Goal: Contribute content: Contribute content

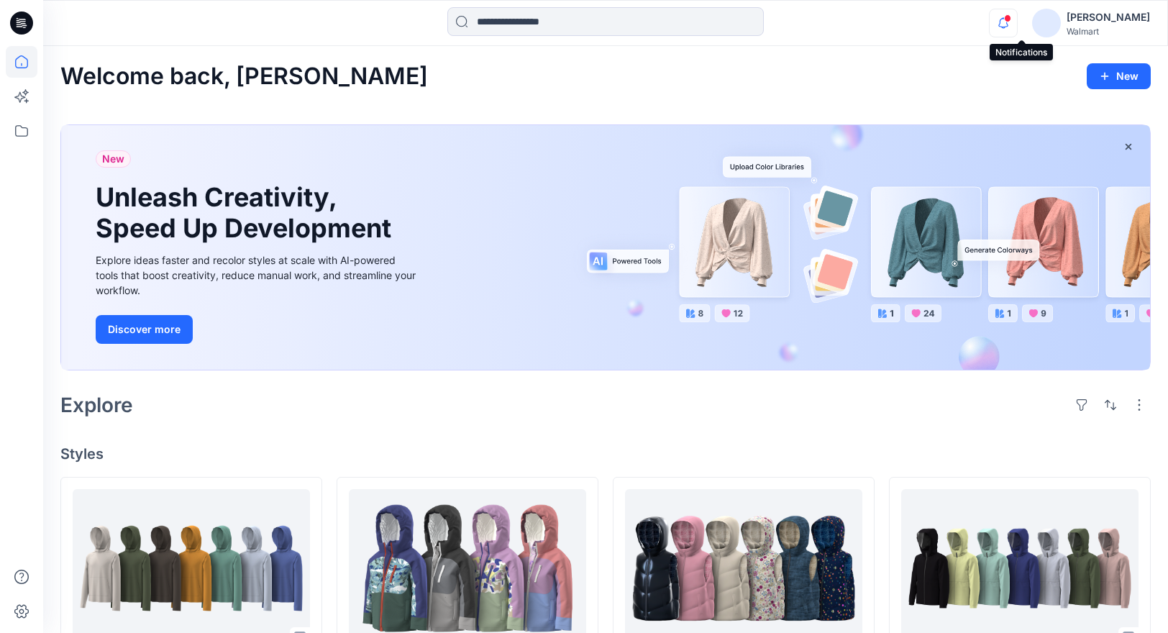
click at [1017, 15] on icon "button" at bounding box center [1003, 23] width 27 height 29
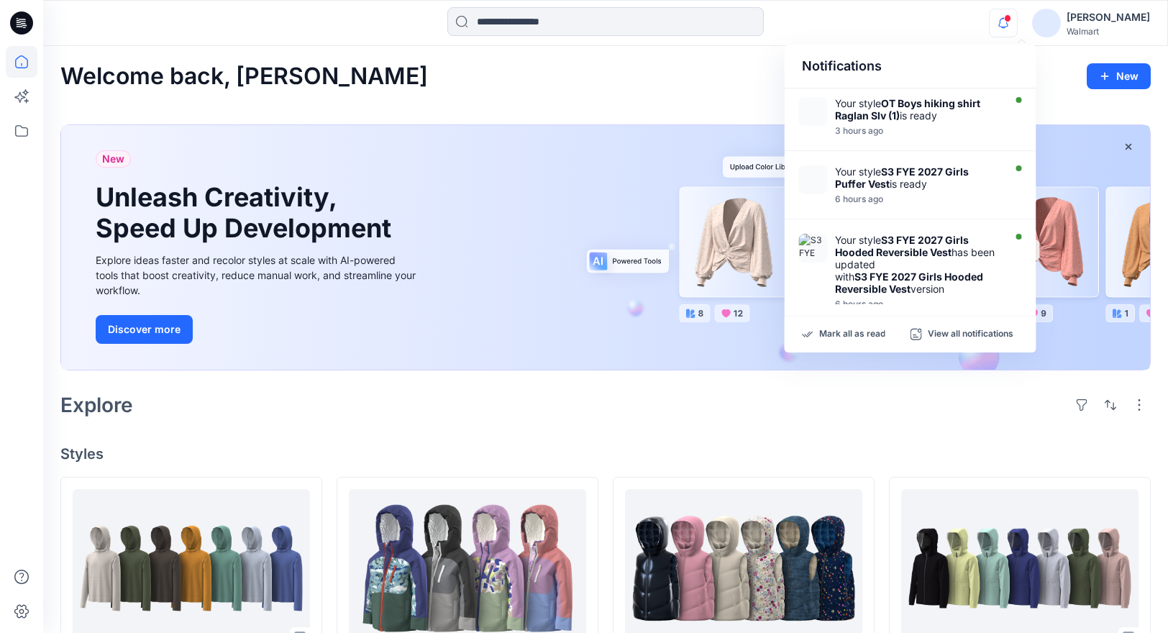
click at [944, 25] on div "Notifications Your style OT Boys hiking shirt Raglan Slv (1) is ready 3 hours a…" at bounding box center [605, 23] width 1124 height 32
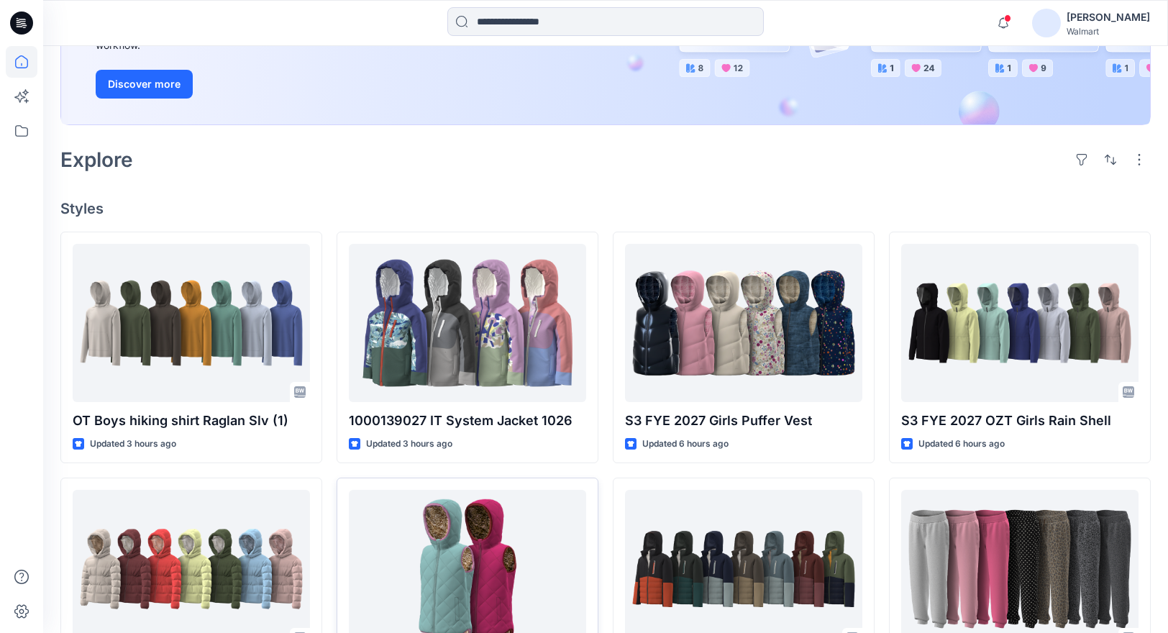
scroll to position [88, 0]
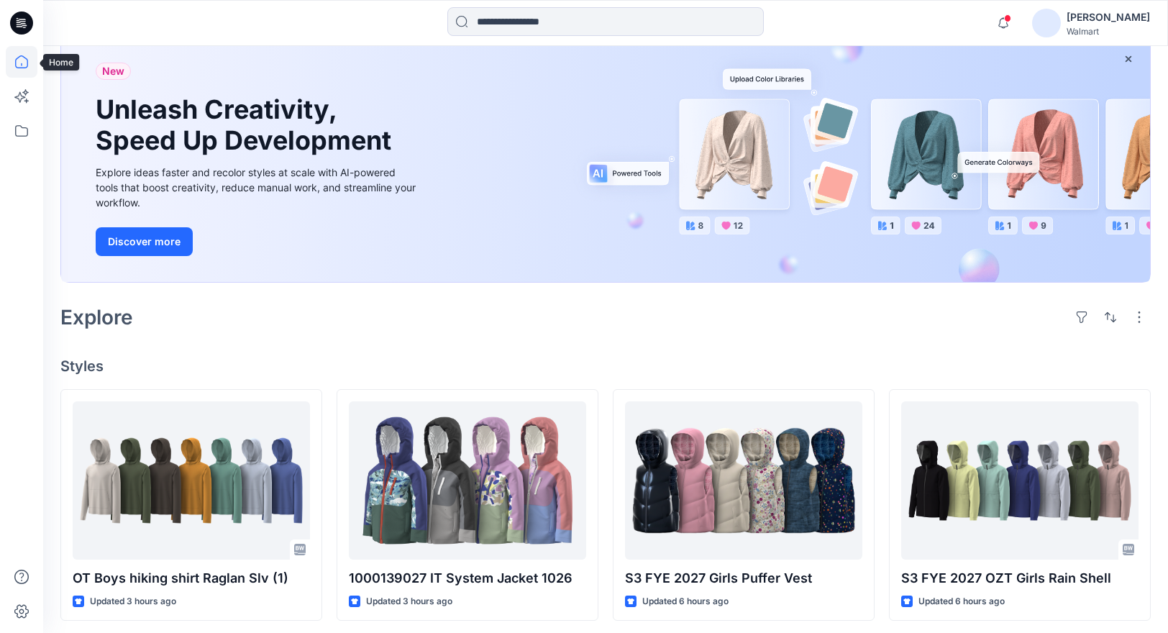
click at [24, 62] on icon at bounding box center [22, 62] width 32 height 32
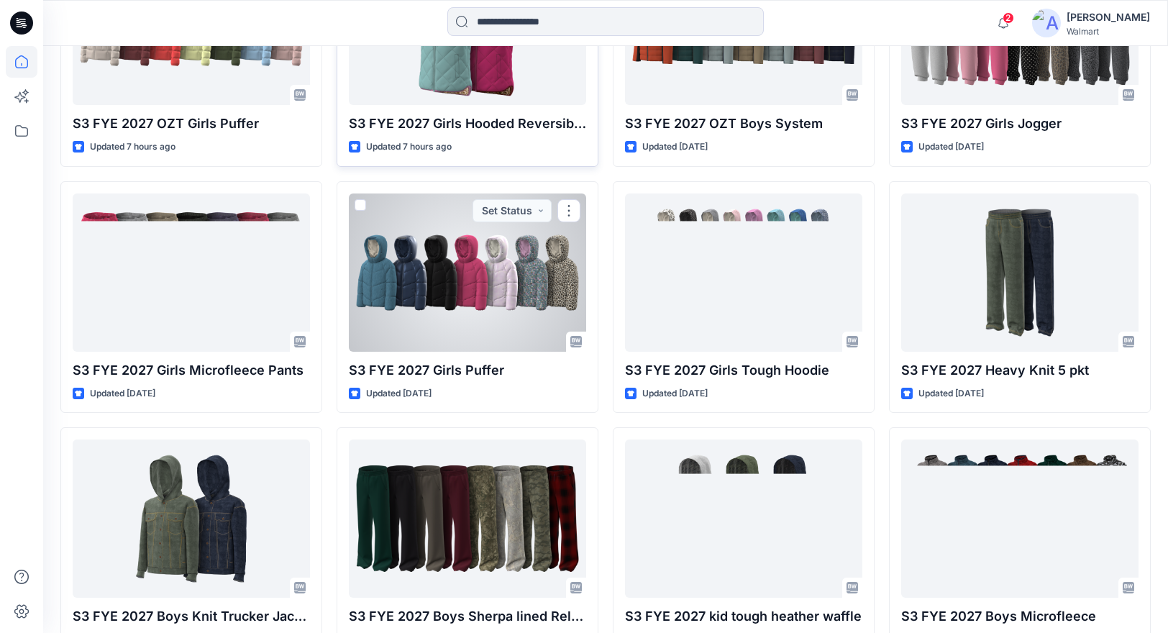
scroll to position [967, 0]
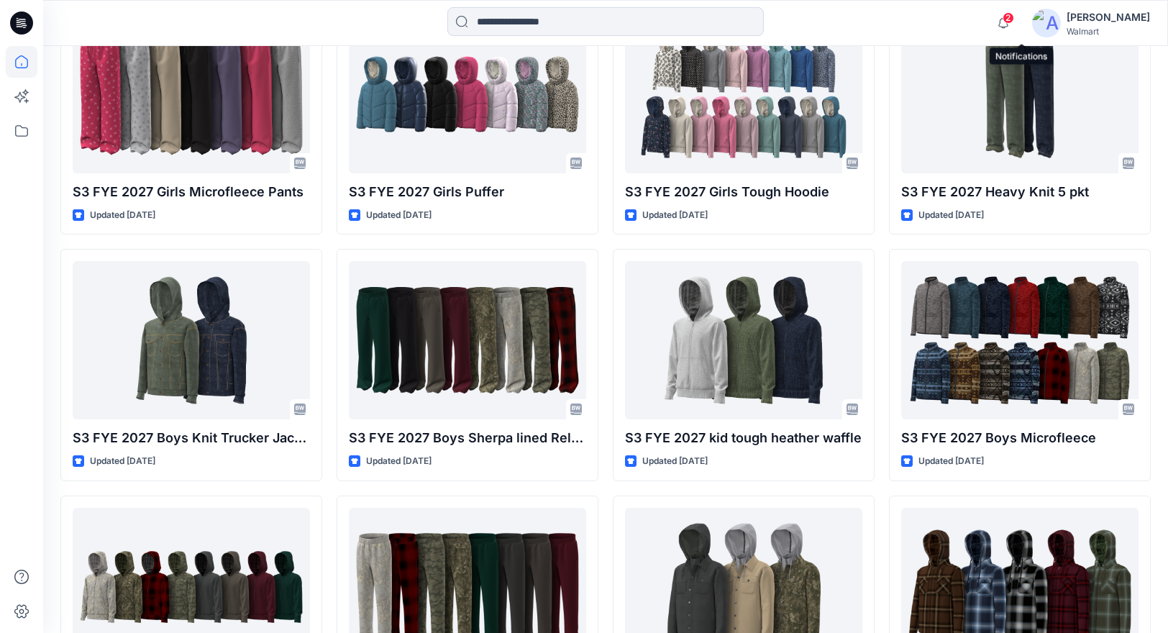
click at [1014, 20] on span "2" at bounding box center [1009, 18] width 12 height 12
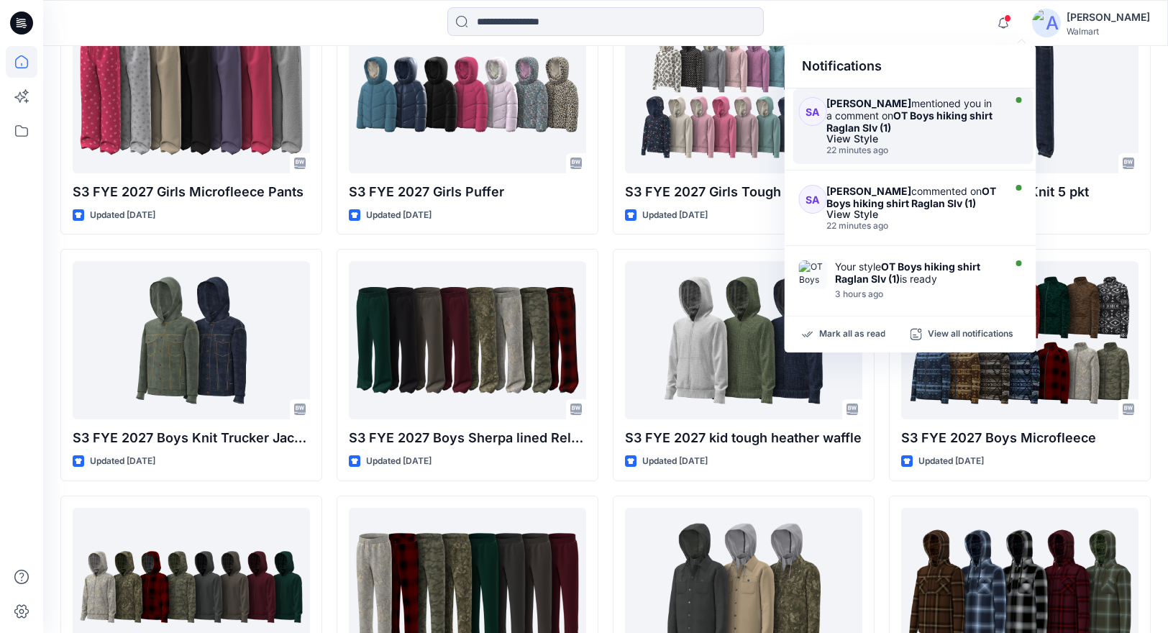
click at [925, 122] on div "Sarah An mentioned you in a comment on OT Boys hiking shirt Raglan Slv (1)" at bounding box center [913, 115] width 173 height 37
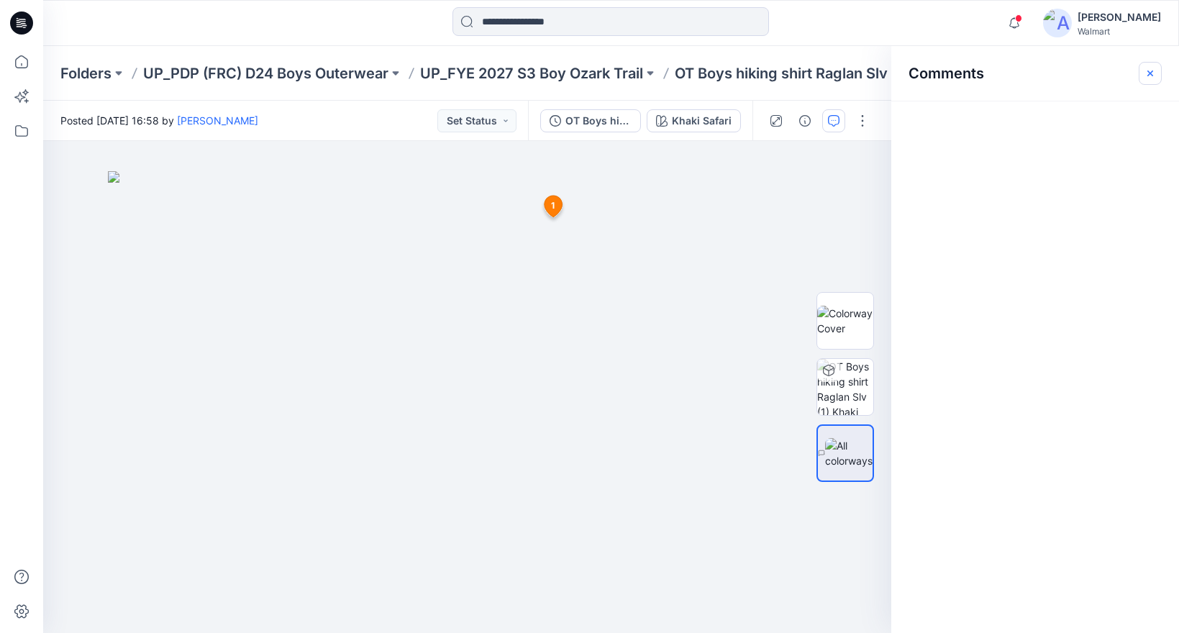
click at [1150, 70] on icon "button" at bounding box center [1151, 74] width 12 height 12
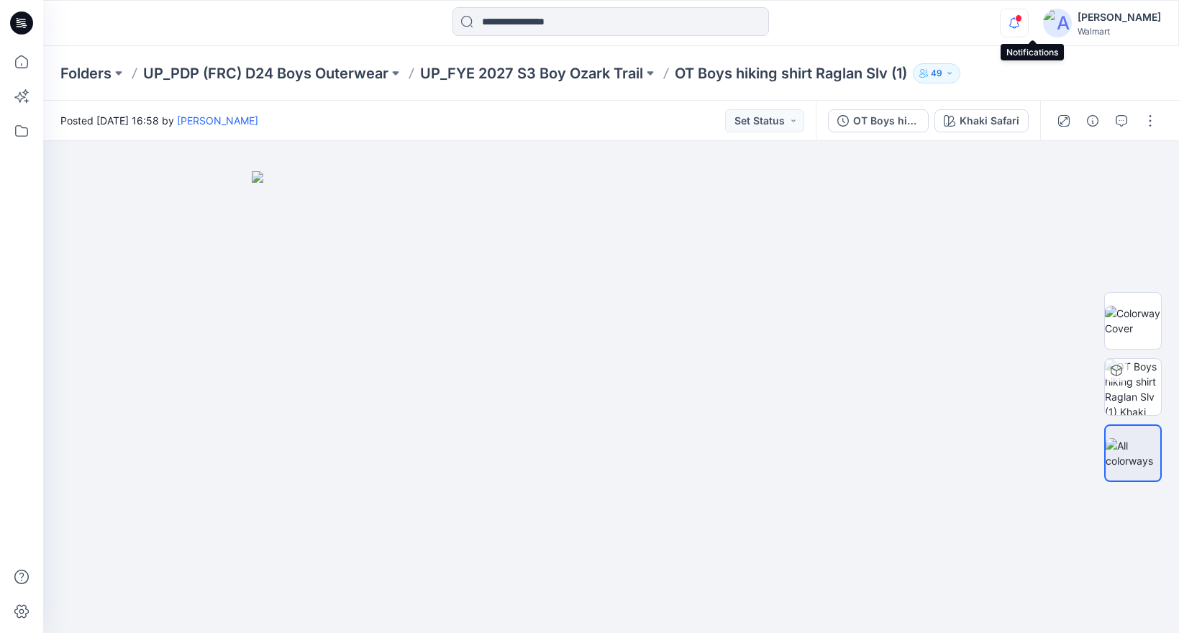
click at [1019, 22] on icon "button" at bounding box center [1014, 22] width 10 height 9
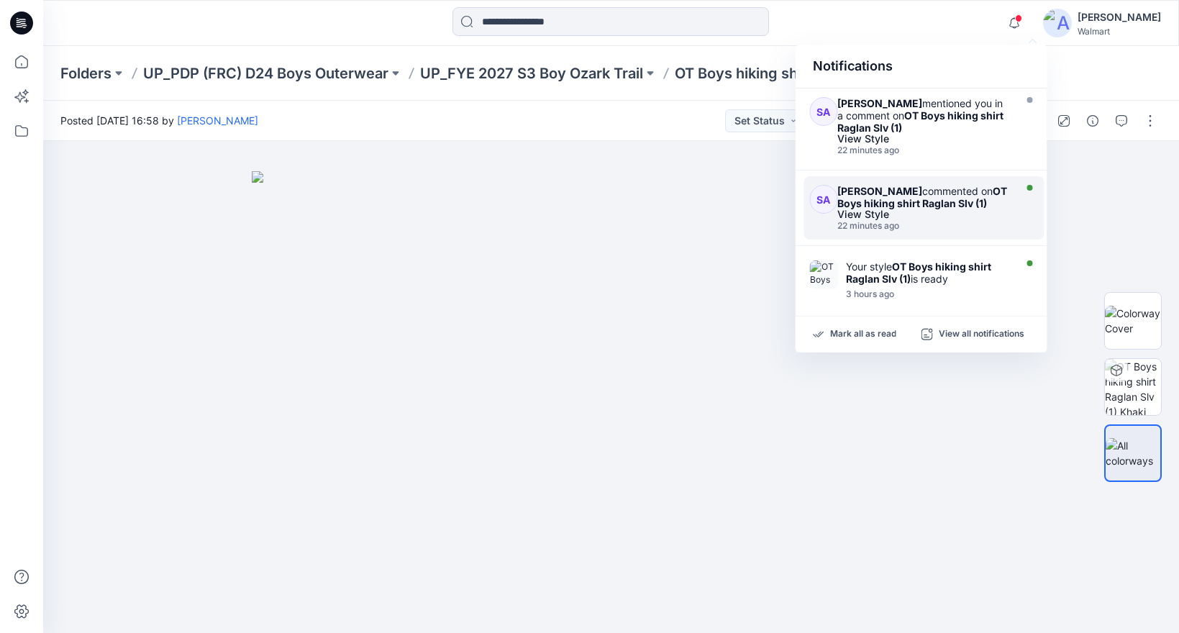
click at [947, 227] on div "22 minutes ago" at bounding box center [923, 226] width 173 height 10
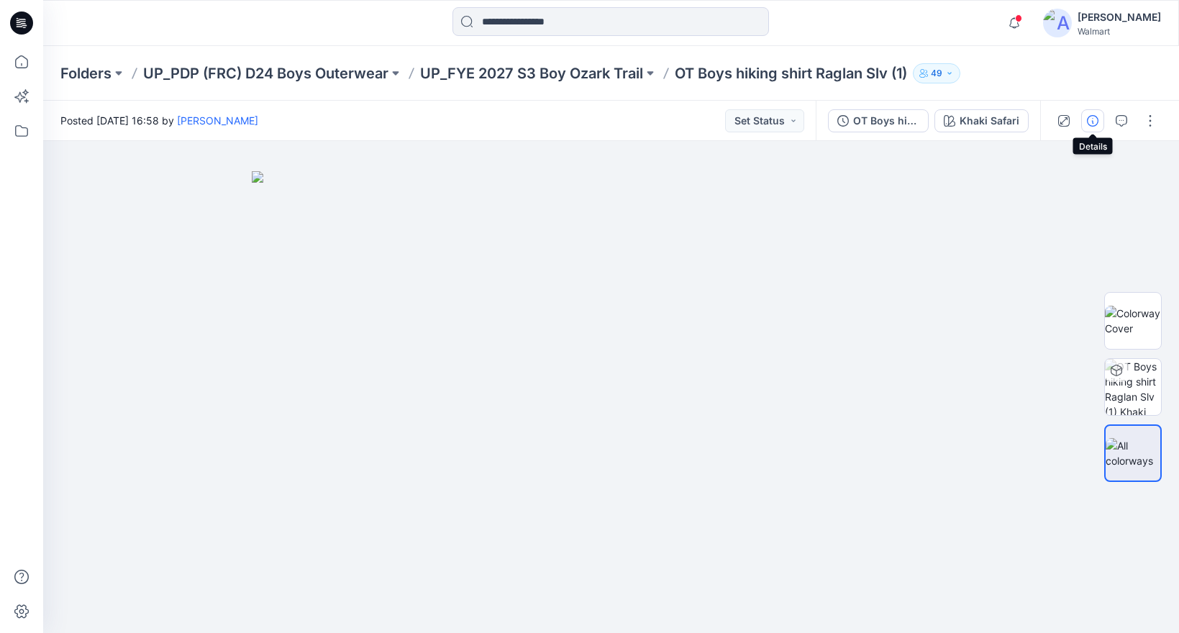
click at [1098, 121] on icon "button" at bounding box center [1093, 121] width 12 height 12
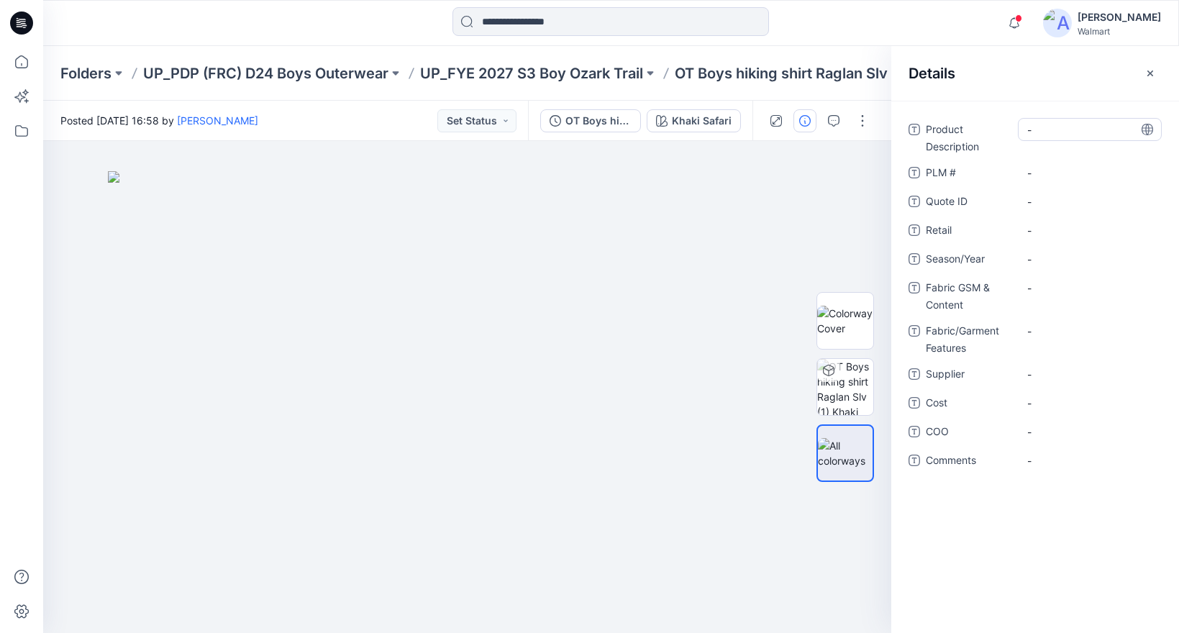
click at [1054, 134] on Description "-" at bounding box center [1089, 129] width 125 height 15
type textarea "**********"
click at [1038, 265] on span "-" at bounding box center [1089, 259] width 125 height 15
type textarea "*"
type textarea "********"
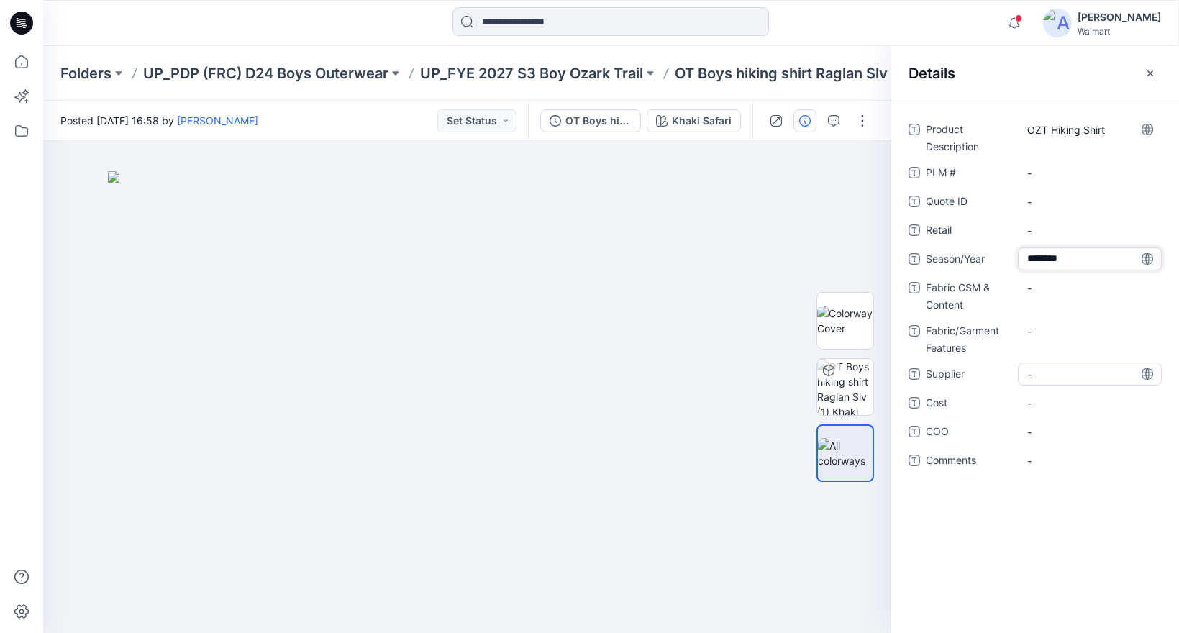
click at [1052, 380] on span "-" at bounding box center [1089, 374] width 125 height 15
type textarea "***"
click at [1050, 401] on span "-" at bounding box center [1089, 403] width 125 height 15
click at [1049, 428] on span "-" at bounding box center [1089, 431] width 125 height 15
type textarea "***"
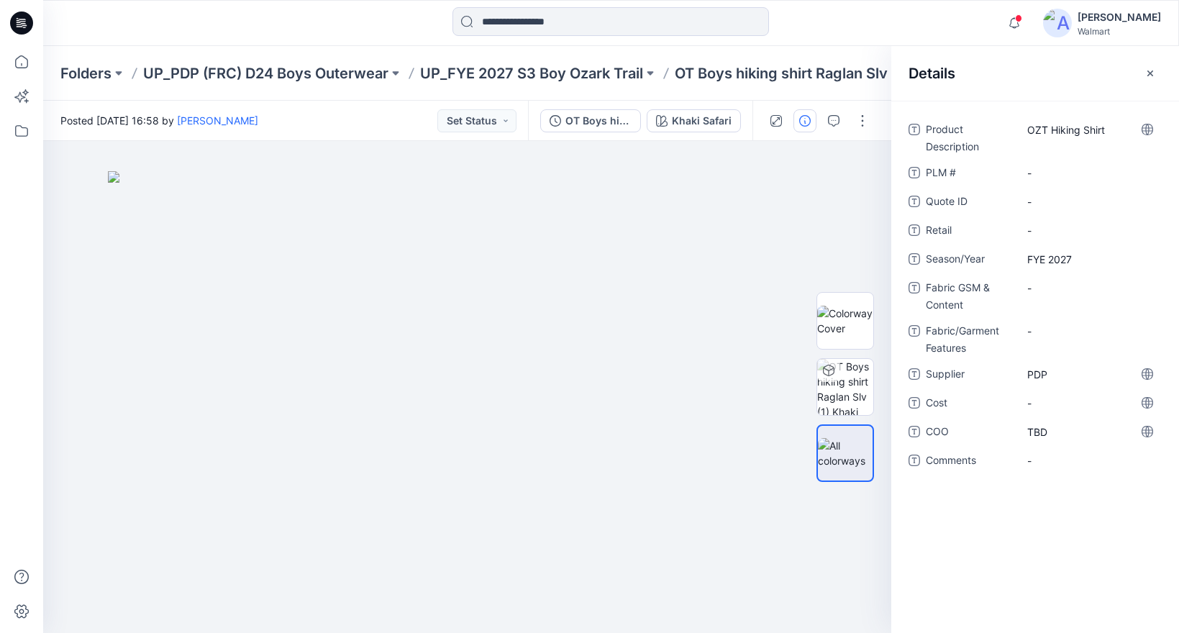
click at [1037, 511] on div "Product Description OZT Hiking Shirt PLM # - Quote ID - Retail - Season/Year FY…" at bounding box center [1035, 367] width 288 height 532
click at [1042, 405] on span "-" at bounding box center [1089, 403] width 125 height 15
type textarea "***"
click at [1057, 527] on div "Product Description OZT Hiking Shirt PLM # - Quote ID - Retail - Season/Year FY…" at bounding box center [1035, 367] width 288 height 532
click at [1155, 71] on icon "button" at bounding box center [1151, 74] width 12 height 12
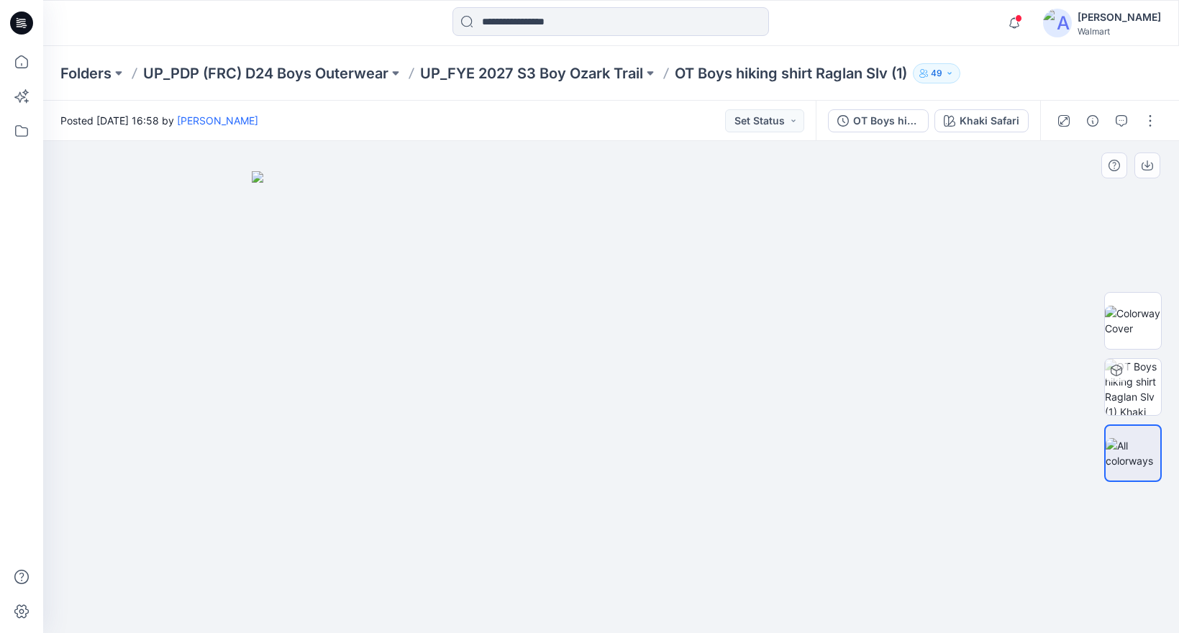
click at [640, 278] on img at bounding box center [611, 402] width 719 height 462
click at [902, 120] on div "OT Boys hiking shirt Raglan Slv (1)" at bounding box center [886, 121] width 66 height 16
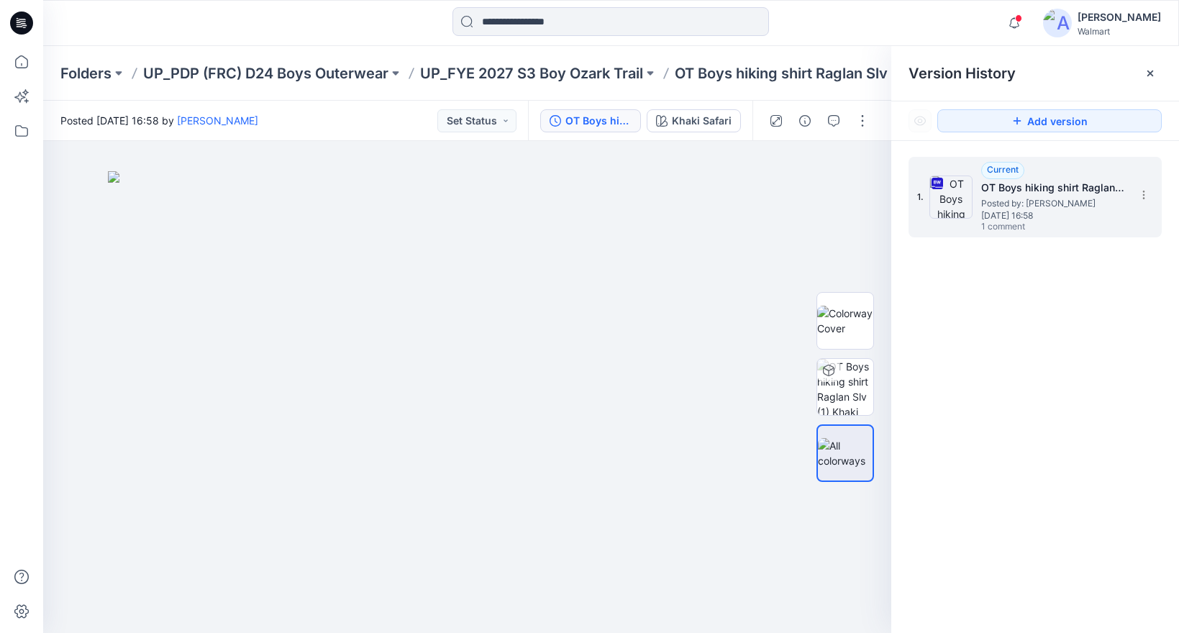
click at [1040, 188] on h5 "OT Boys hiking shirt Raglan Slv (1)" at bounding box center [1053, 187] width 144 height 17
click at [1155, 69] on icon at bounding box center [1151, 74] width 12 height 12
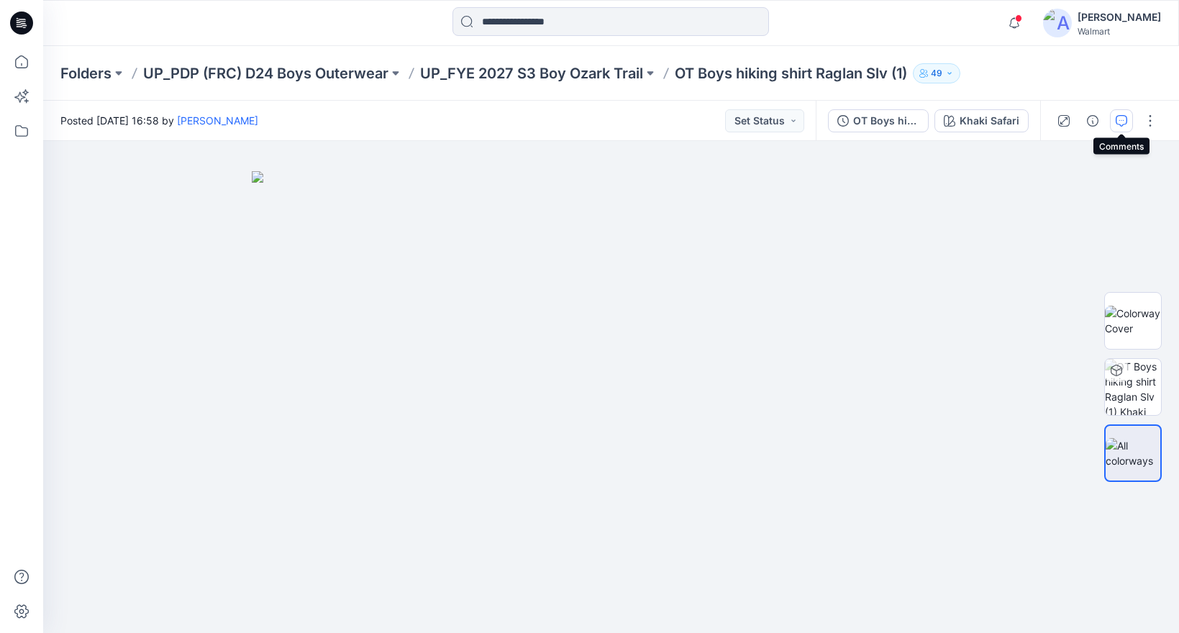
click at [1116, 119] on icon "button" at bounding box center [1122, 121] width 12 height 12
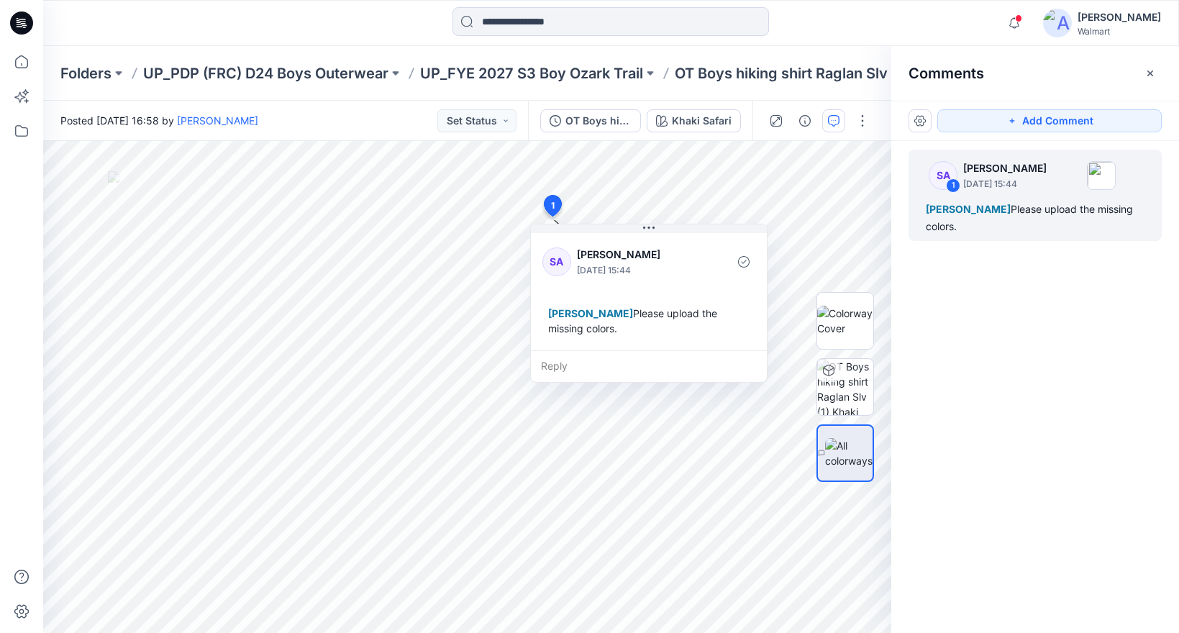
click at [1033, 359] on div "SA 1 Sarah An September 15, 2025 15:44 Eliana Fermin Please upload the missing …" at bounding box center [1035, 360] width 288 height 439
click at [1151, 72] on icon "button" at bounding box center [1150, 73] width 6 height 6
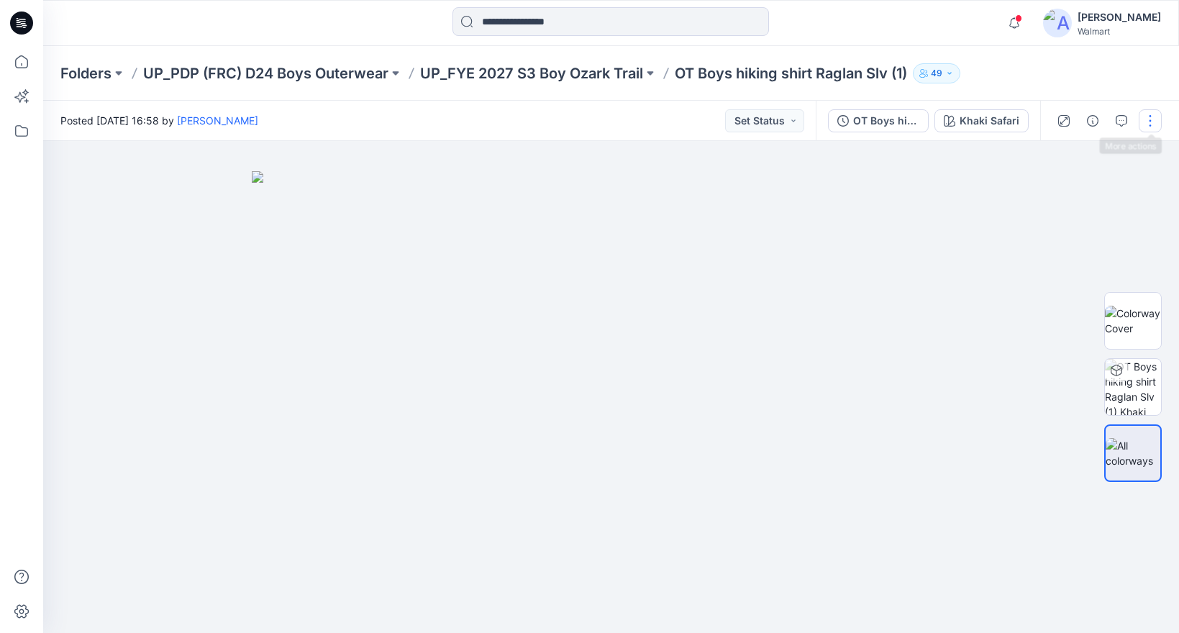
click at [1153, 124] on button "button" at bounding box center [1150, 120] width 23 height 23
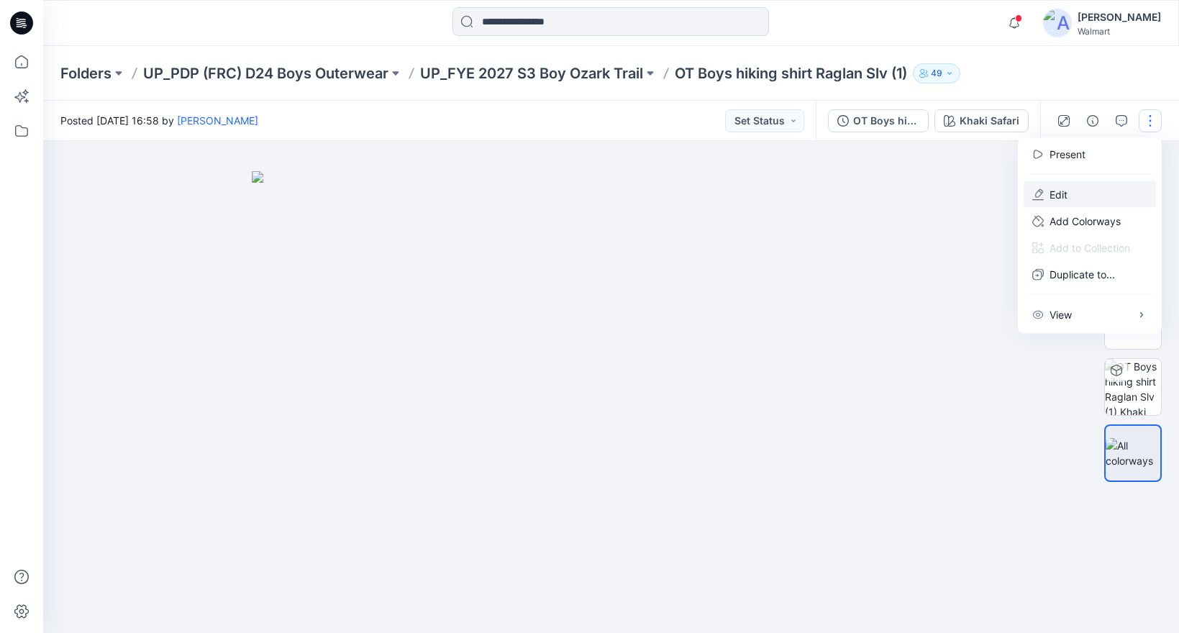
click at [1066, 196] on p "Edit" at bounding box center [1059, 194] width 18 height 15
click at [1062, 194] on p "Edit" at bounding box center [1059, 194] width 18 height 15
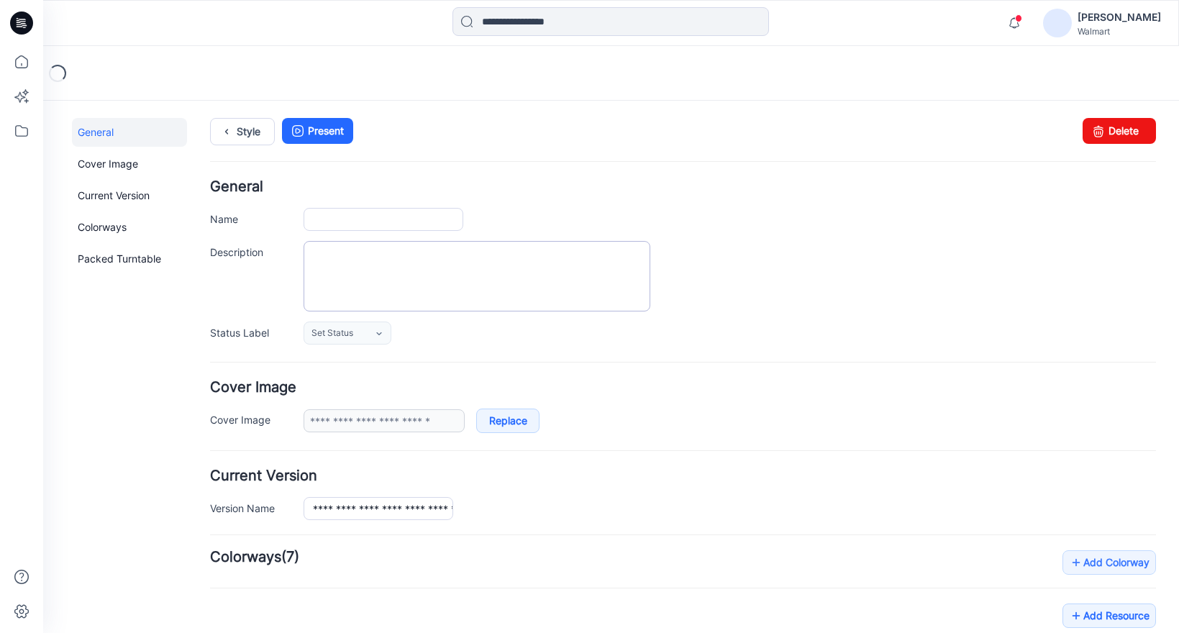
type input "**********"
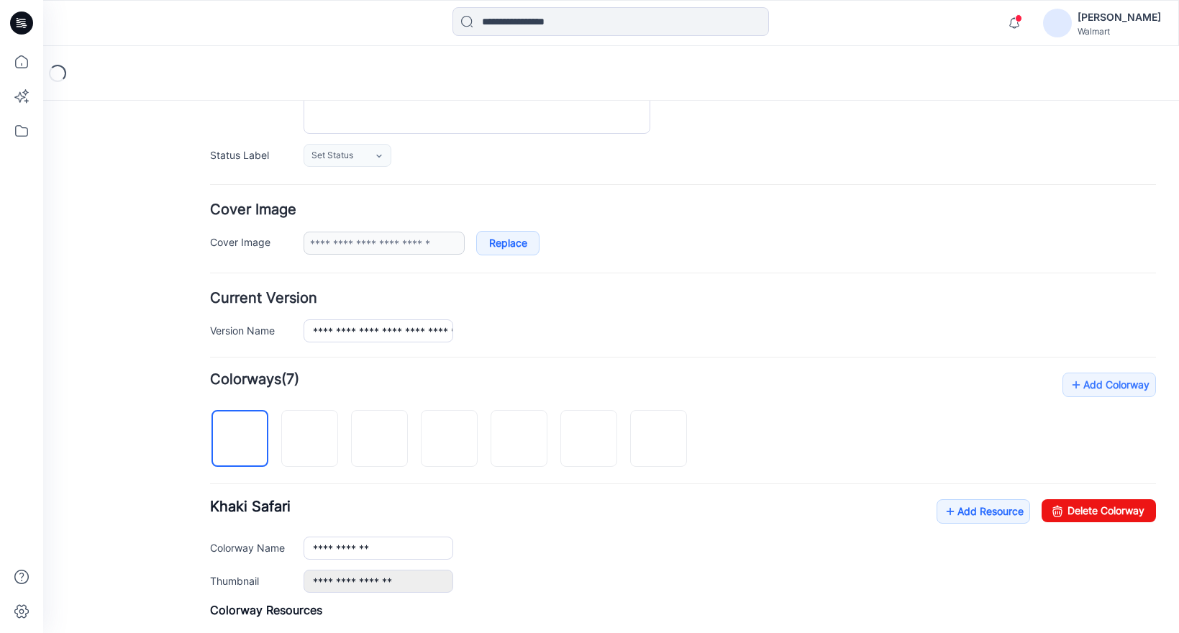
scroll to position [408, 0]
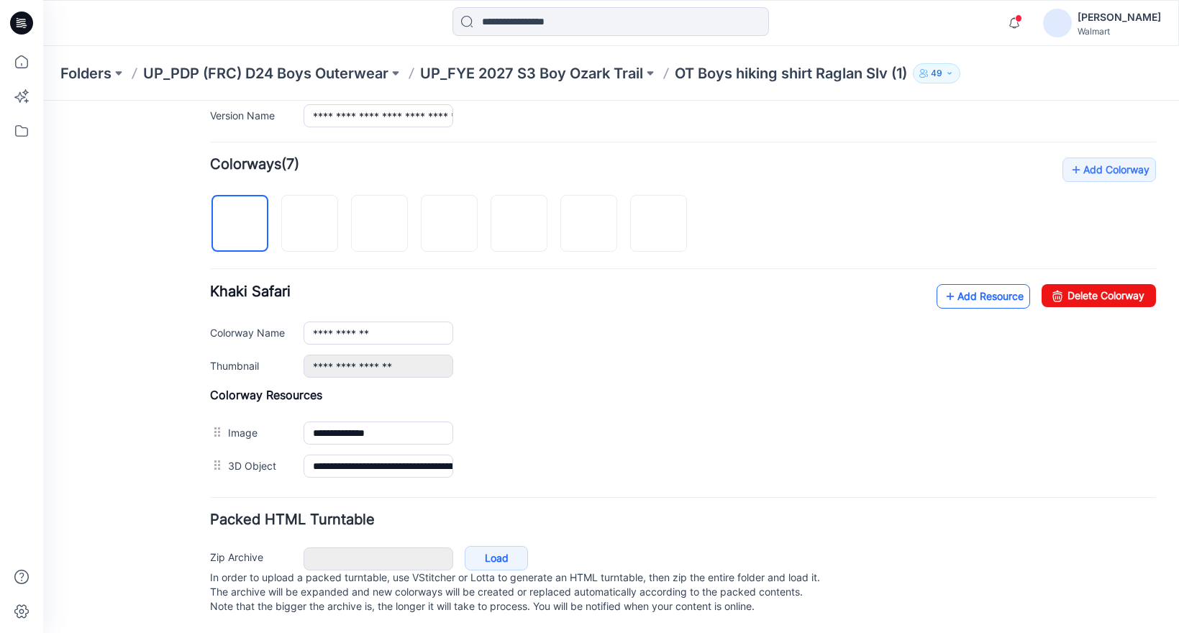
click at [957, 284] on link "Add Resource" at bounding box center [984, 296] width 94 height 24
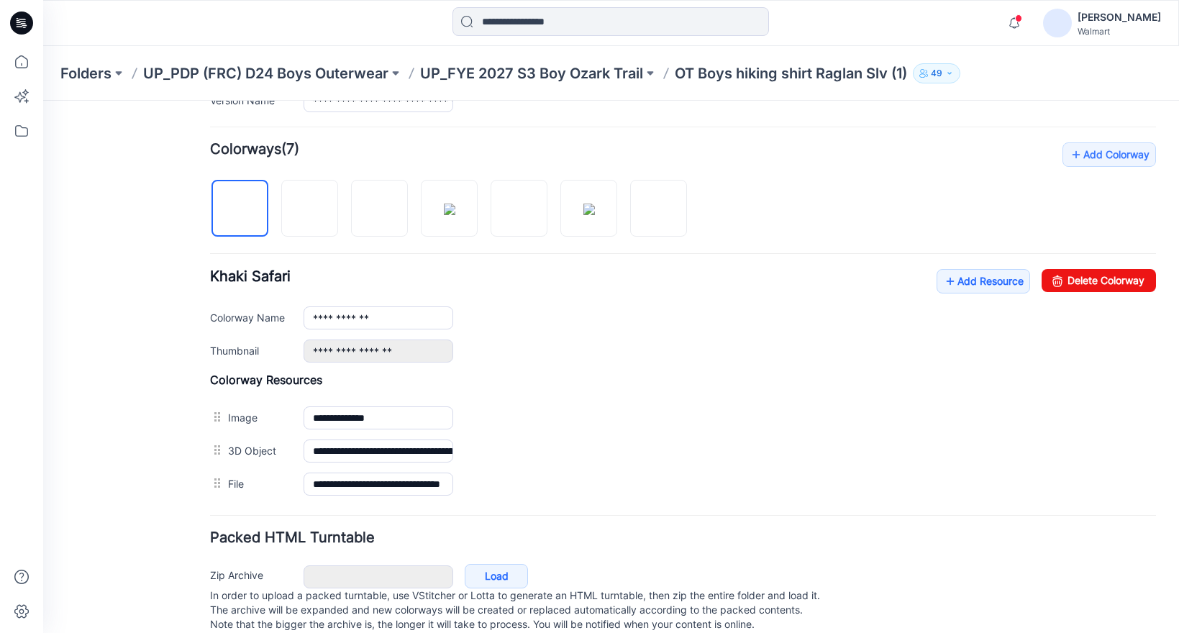
click at [850, 248] on div "**********" at bounding box center [683, 321] width 946 height 358
click at [1022, 16] on span at bounding box center [1018, 18] width 7 height 8
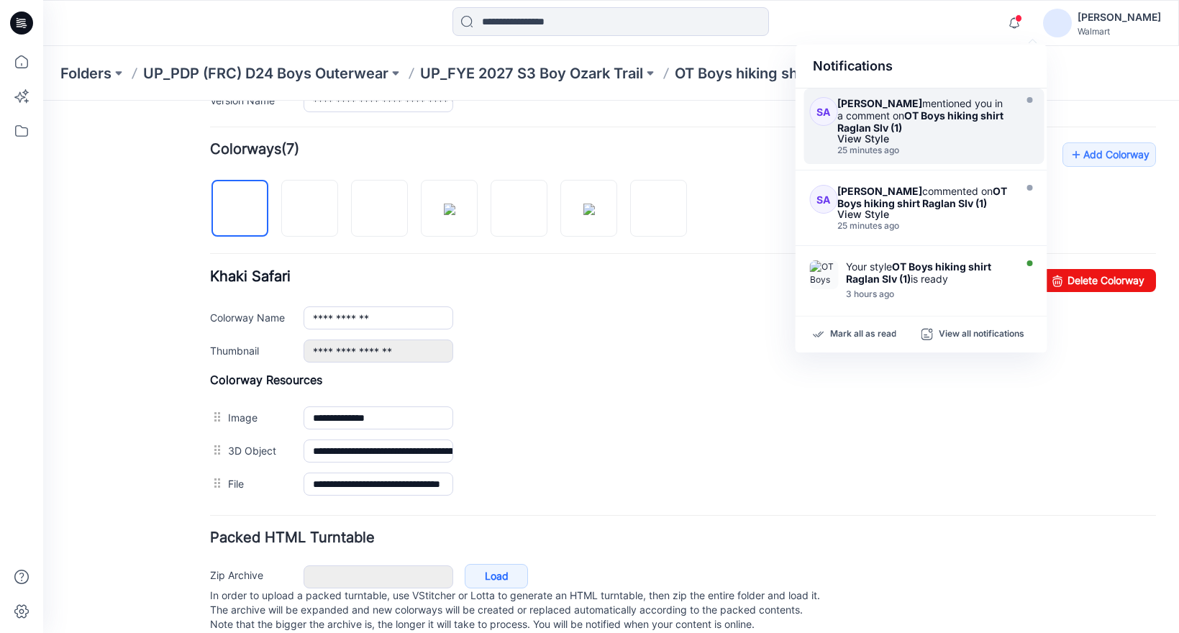
click at [981, 142] on div "View Style" at bounding box center [923, 139] width 173 height 10
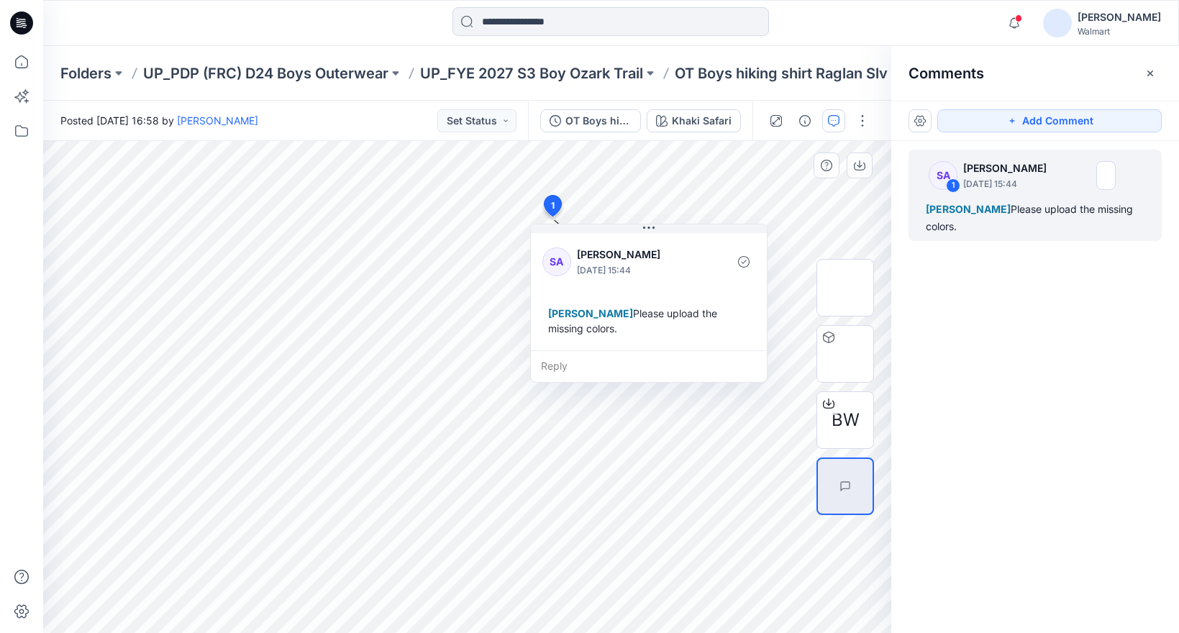
click at [551, 203] on span "1" at bounding box center [553, 205] width 4 height 13
click at [998, 321] on div "SA 1 Sarah An September 15, 2025 15:44 Eliana Fermin Please upload the missing …" at bounding box center [1035, 360] width 288 height 439
click at [553, 368] on div "Reply" at bounding box center [649, 366] width 236 height 32
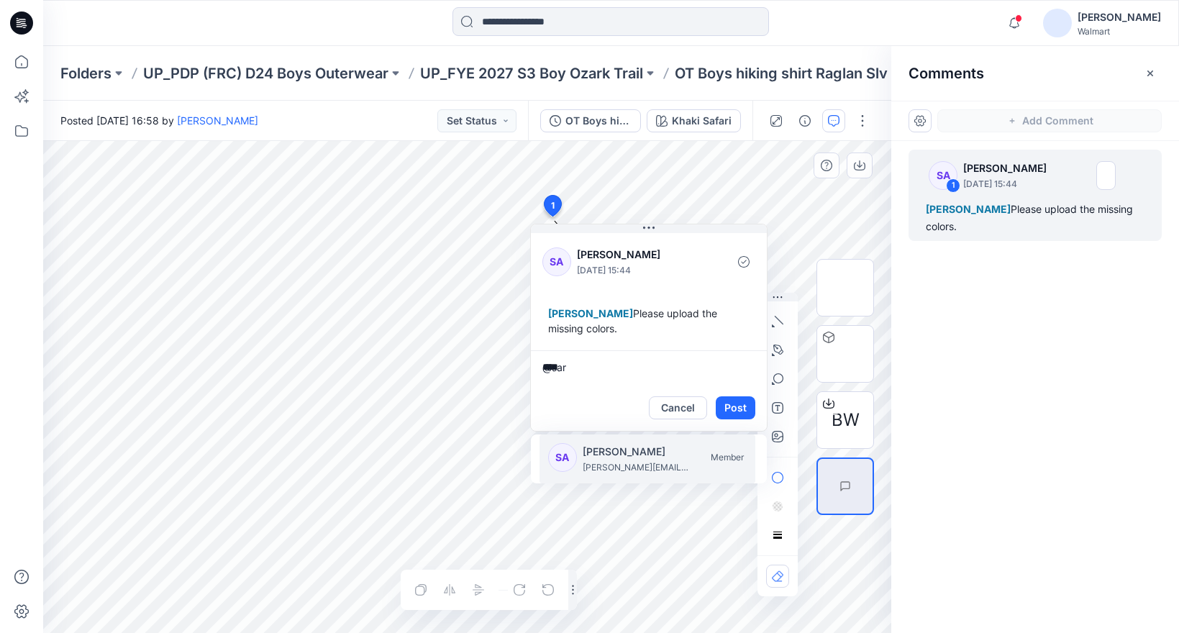
click at [609, 461] on p "sarah.an@walmart.com" at bounding box center [637, 467] width 108 height 14
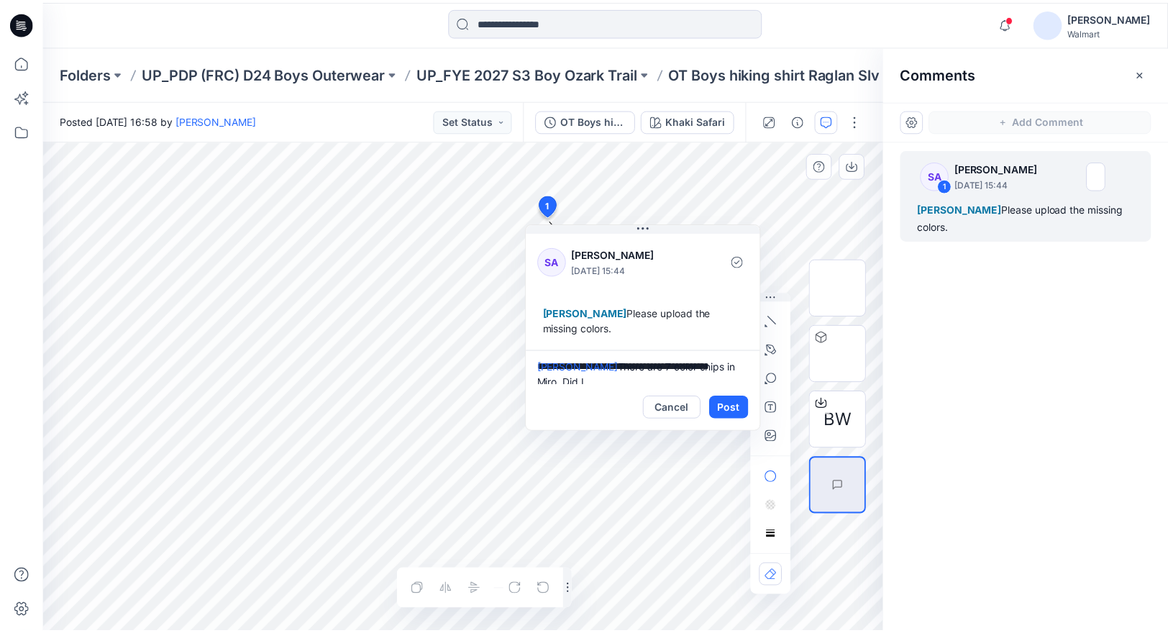
scroll to position [4, 0]
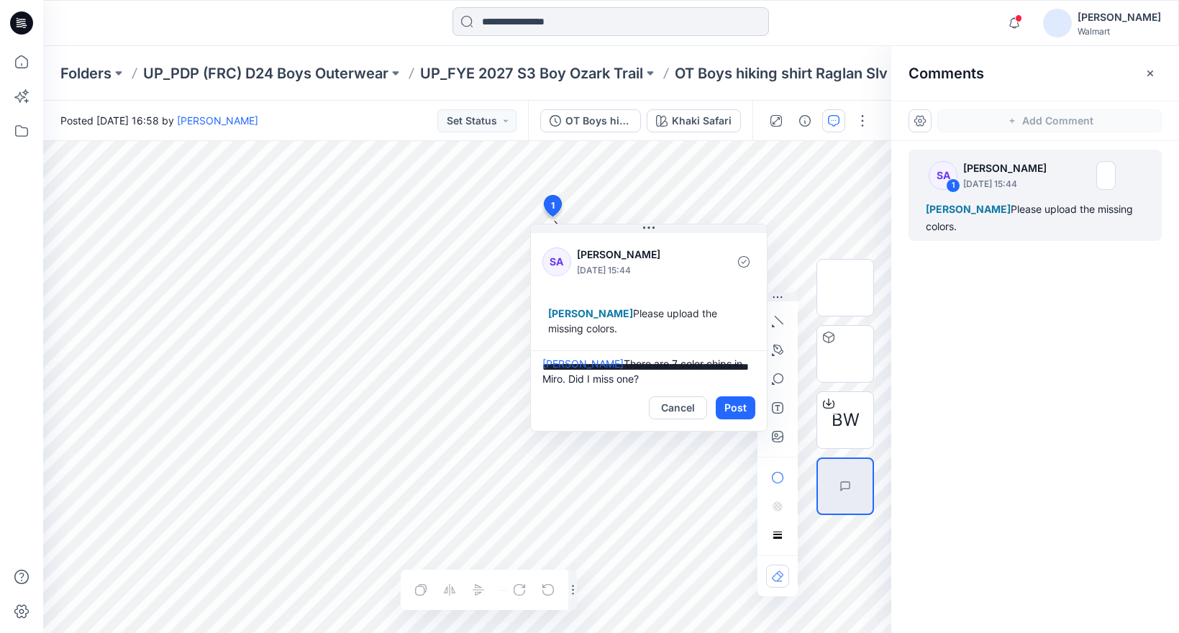
type textarea "**********"
click at [27, 58] on icon at bounding box center [22, 62] width 32 height 32
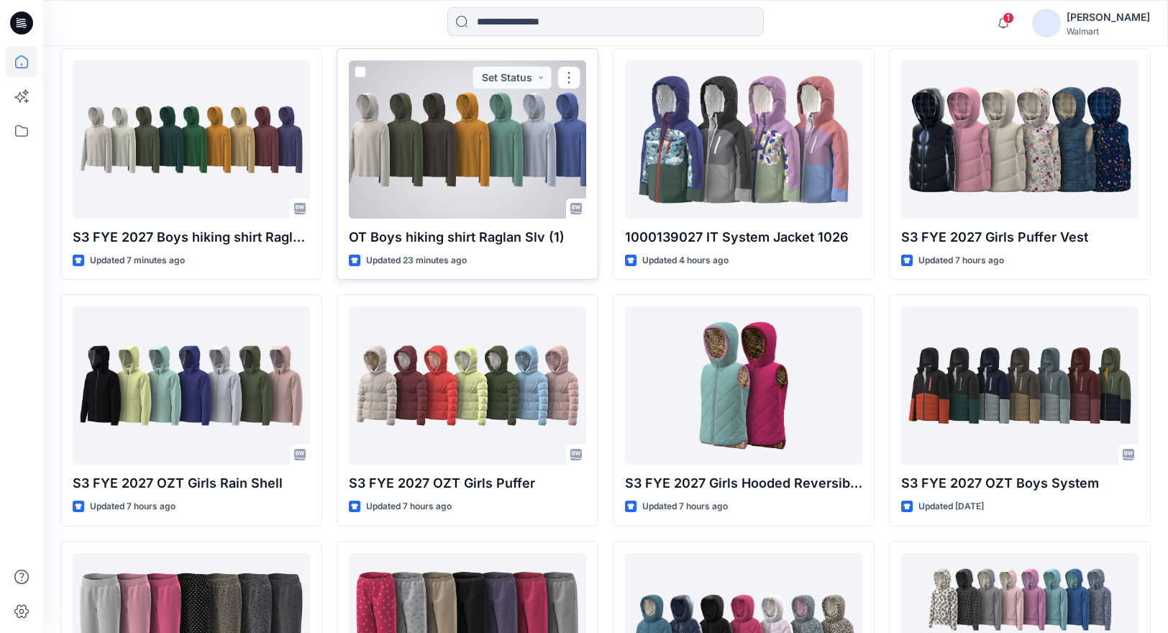
scroll to position [219, 0]
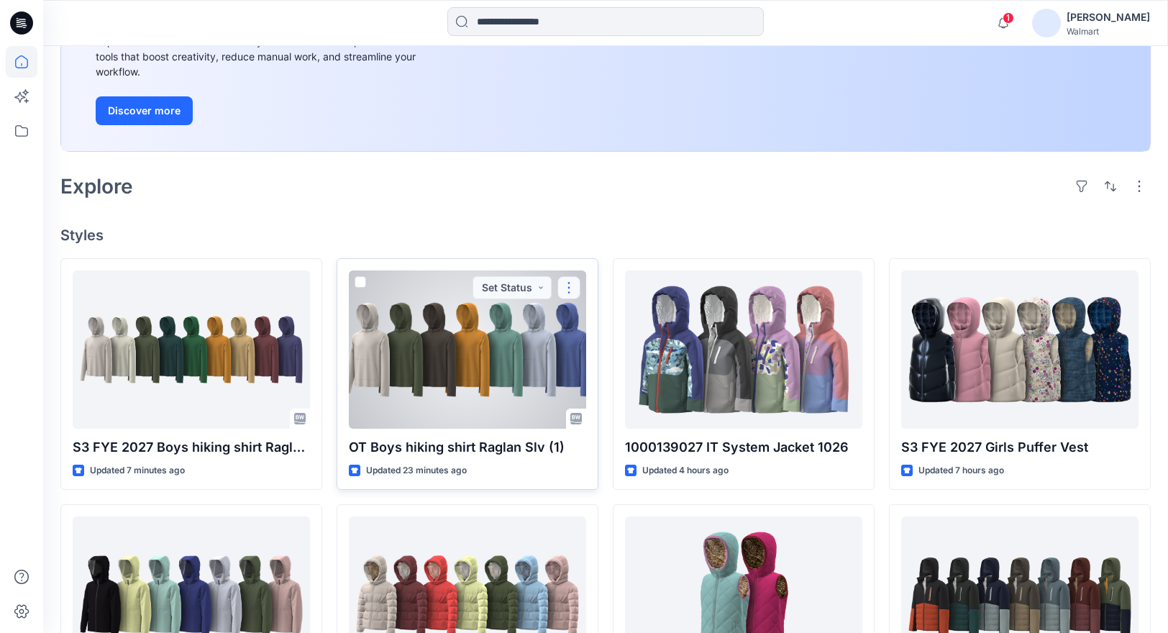
click at [567, 288] on button "button" at bounding box center [569, 287] width 23 height 23
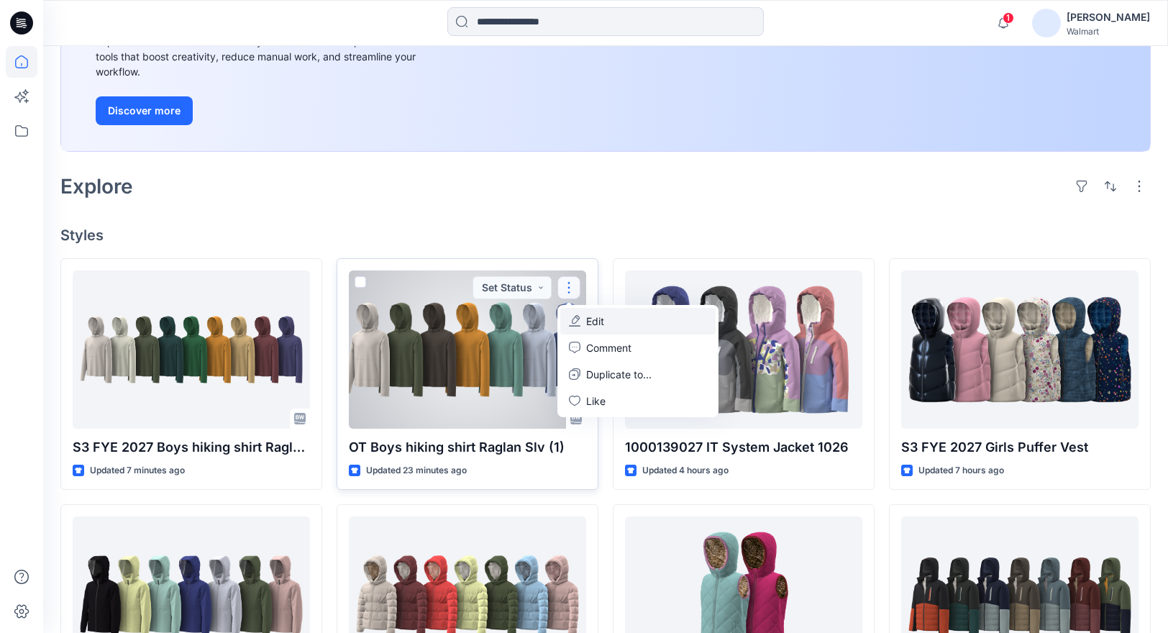
click at [594, 321] on p "Edit" at bounding box center [595, 321] width 18 height 15
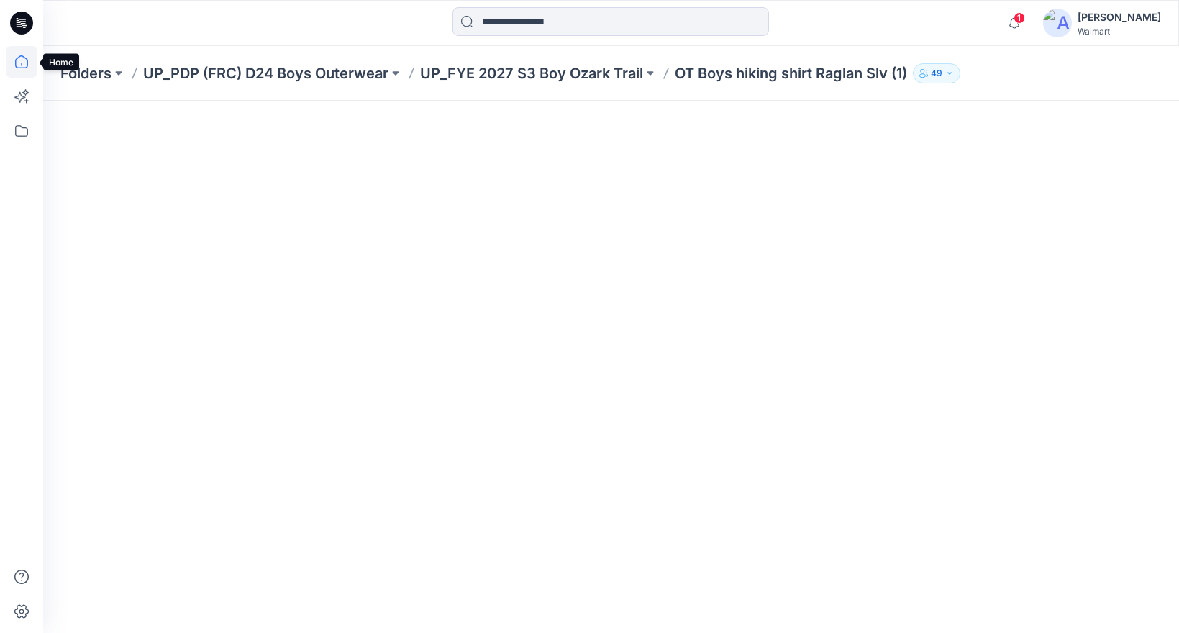
click at [17, 62] on icon at bounding box center [22, 62] width 32 height 32
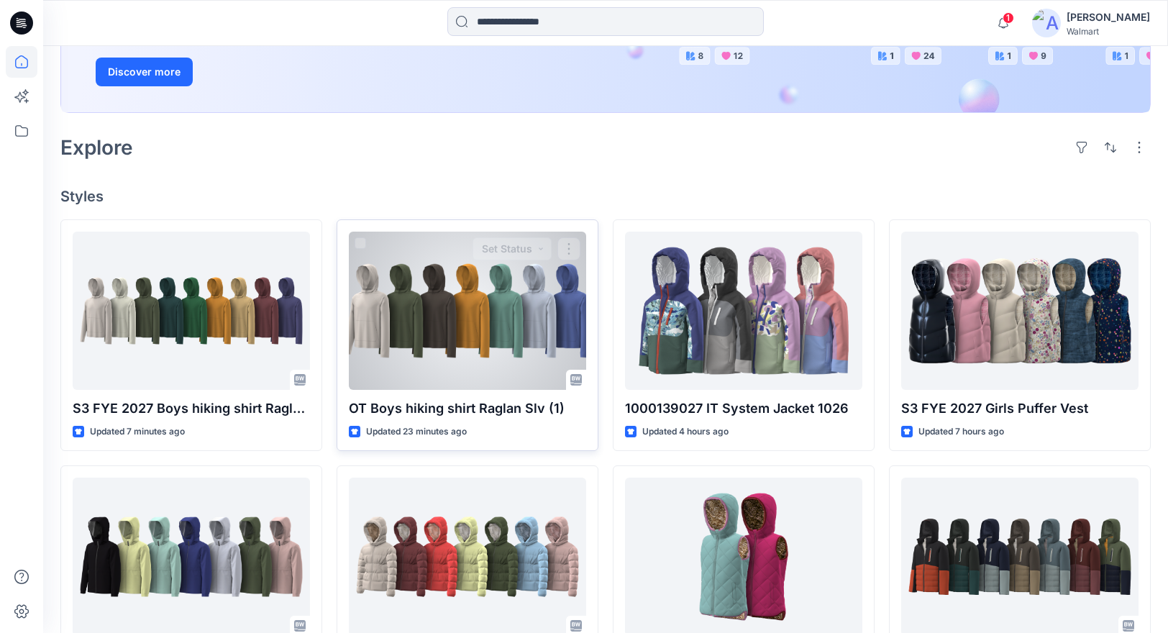
scroll to position [259, 0]
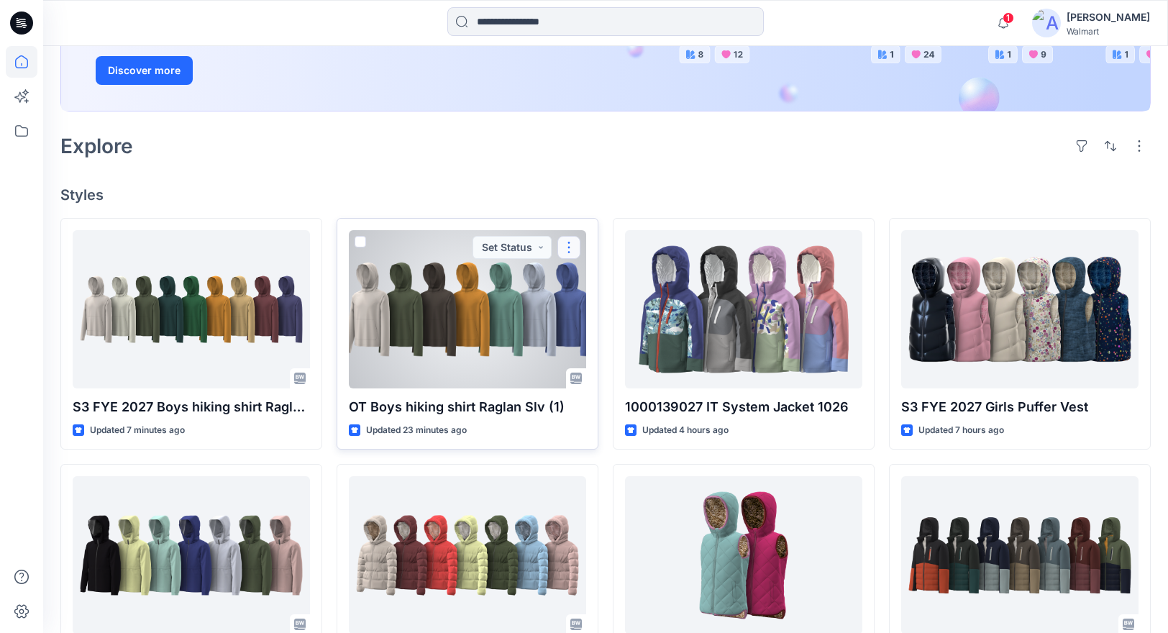
click at [565, 246] on button "button" at bounding box center [569, 247] width 23 height 23
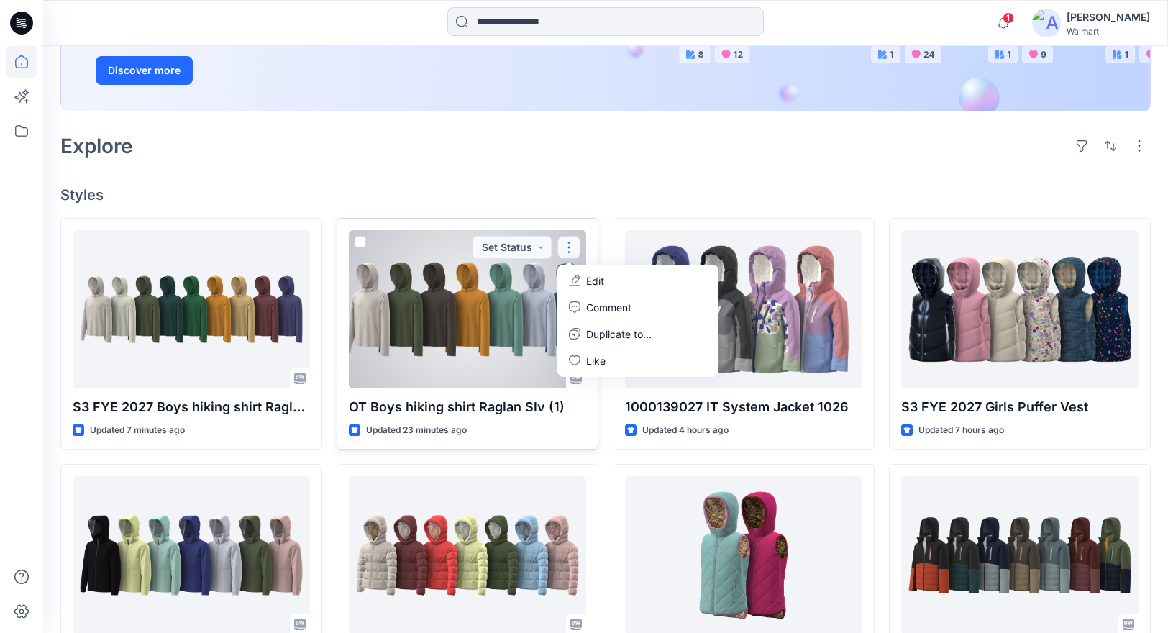
click at [611, 278] on button "Edit" at bounding box center [637, 281] width 155 height 27
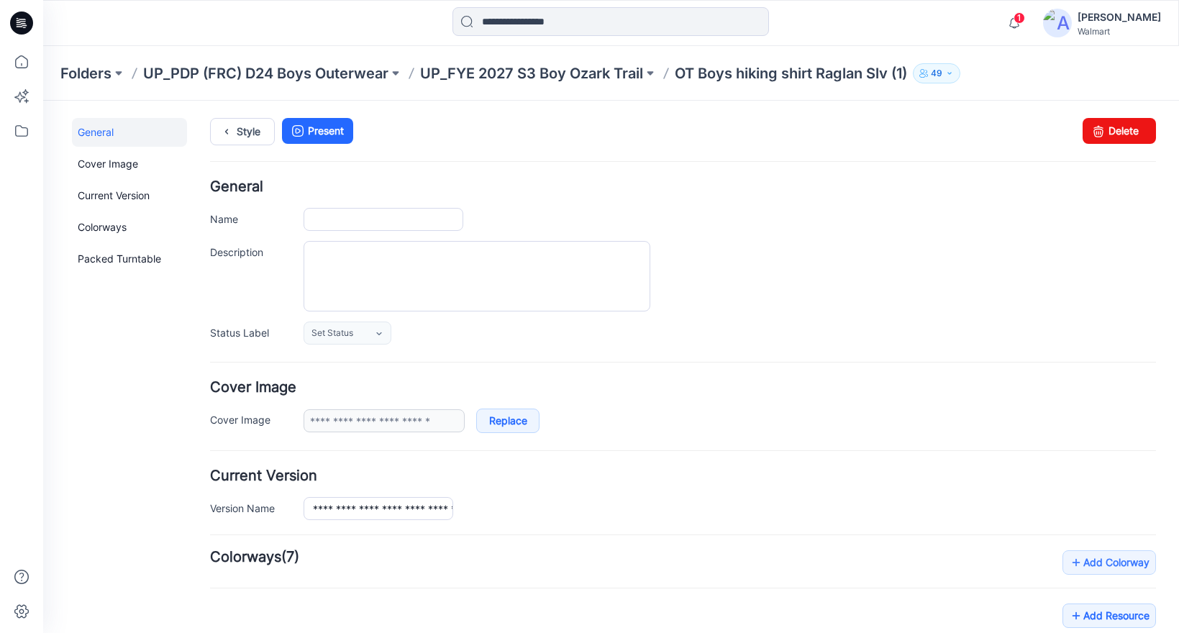
type input "**********"
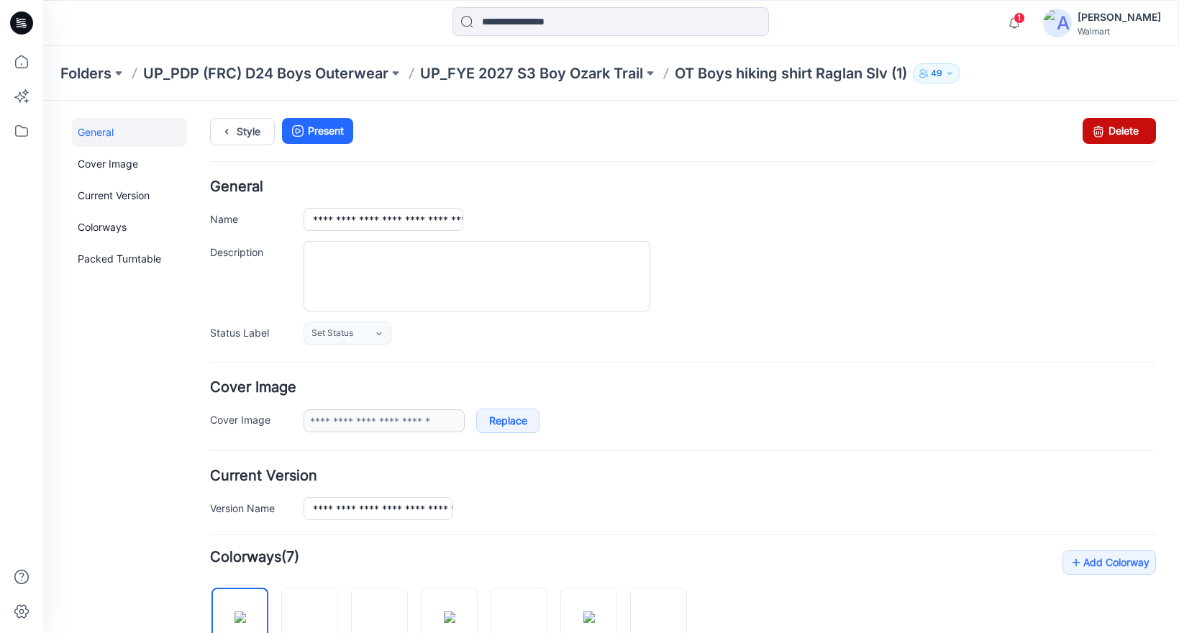
click at [1110, 129] on link "Delete" at bounding box center [1119, 131] width 73 height 26
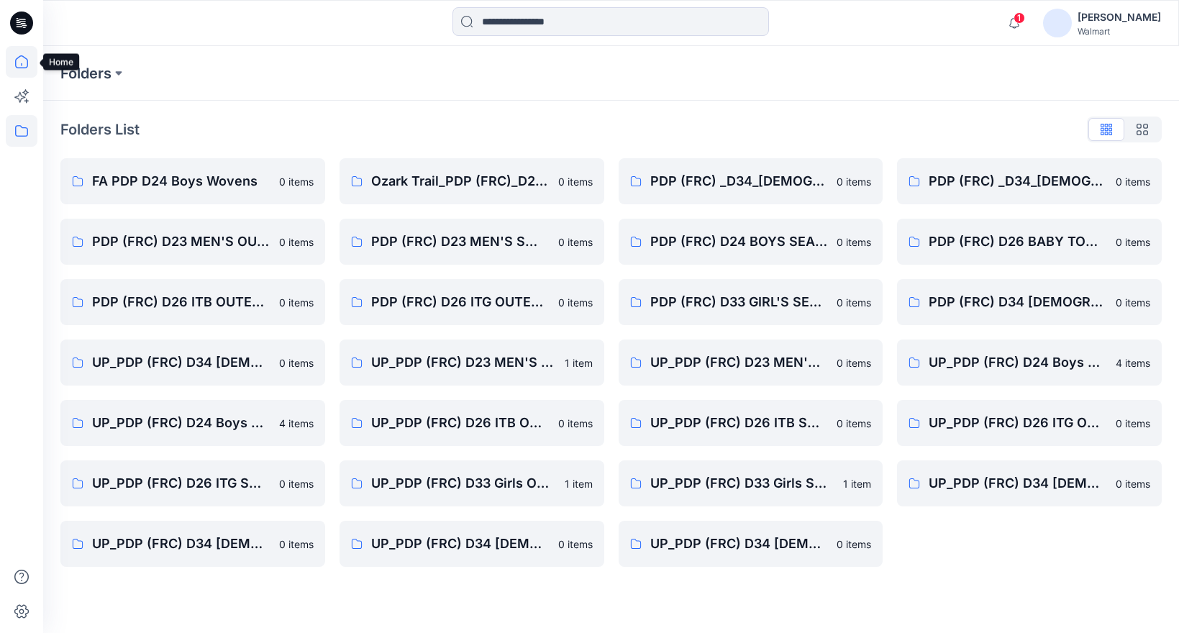
click at [19, 53] on icon at bounding box center [22, 62] width 32 height 32
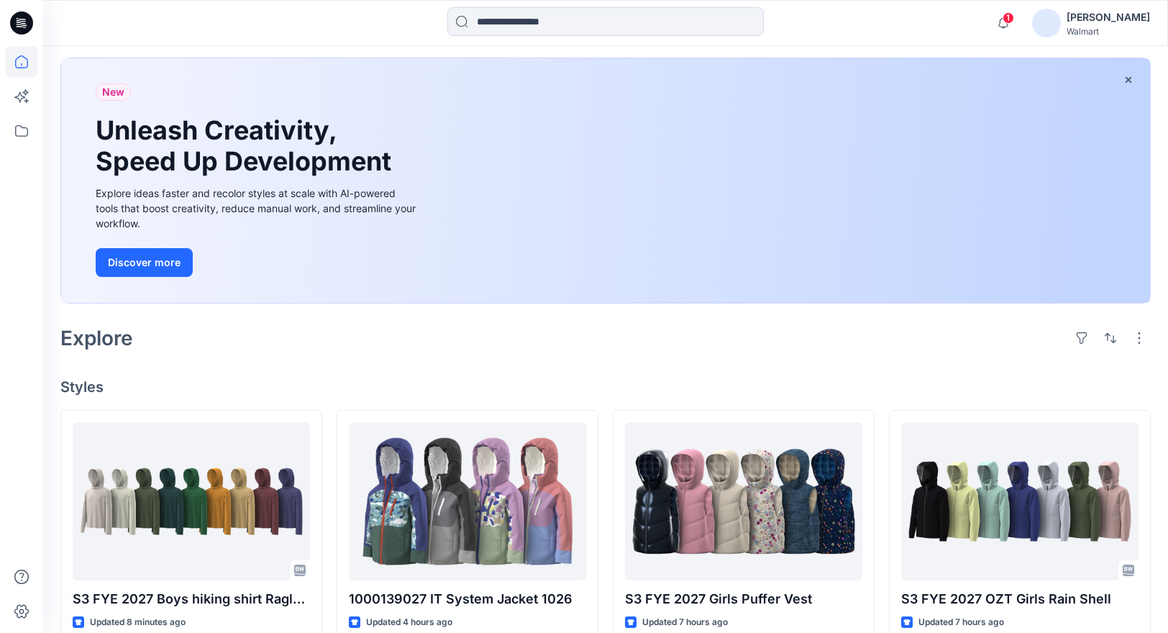
scroll to position [277, 0]
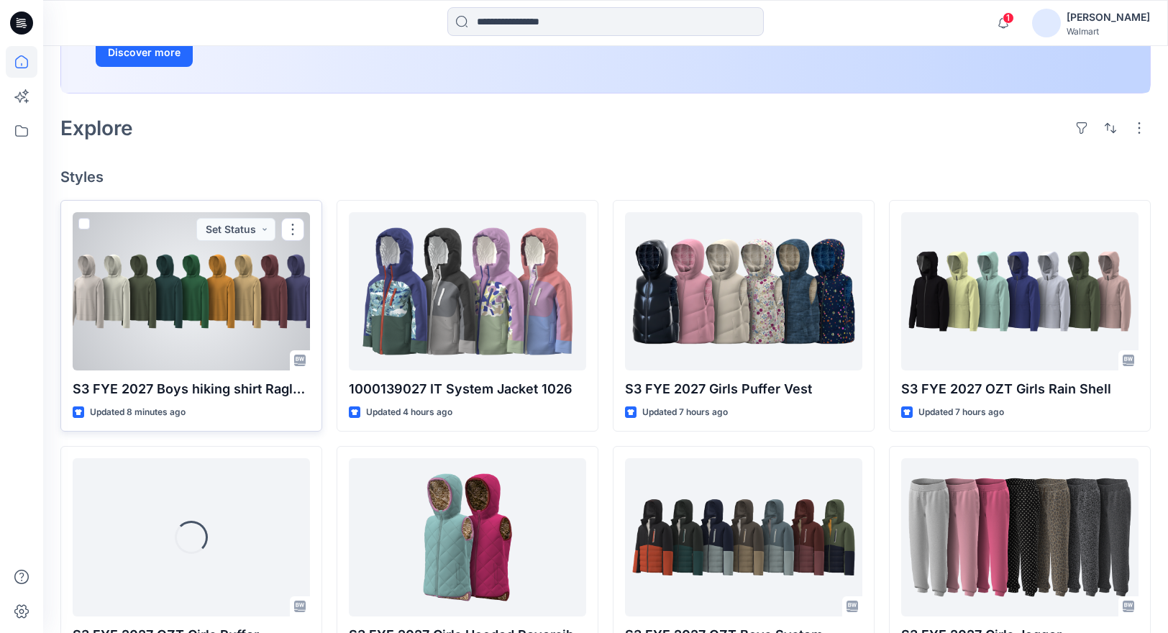
click at [231, 315] on div at bounding box center [191, 291] width 237 height 158
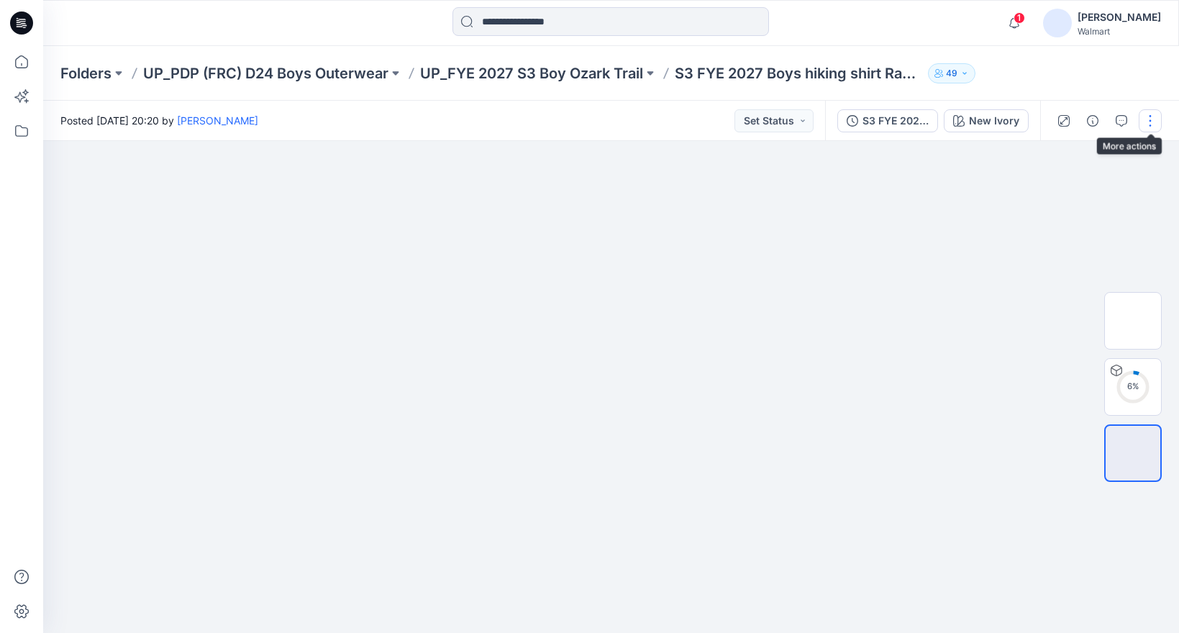
click at [1154, 118] on button "button" at bounding box center [1150, 120] width 23 height 23
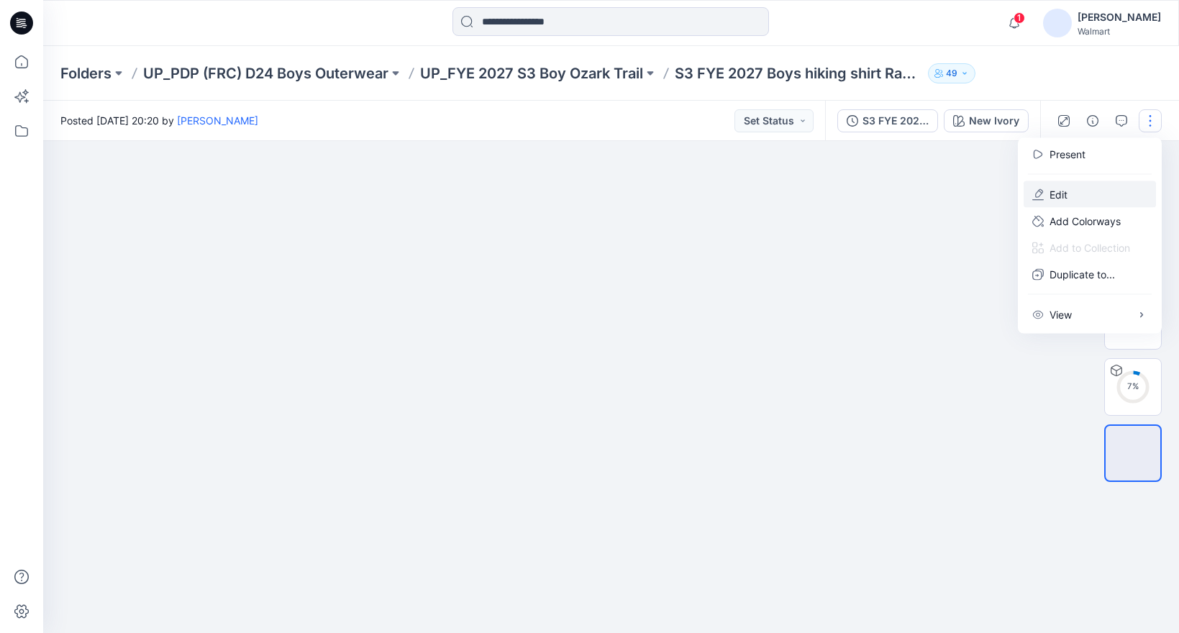
click at [1066, 194] on p "Edit" at bounding box center [1059, 194] width 18 height 15
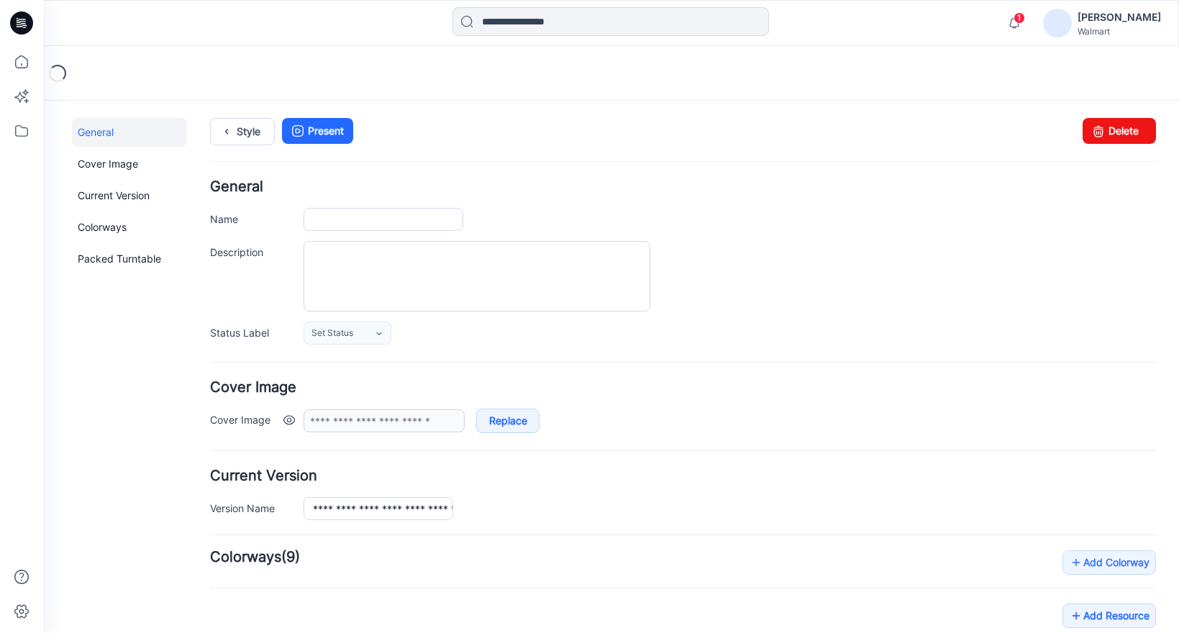
scroll to position [229, 0]
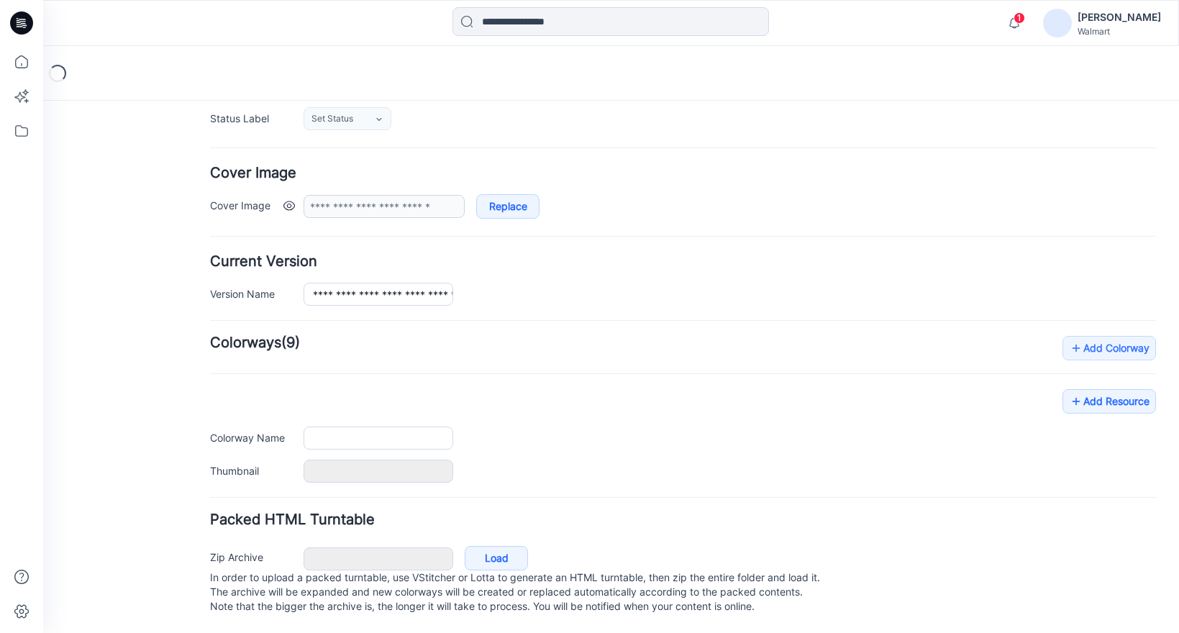
type input "**********"
type input "*********"
type input "**********"
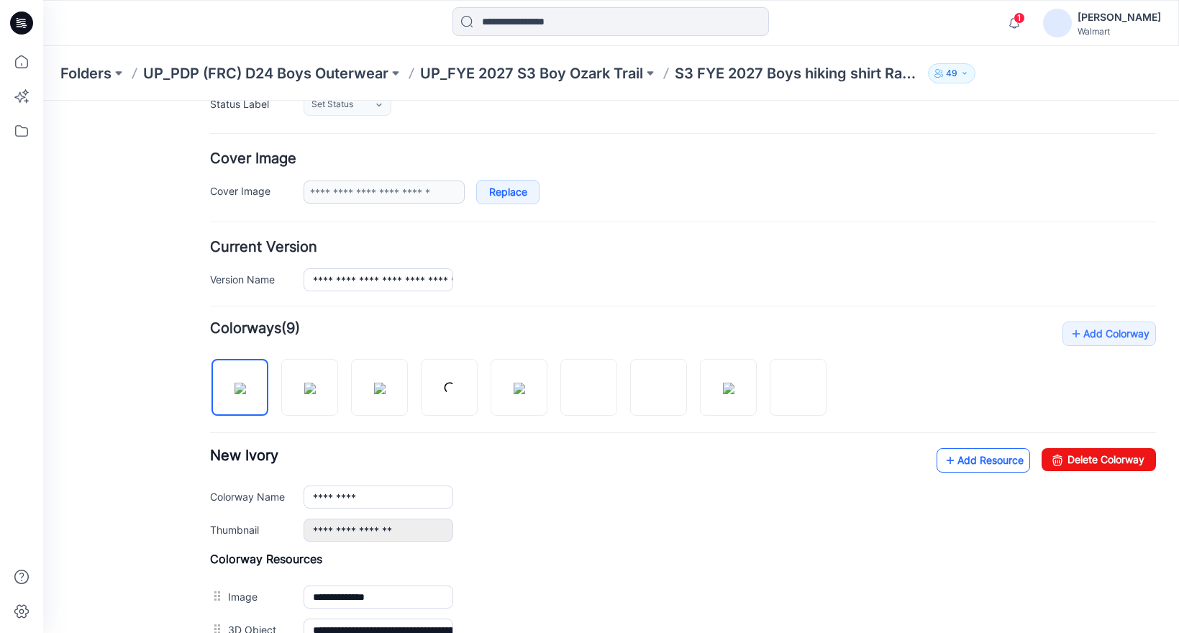
click at [981, 462] on link "Add Resource" at bounding box center [984, 460] width 94 height 24
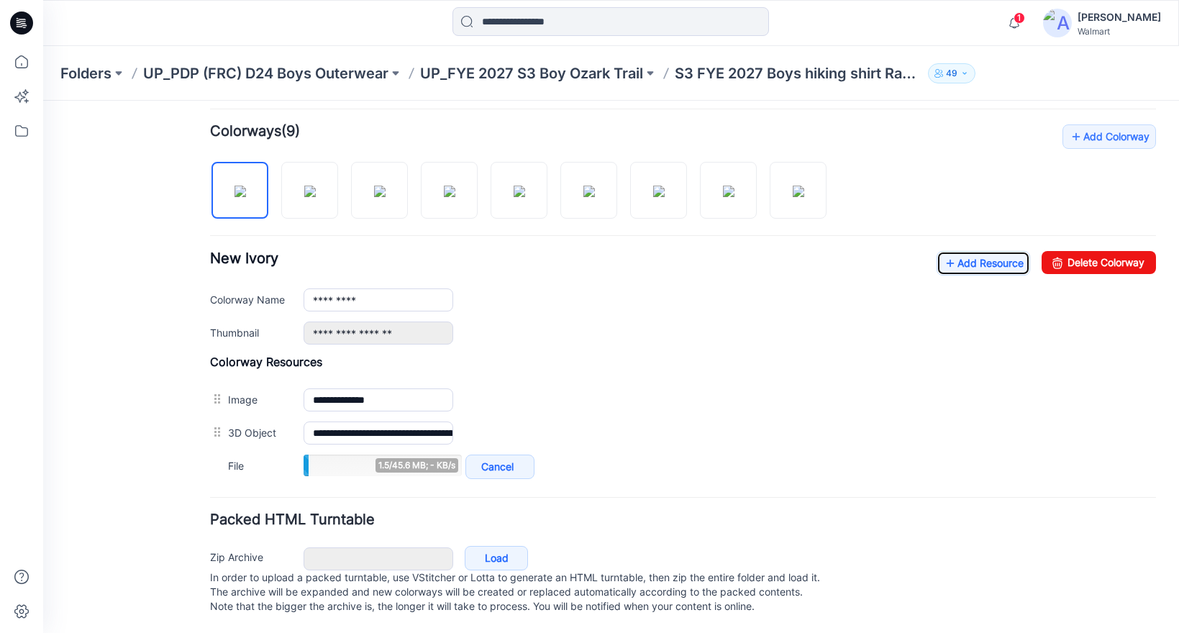
scroll to position [441, 0]
click at [966, 251] on link "Add Resource" at bounding box center [984, 263] width 94 height 24
click at [955, 251] on link "Add Resource" at bounding box center [984, 263] width 94 height 24
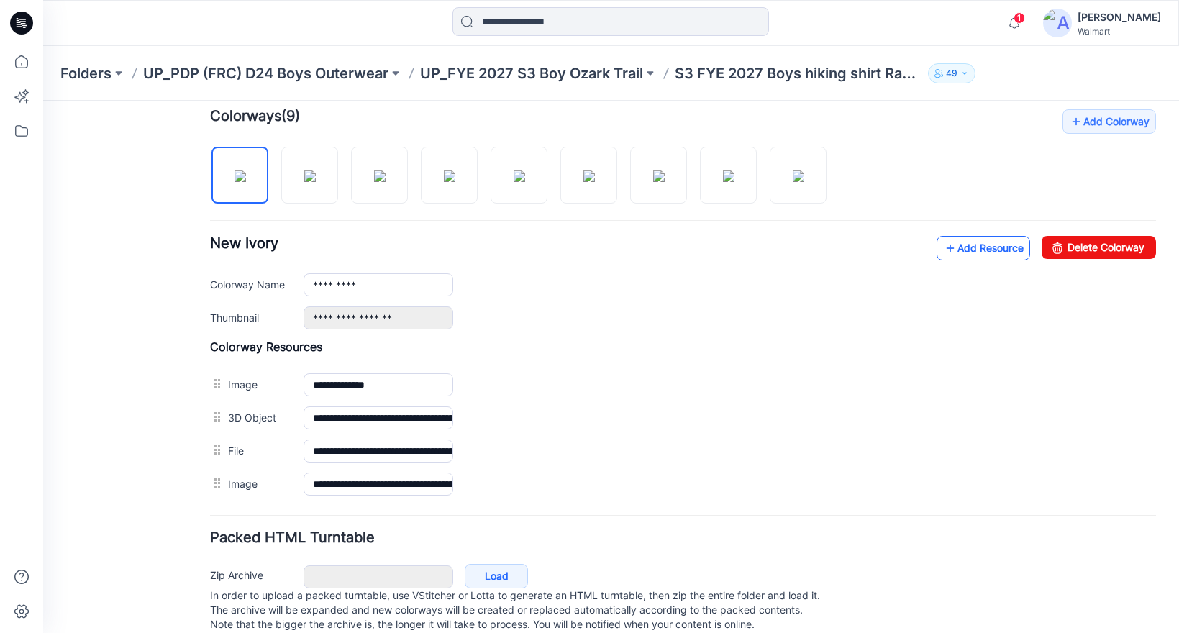
click at [970, 250] on link "Add Resource" at bounding box center [984, 248] width 94 height 24
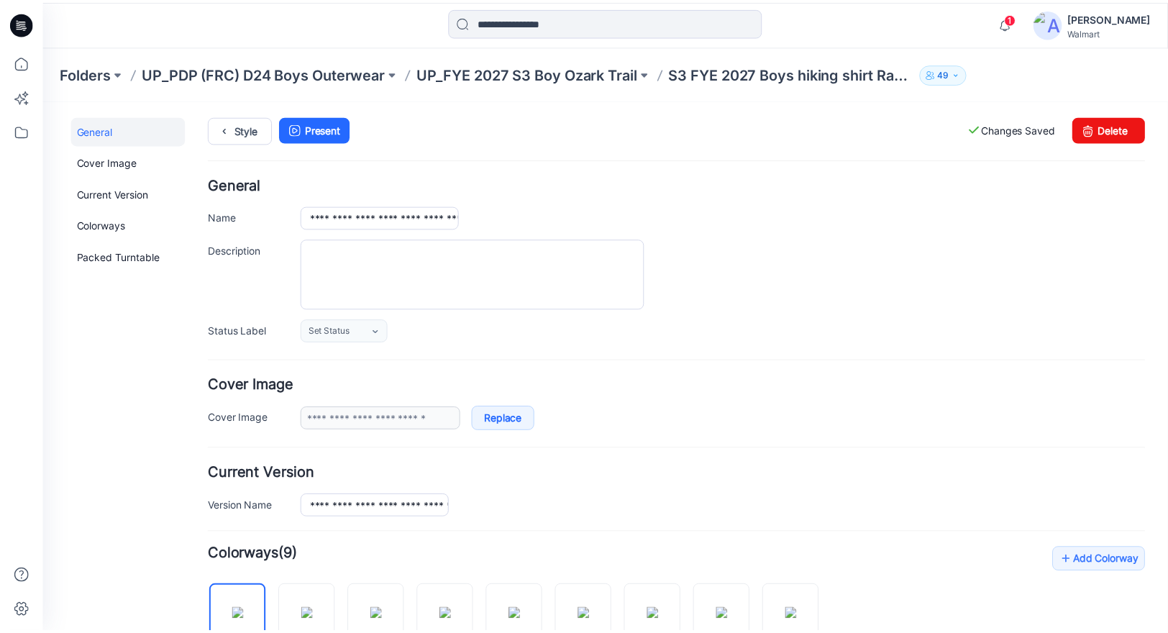
scroll to position [0, 0]
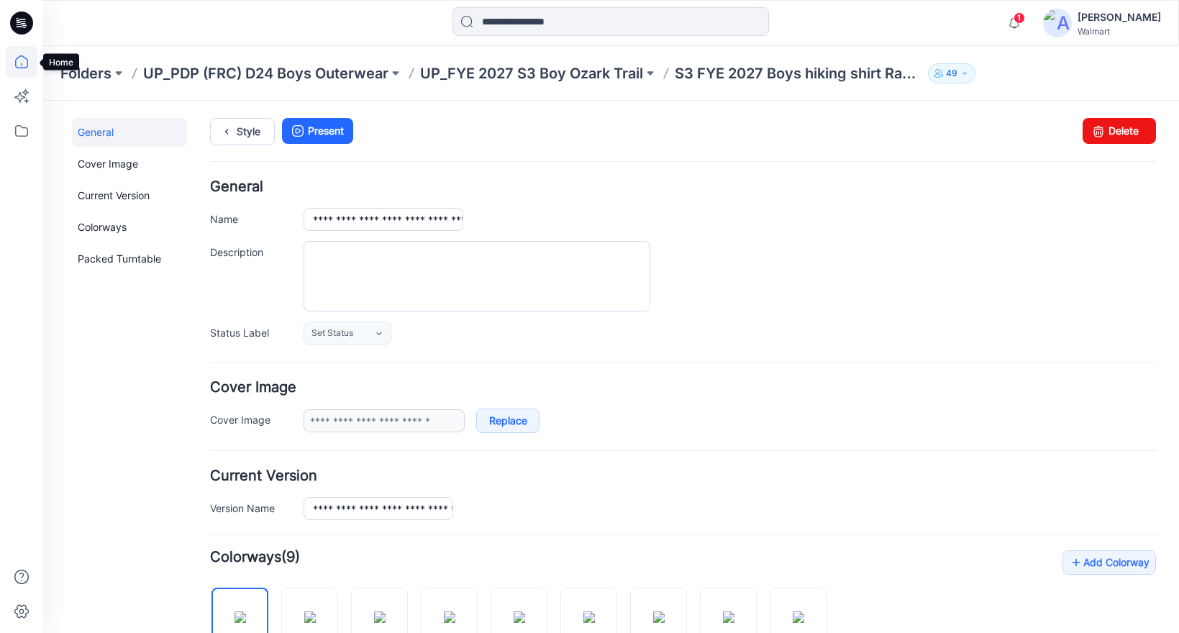
click at [18, 59] on icon at bounding box center [22, 62] width 32 height 32
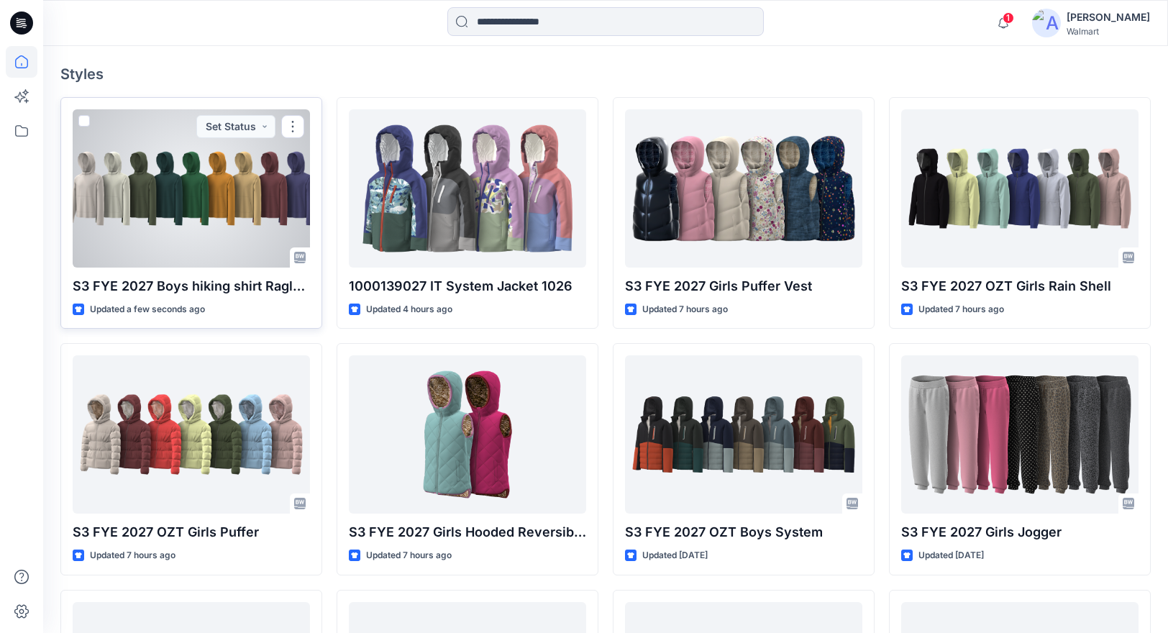
scroll to position [392, 0]
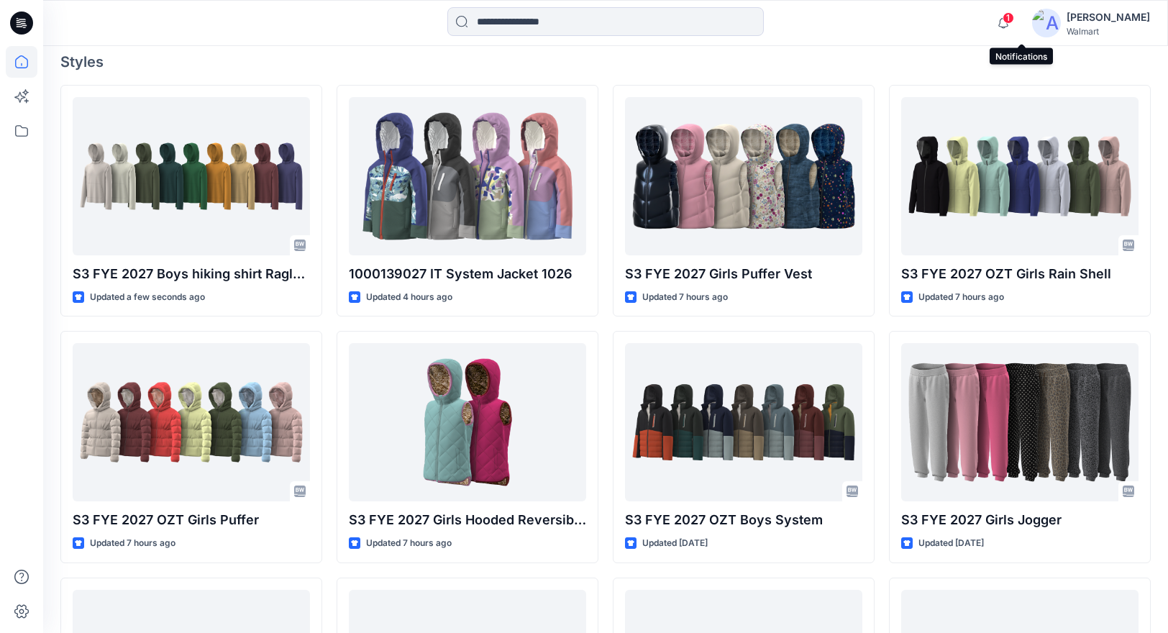
click at [1014, 17] on span "1" at bounding box center [1009, 18] width 12 height 12
click at [973, 27] on div "Notifications Your style S3 FYE 2027 Boys hiking shirt Raglan Slv is ready 10 m…" at bounding box center [605, 23] width 1124 height 32
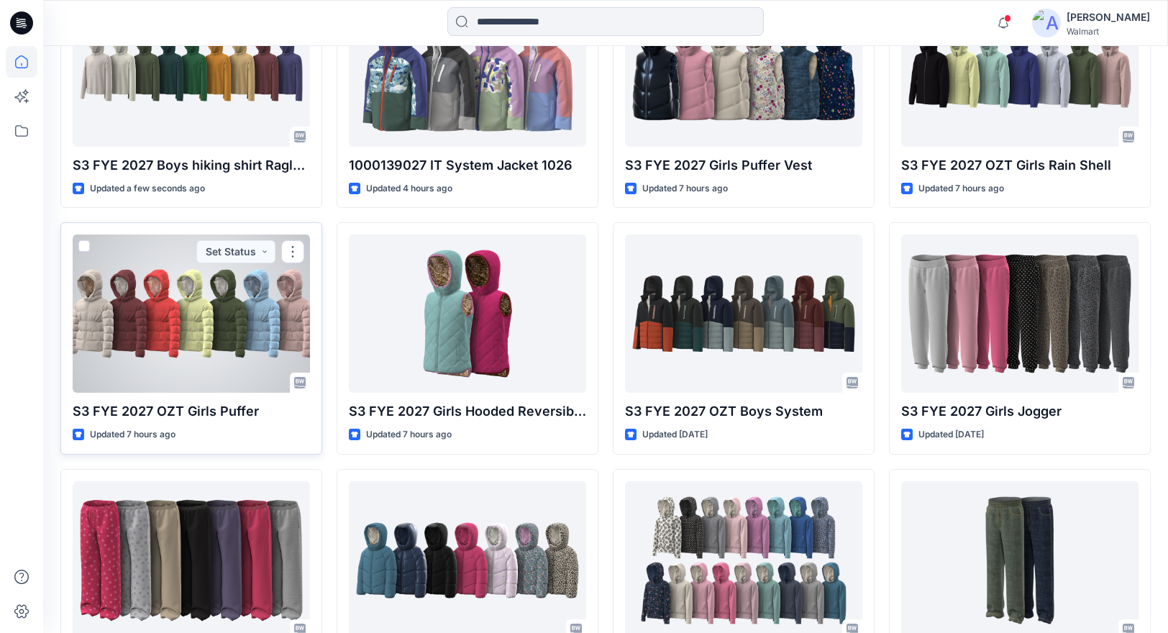
scroll to position [457, 0]
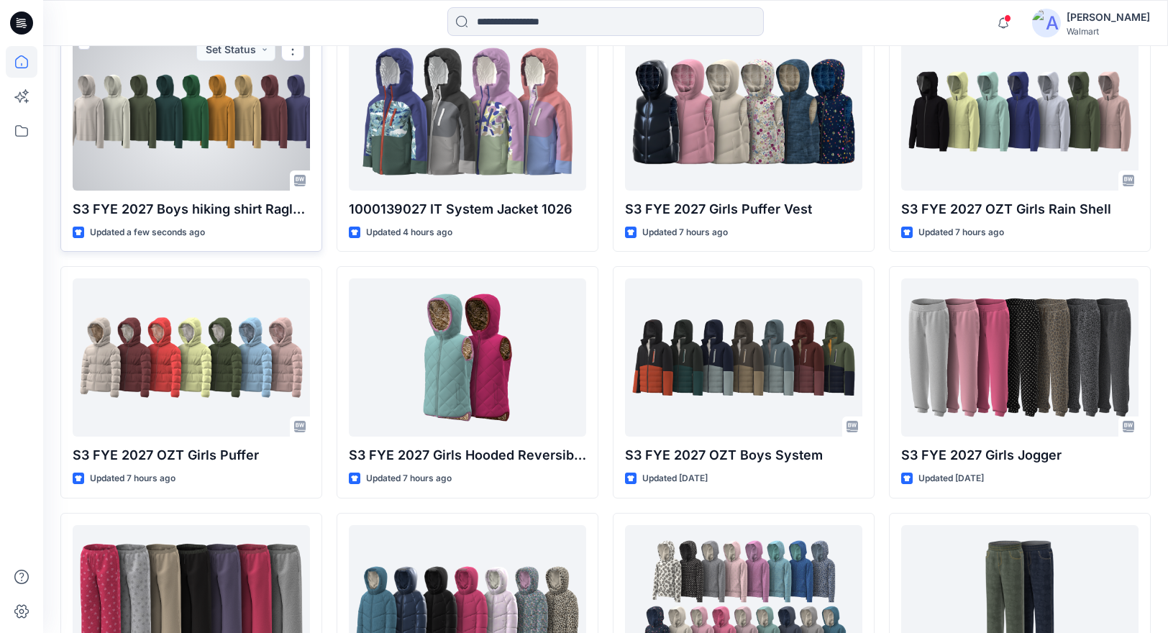
click at [176, 152] on div at bounding box center [191, 111] width 237 height 158
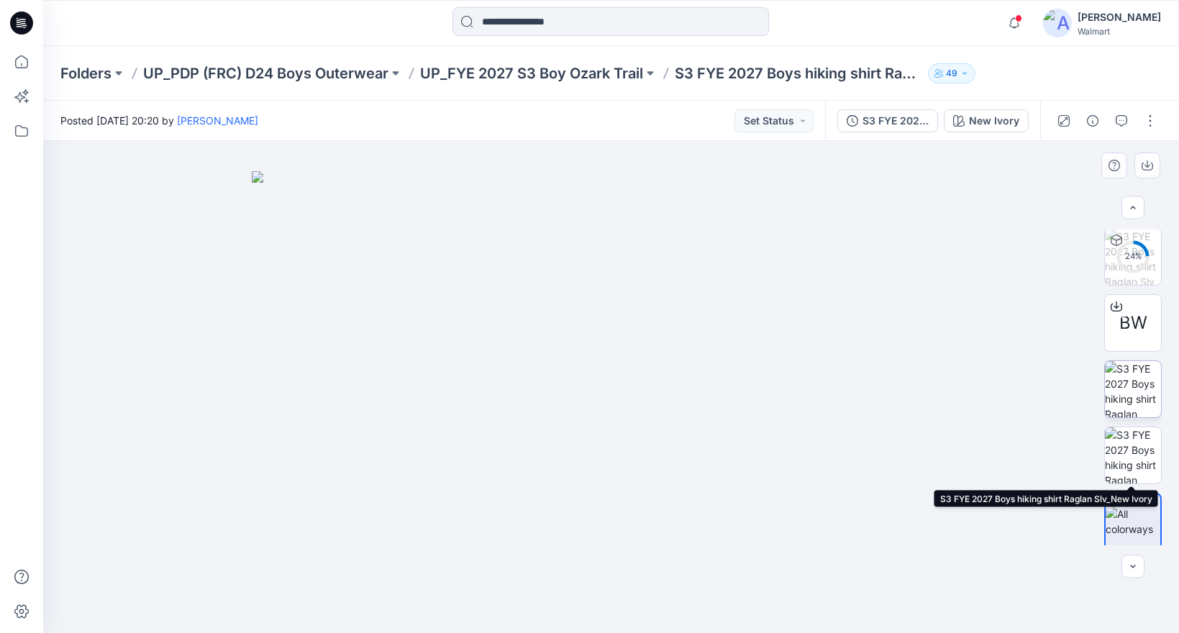
scroll to position [73, 0]
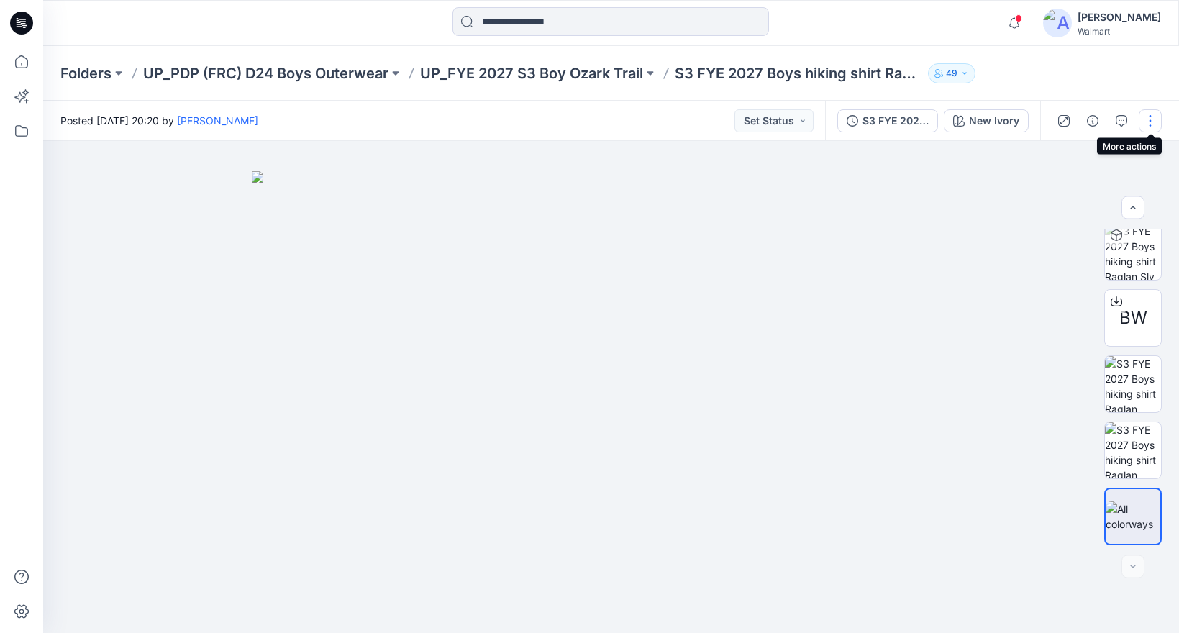
click at [1152, 116] on button "button" at bounding box center [1150, 120] width 23 height 23
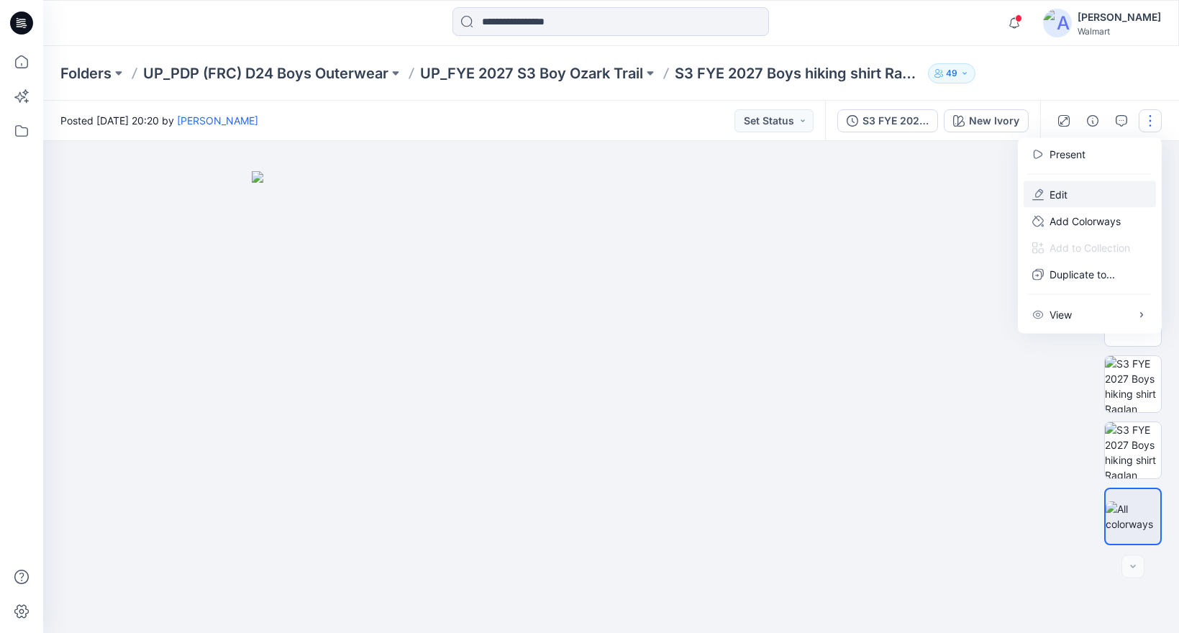
click at [1052, 194] on p "Edit" at bounding box center [1059, 194] width 18 height 15
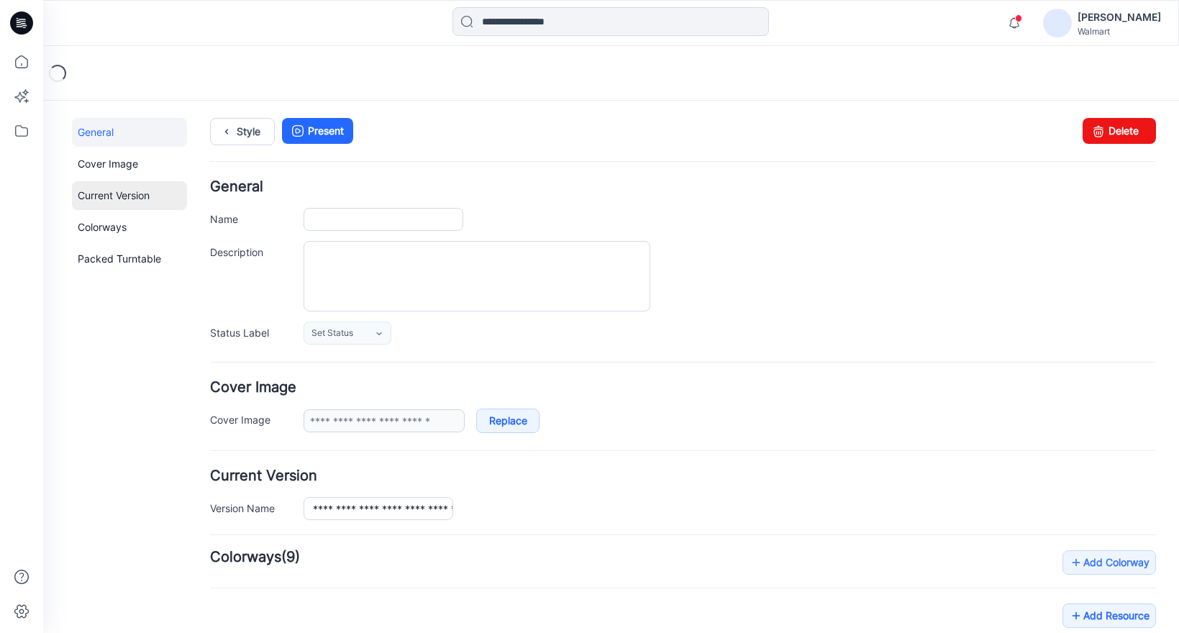
type input "**********"
type input "*********"
type input "**********"
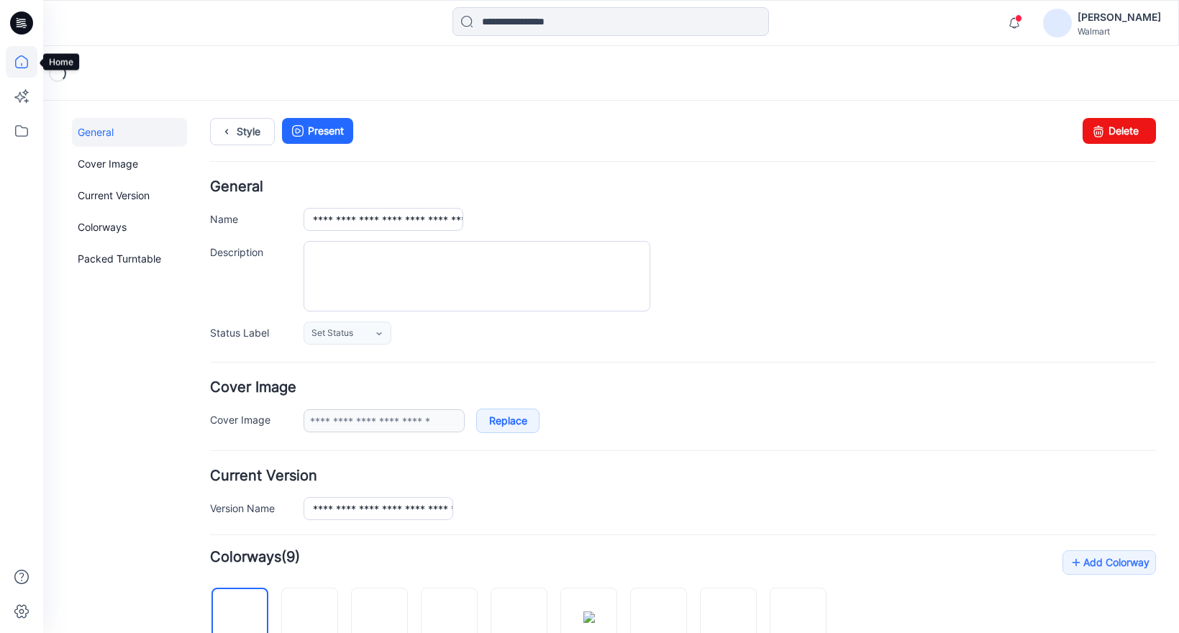
click at [27, 63] on icon at bounding box center [21, 61] width 13 height 13
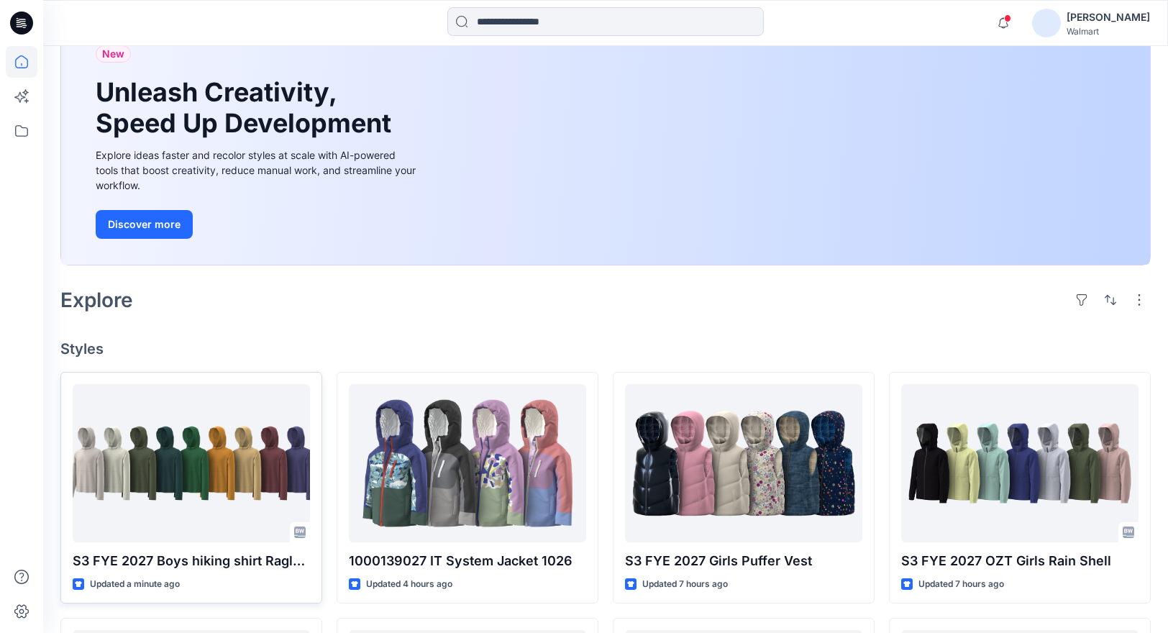
scroll to position [113, 0]
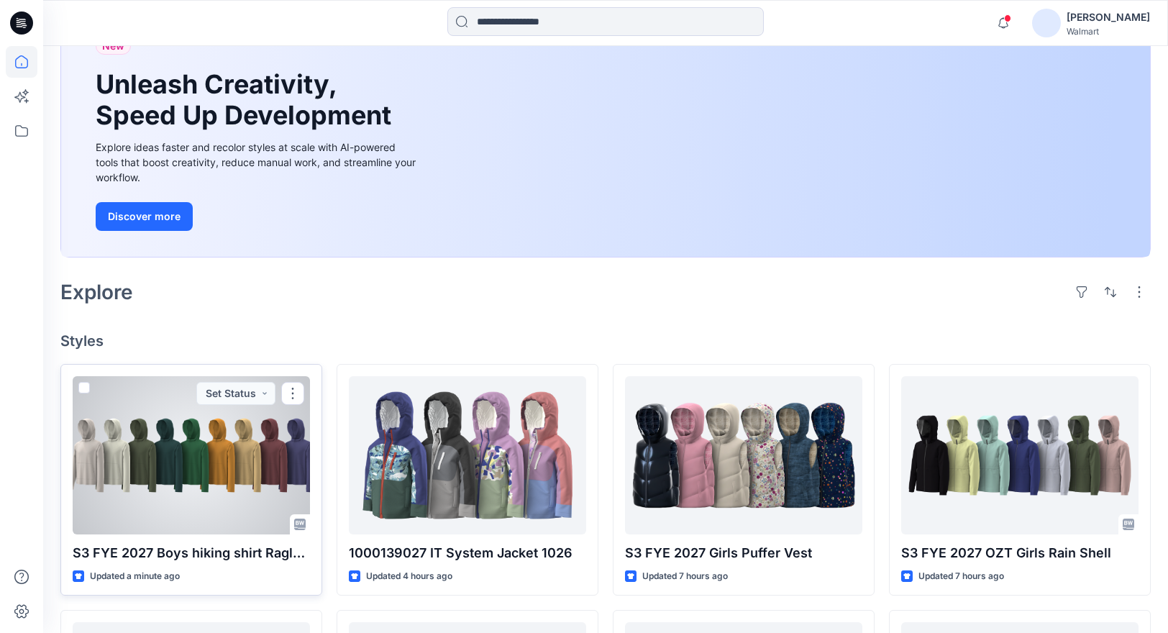
click at [245, 457] on div at bounding box center [191, 455] width 237 height 158
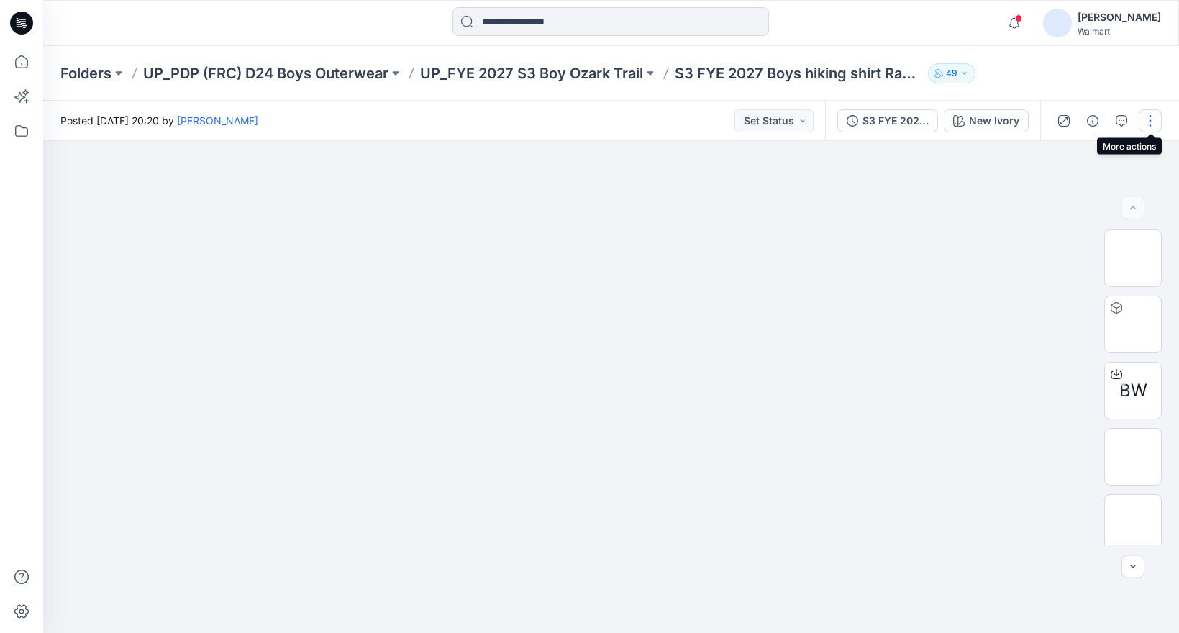
click at [1147, 118] on button "button" at bounding box center [1150, 120] width 23 height 23
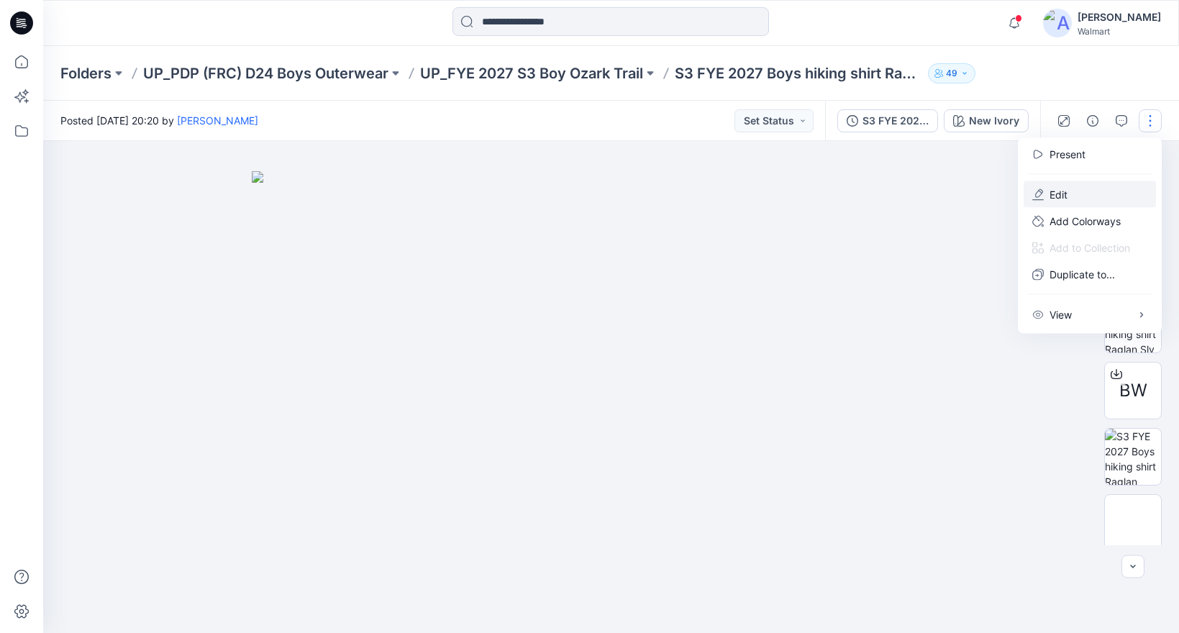
click at [1044, 193] on button "Edit" at bounding box center [1090, 194] width 132 height 27
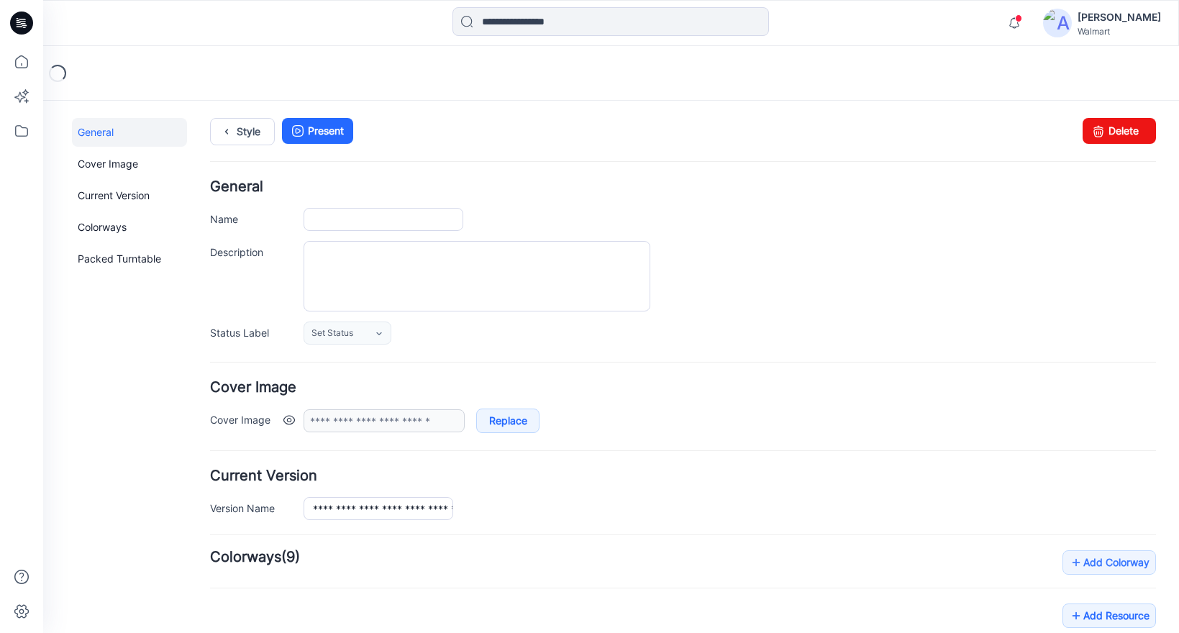
type input "**********"
type input "*********"
type input "**********"
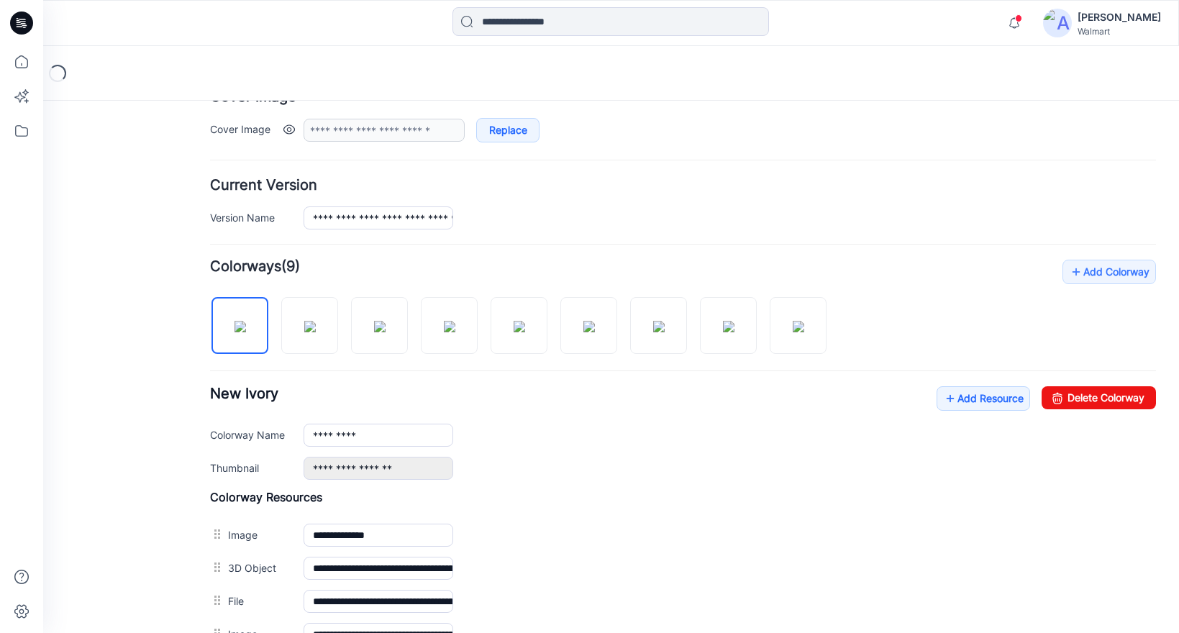
scroll to position [507, 0]
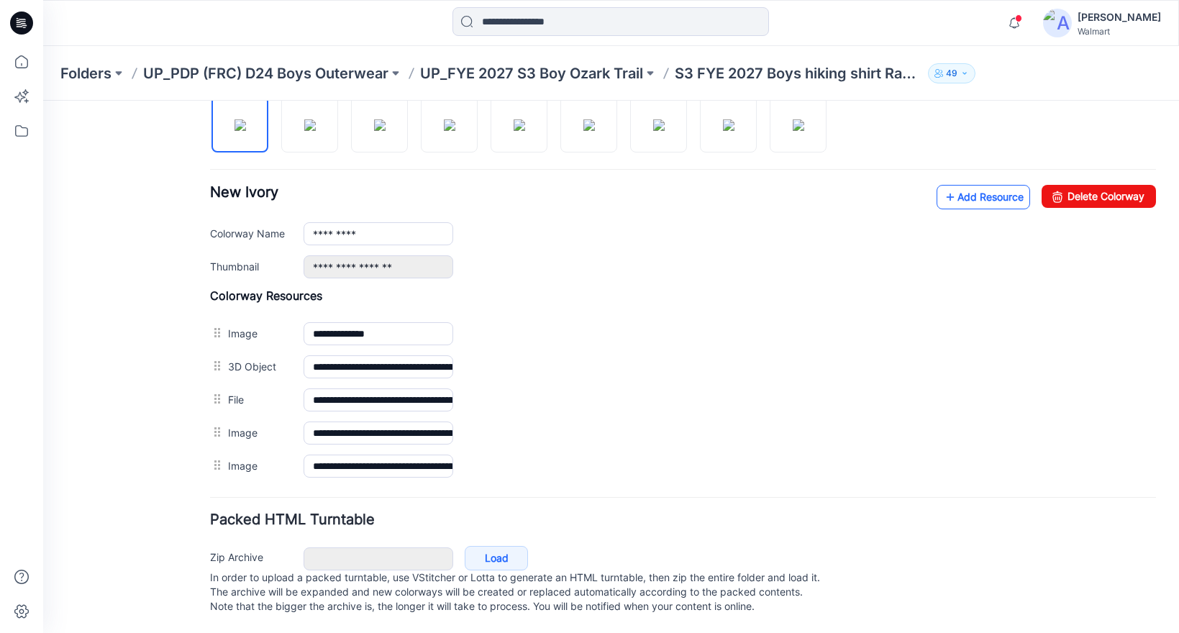
click at [986, 190] on link "Add Resource" at bounding box center [984, 197] width 94 height 24
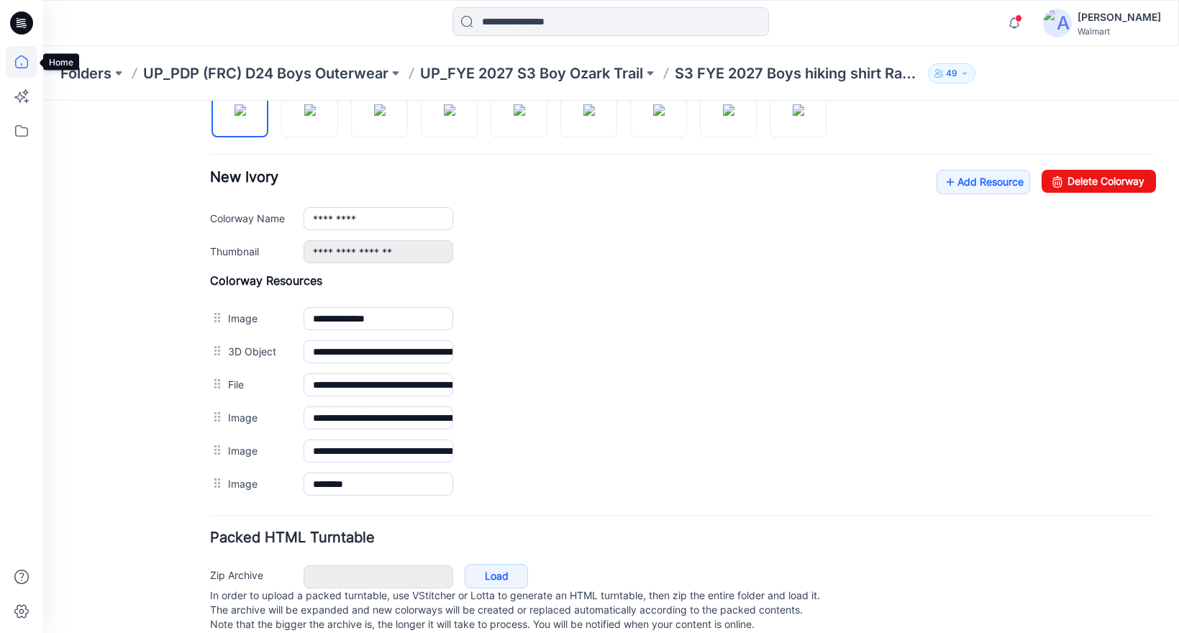
click at [22, 55] on icon at bounding box center [22, 62] width 32 height 32
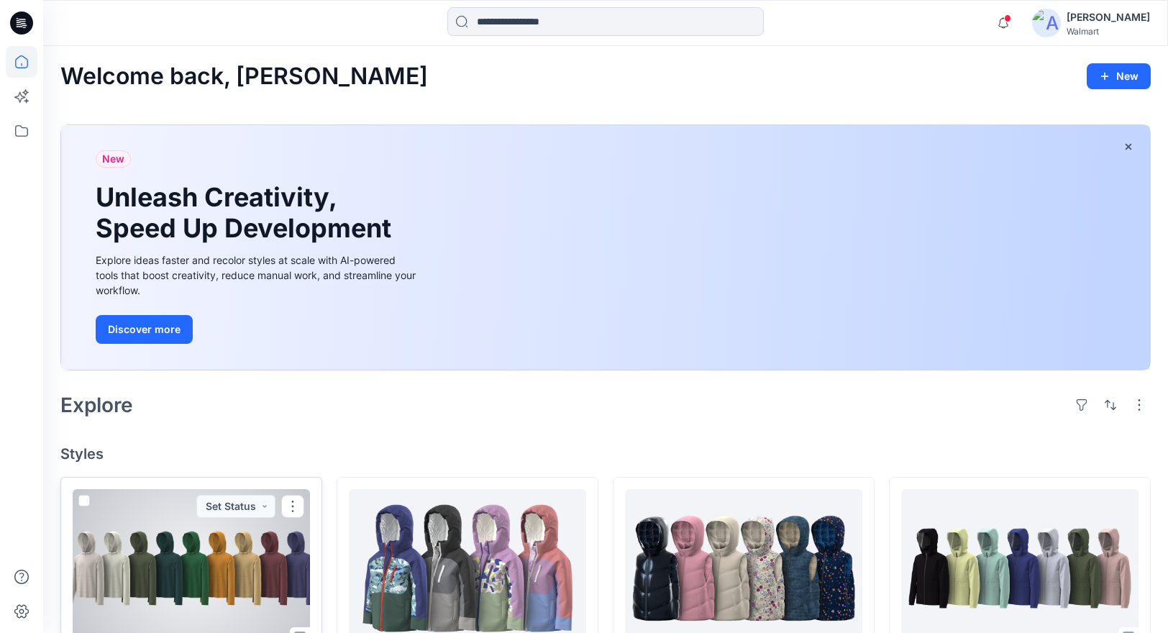
click at [283, 548] on div at bounding box center [191, 568] width 237 height 158
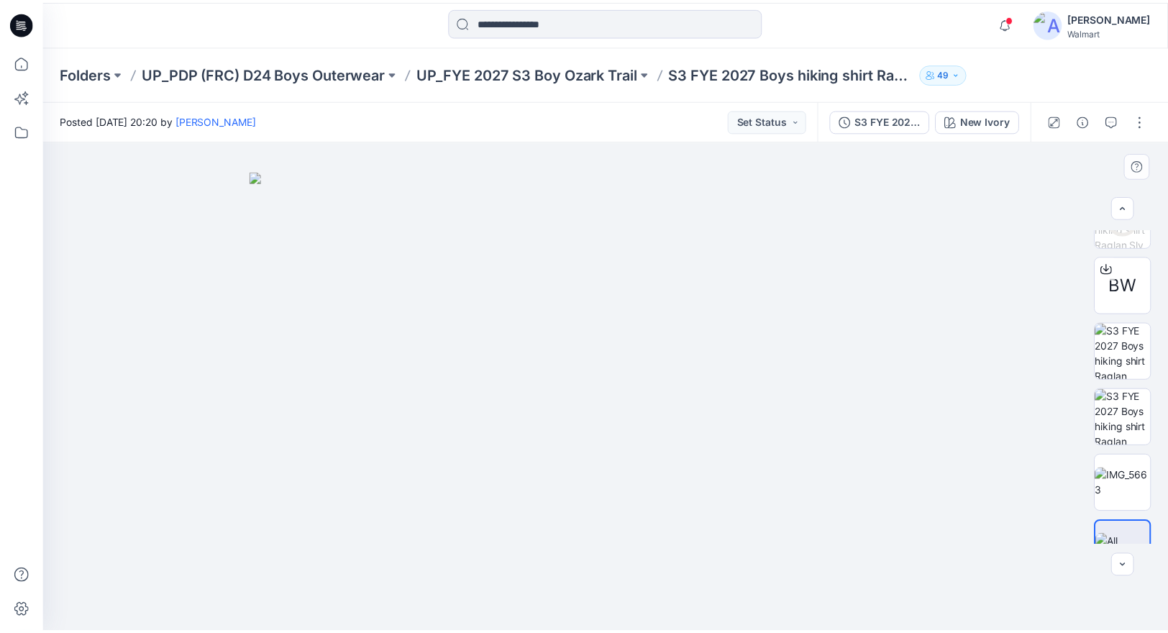
scroll to position [139, 0]
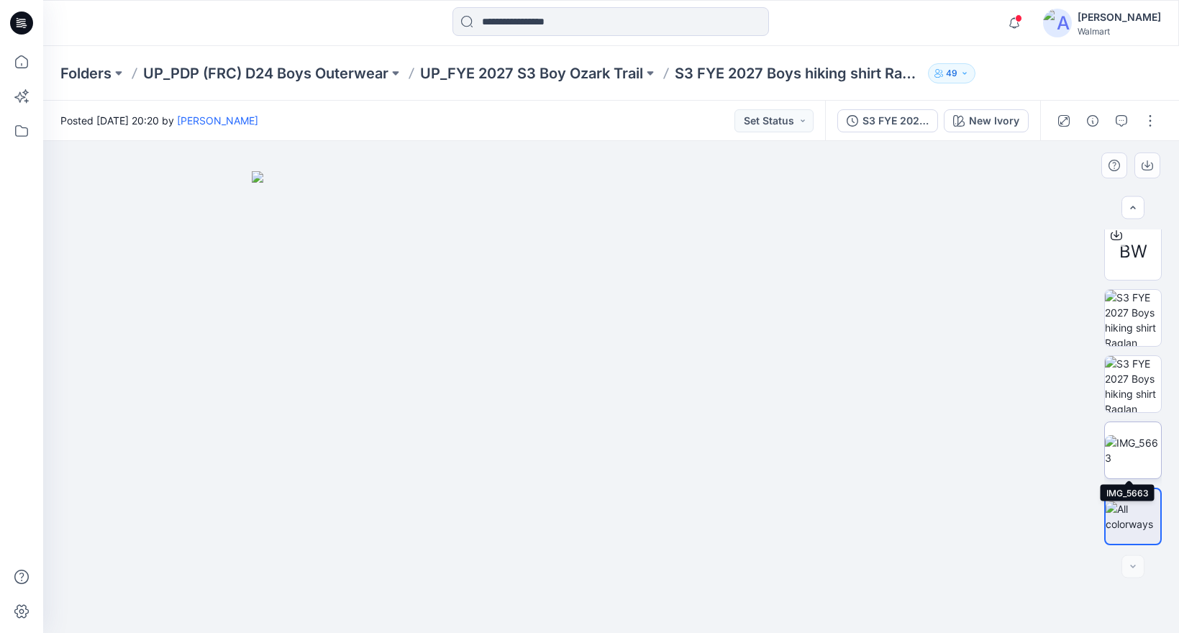
click at [1127, 450] on img at bounding box center [1133, 450] width 56 height 30
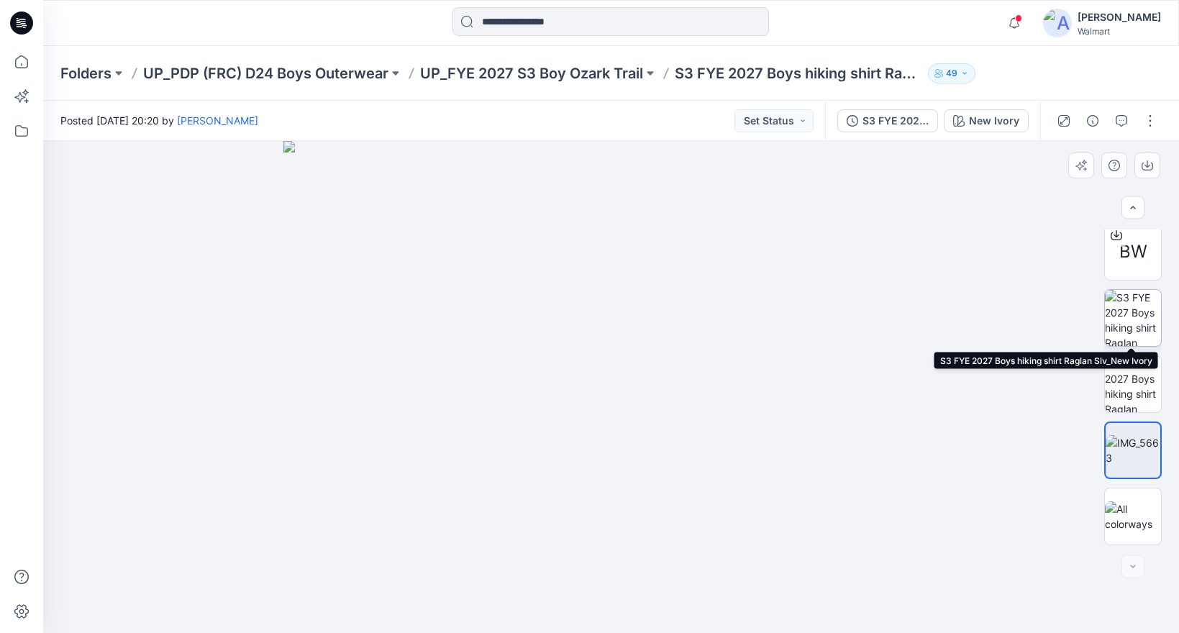
click at [1126, 314] on img at bounding box center [1133, 318] width 56 height 56
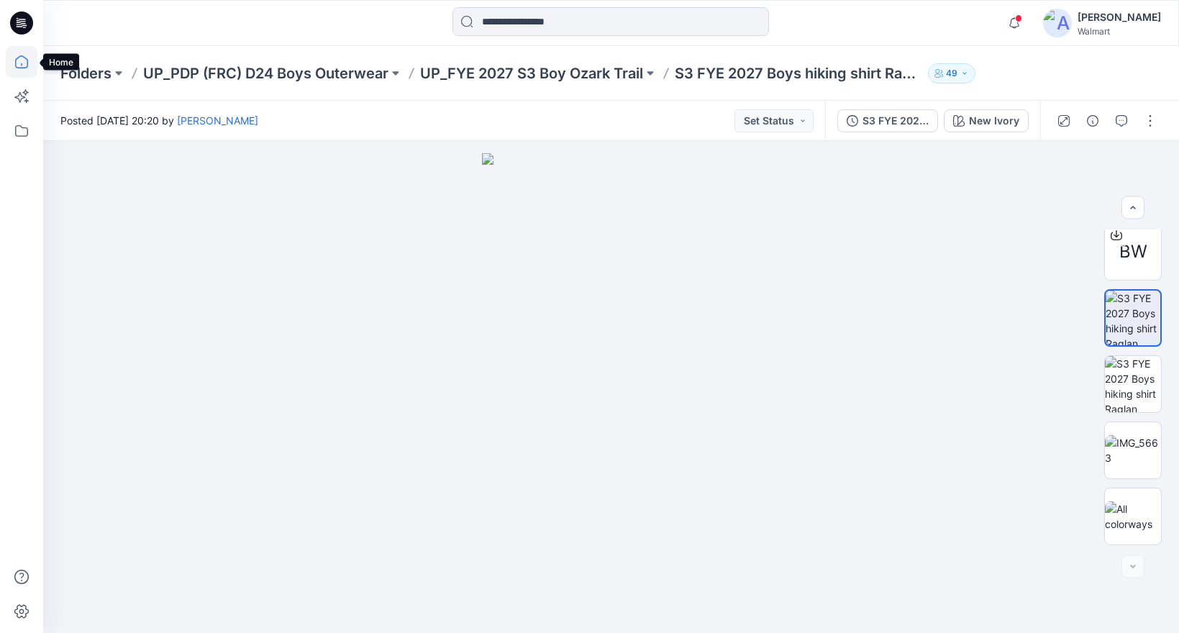
click at [22, 60] on icon at bounding box center [22, 62] width 32 height 32
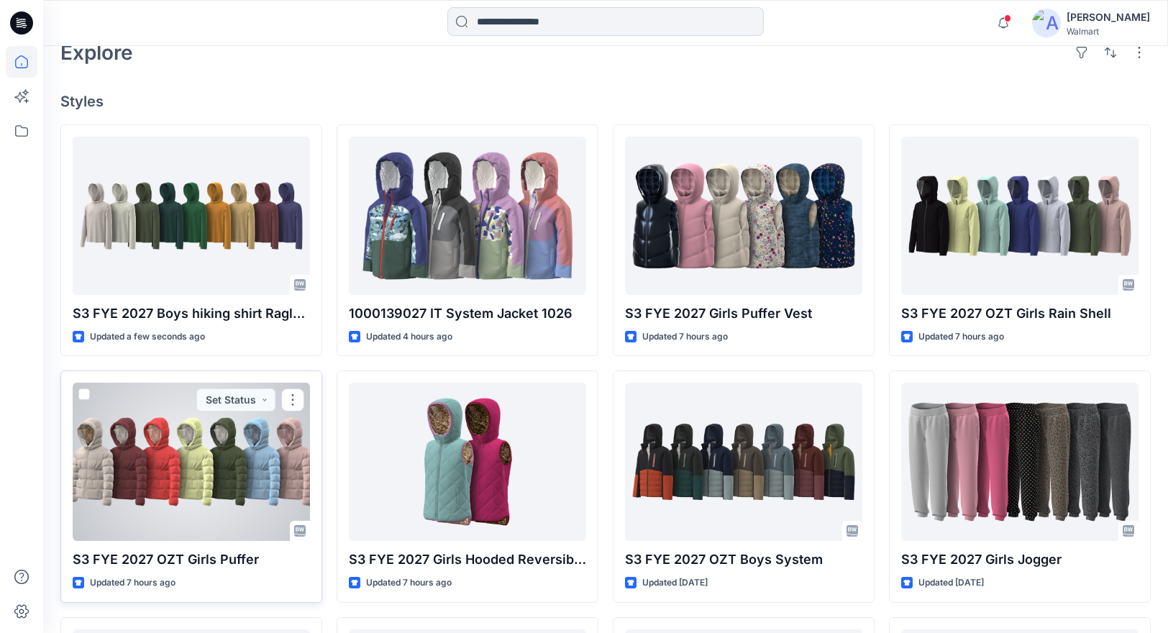
scroll to position [307, 0]
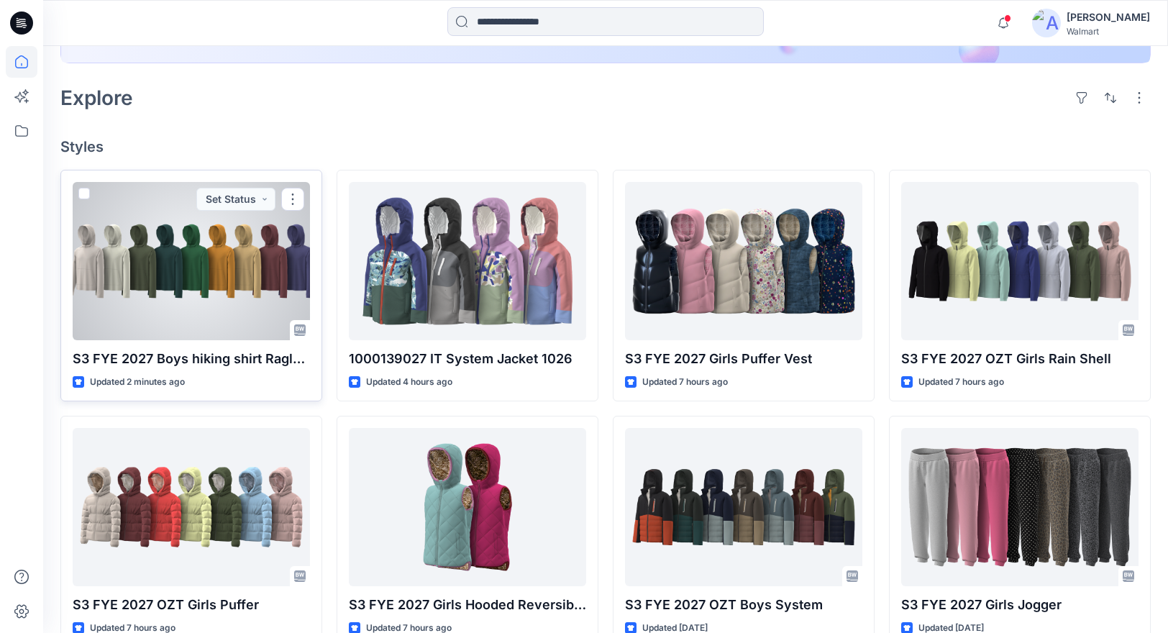
click at [206, 273] on div at bounding box center [191, 261] width 237 height 158
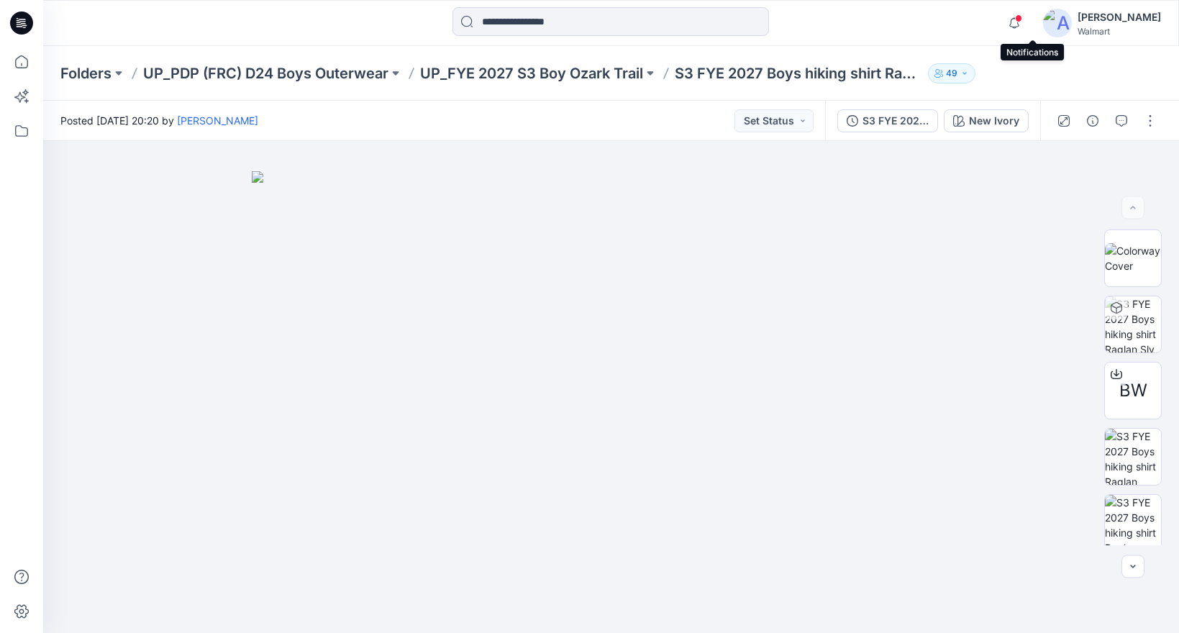
click at [1022, 19] on span at bounding box center [1018, 18] width 7 height 8
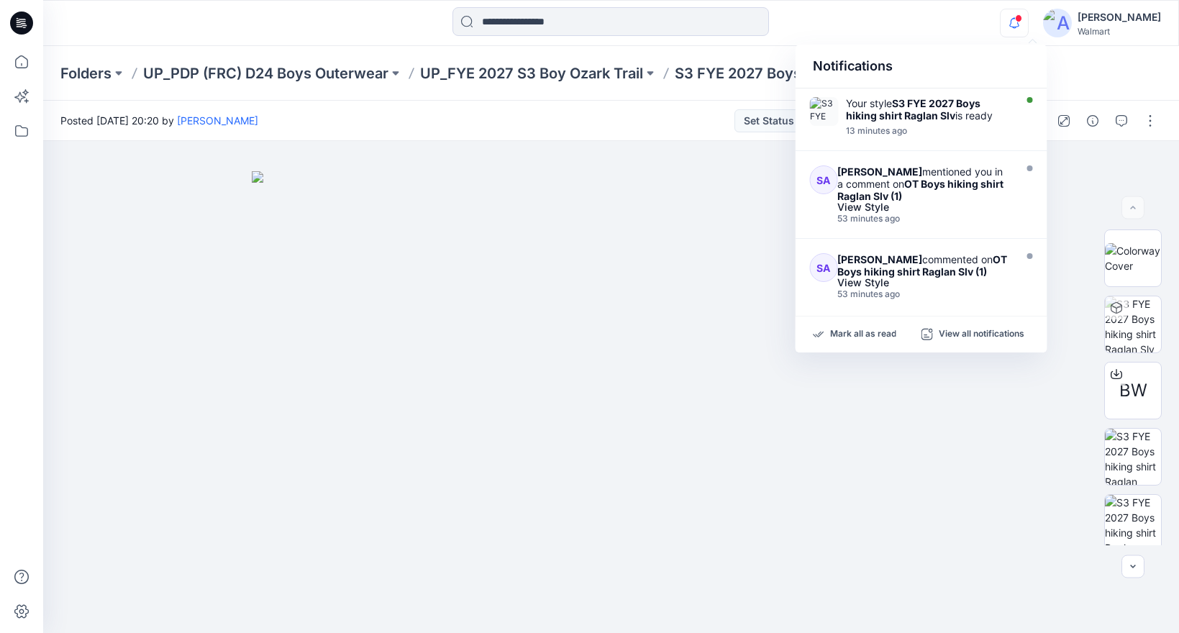
click at [944, 27] on div "Notifications Your style S3 FYE 2027 Boys hiking shirt Raglan Slv is ready 13 m…" at bounding box center [610, 23] width 1135 height 32
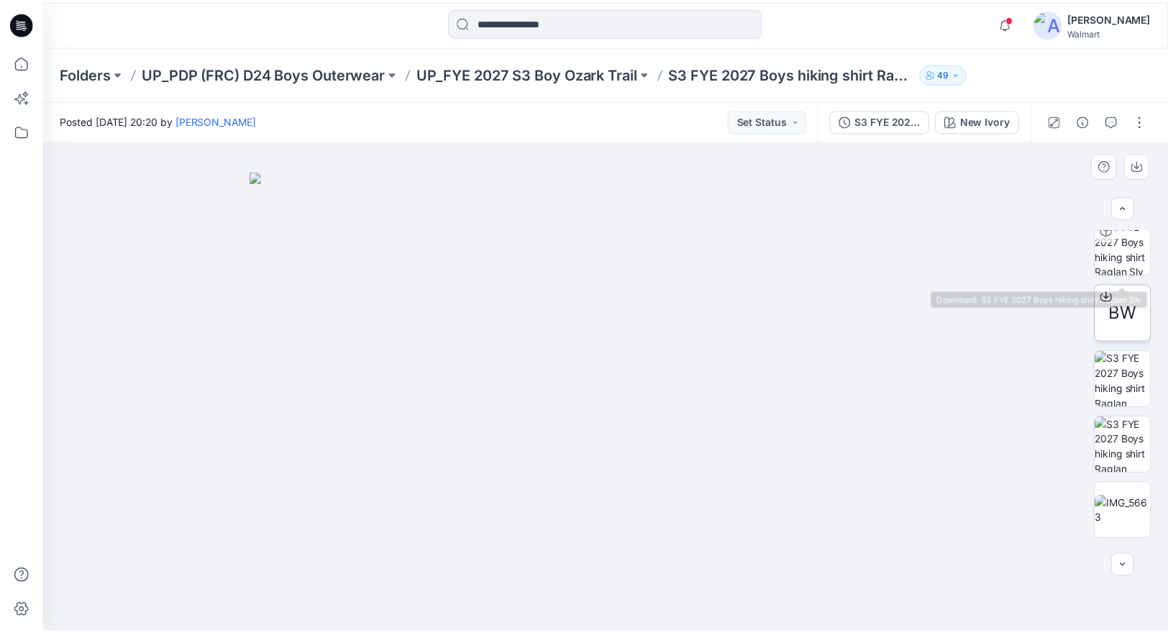
scroll to position [139, 0]
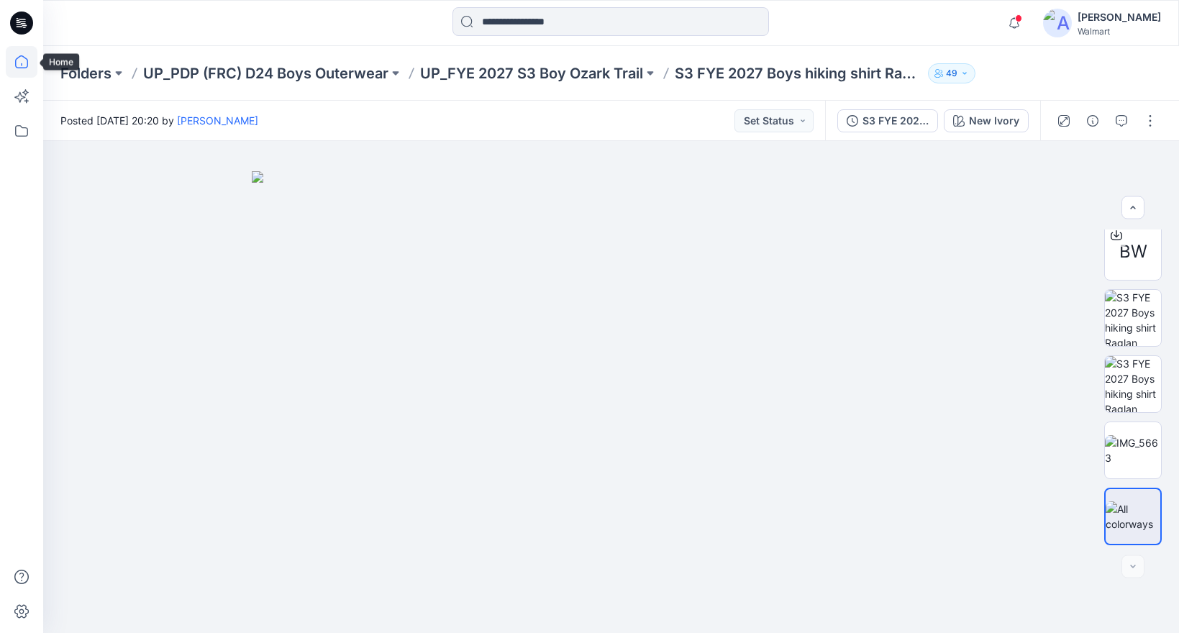
click at [17, 61] on icon at bounding box center [22, 62] width 32 height 32
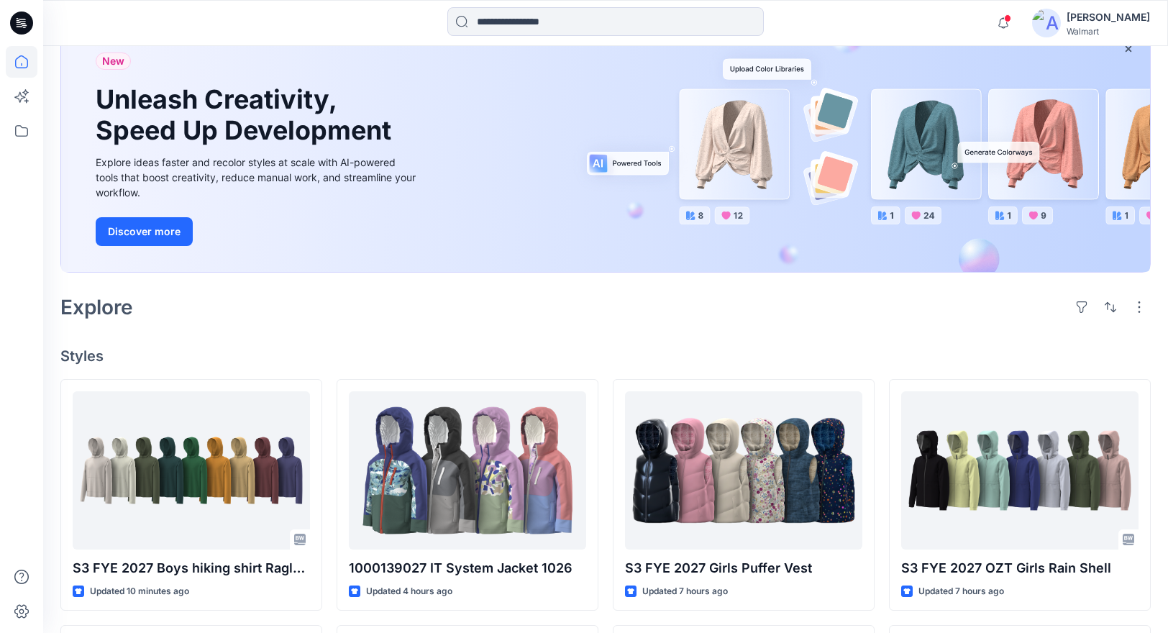
scroll to position [454, 0]
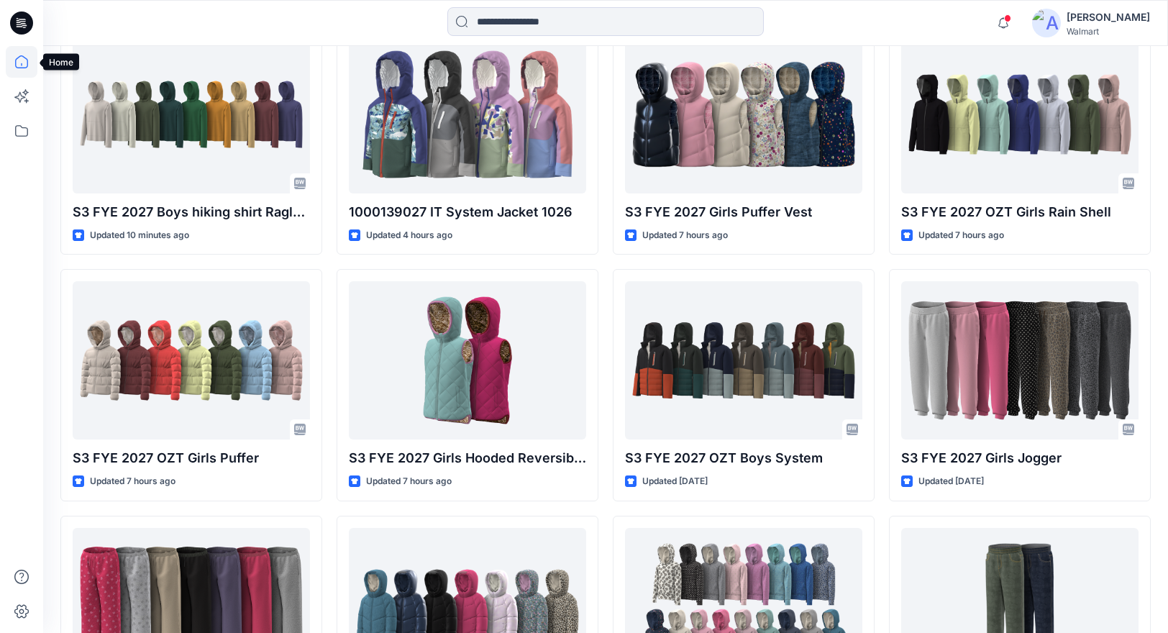
click at [19, 65] on icon at bounding box center [22, 62] width 32 height 32
click at [26, 63] on icon at bounding box center [22, 62] width 32 height 32
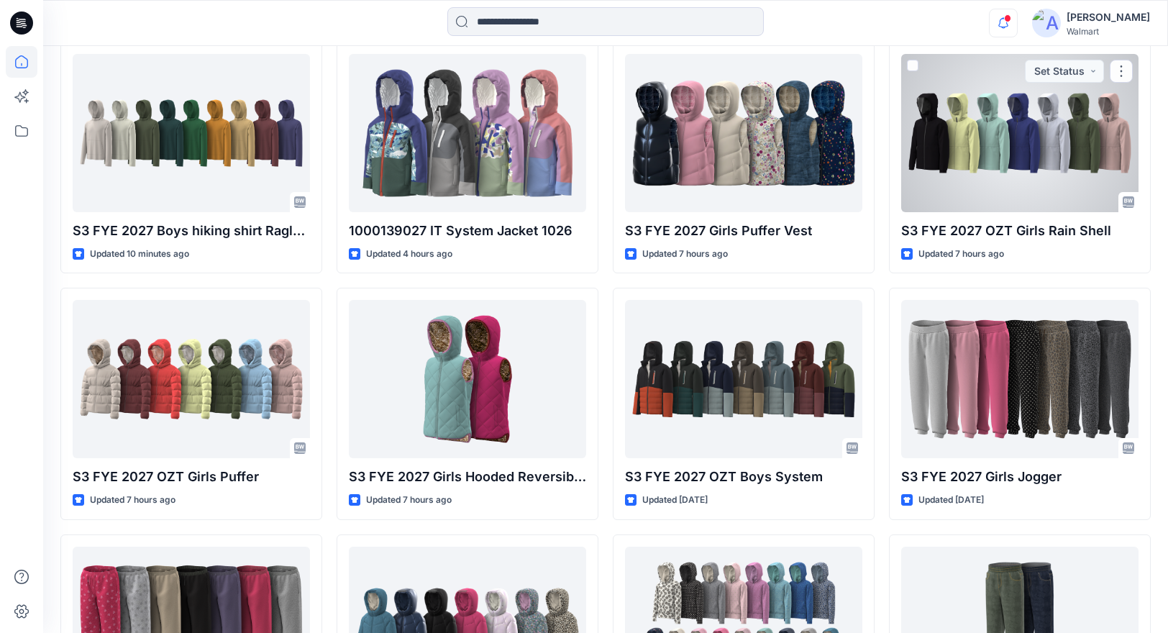
scroll to position [429, 0]
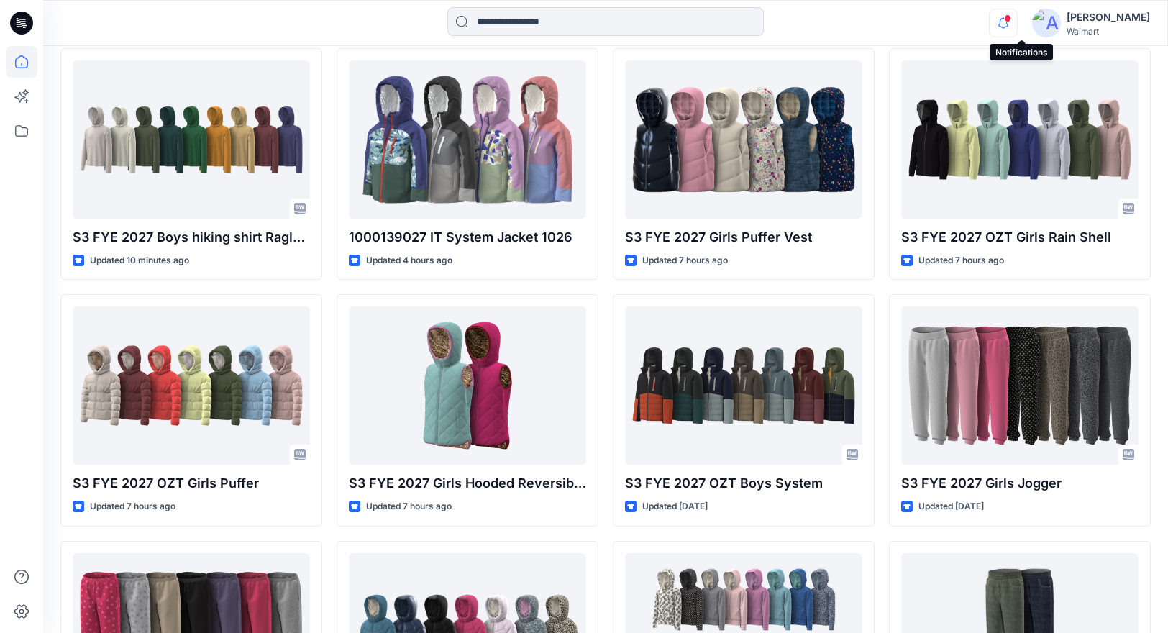
click at [1017, 24] on icon "button" at bounding box center [1003, 23] width 27 height 29
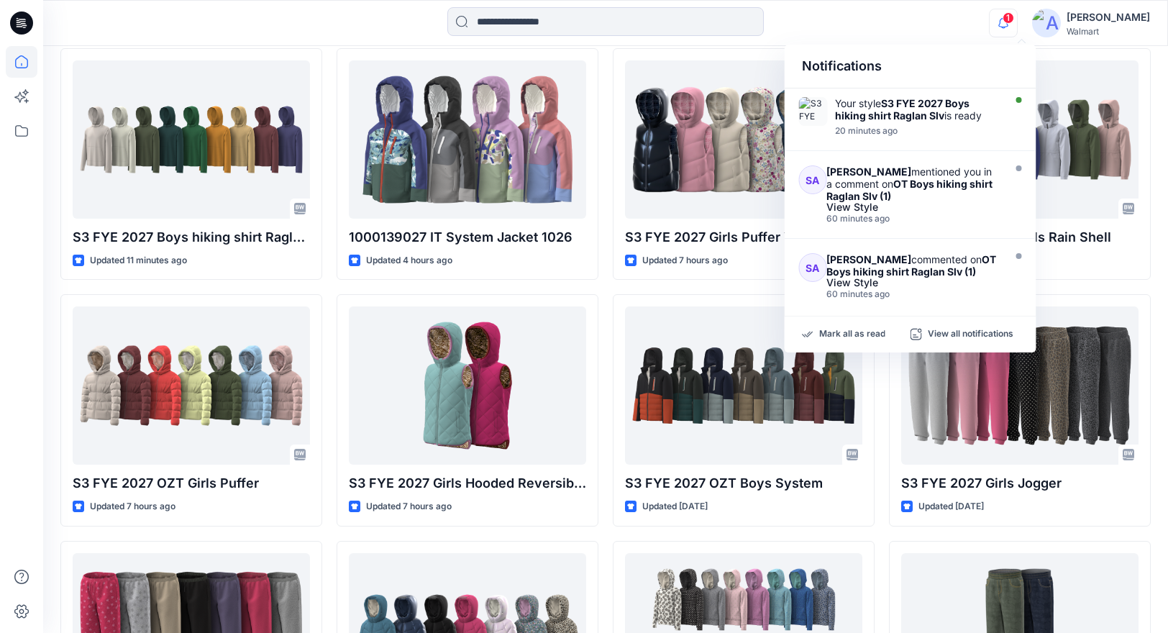
click at [1017, 18] on icon "button" at bounding box center [1003, 23] width 27 height 29
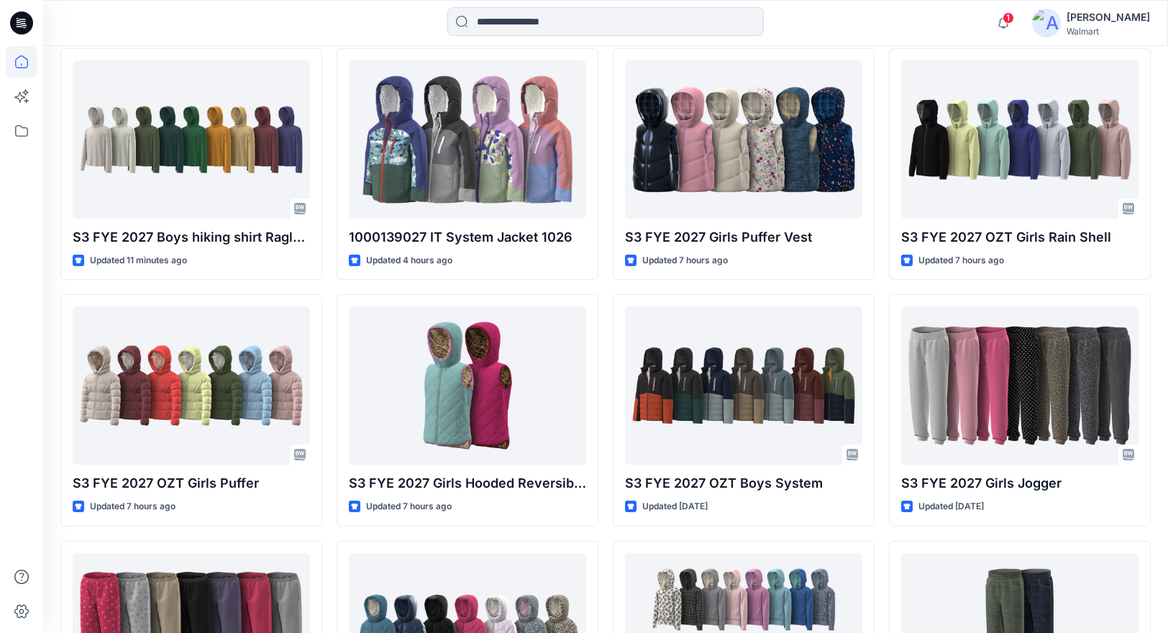
click at [1014, 20] on span "1" at bounding box center [1009, 18] width 12 height 12
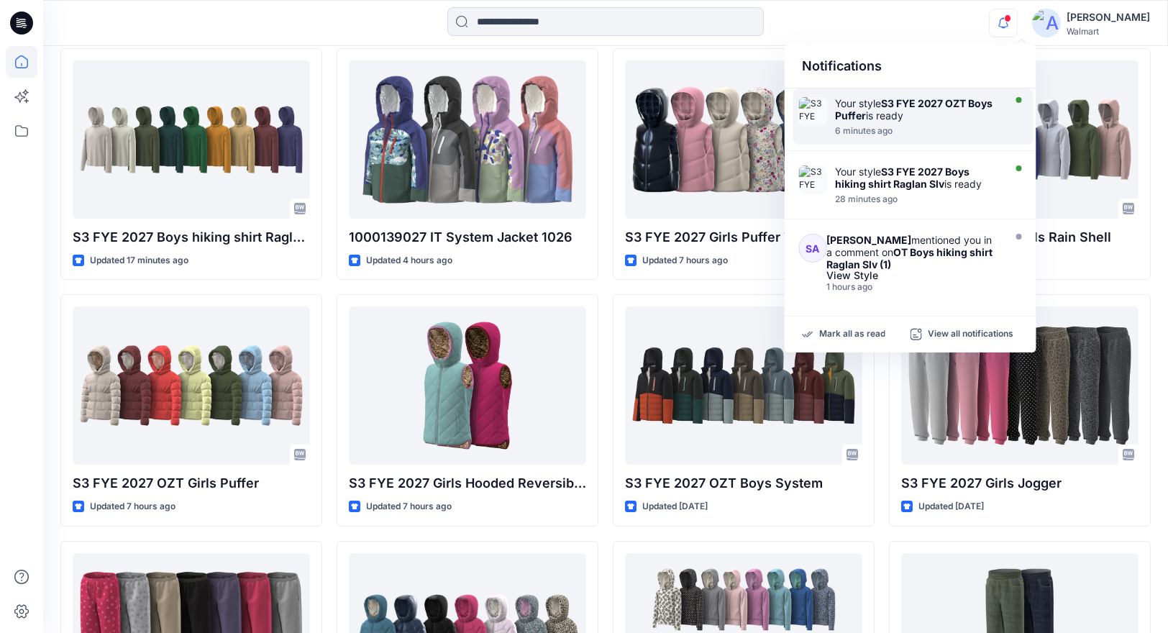
click at [947, 129] on div "6 minutes ago" at bounding box center [917, 131] width 165 height 10
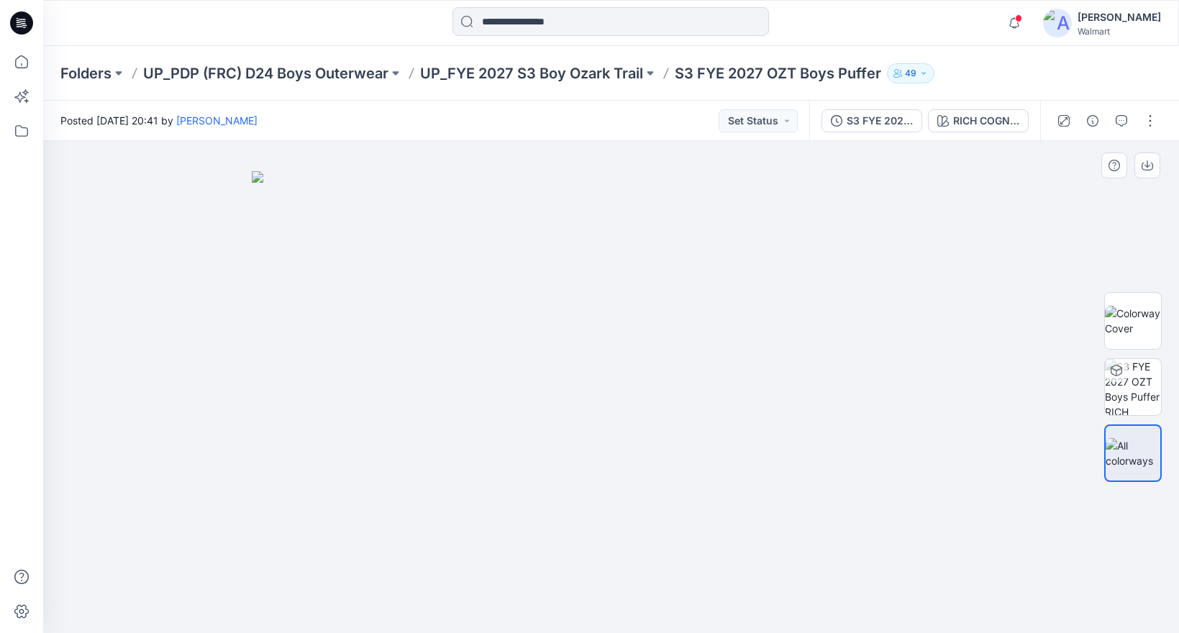
click at [483, 323] on img at bounding box center [611, 402] width 719 height 462
click at [1142, 322] on img at bounding box center [1133, 321] width 56 height 30
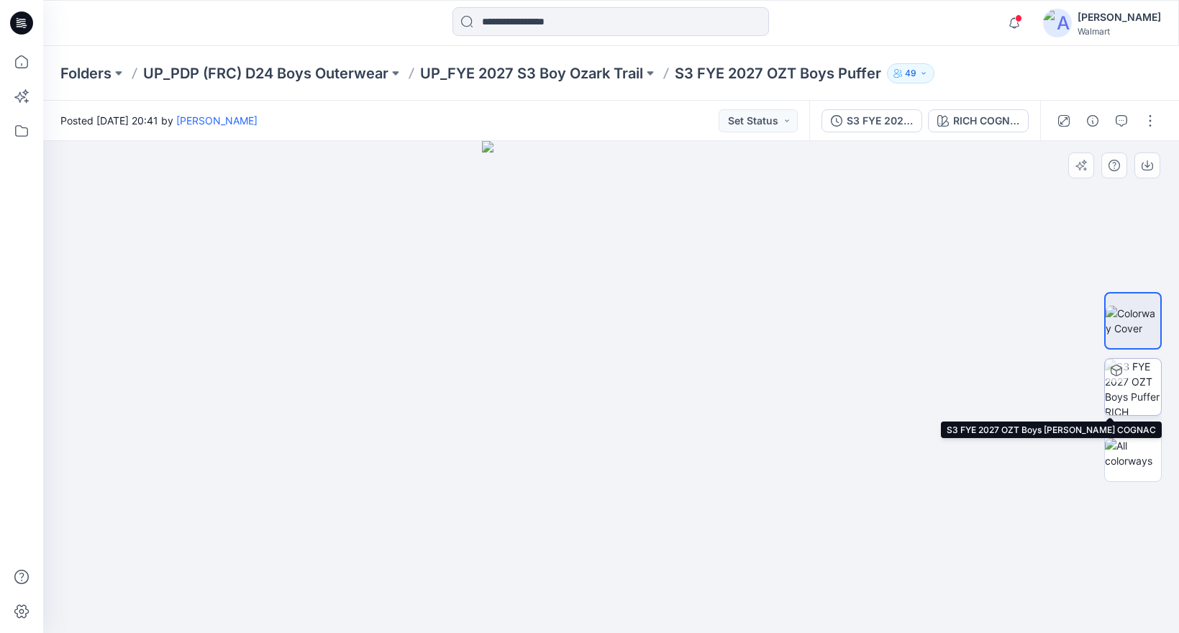
click at [1114, 396] on img at bounding box center [1133, 387] width 56 height 56
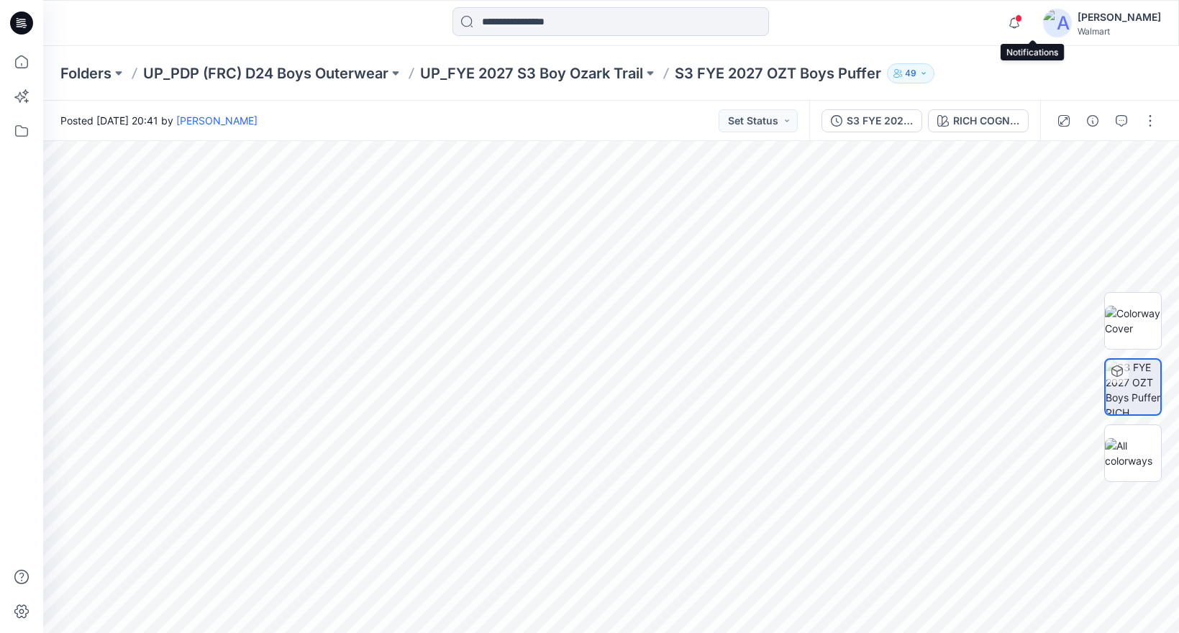
click at [1022, 18] on span at bounding box center [1018, 18] width 7 height 8
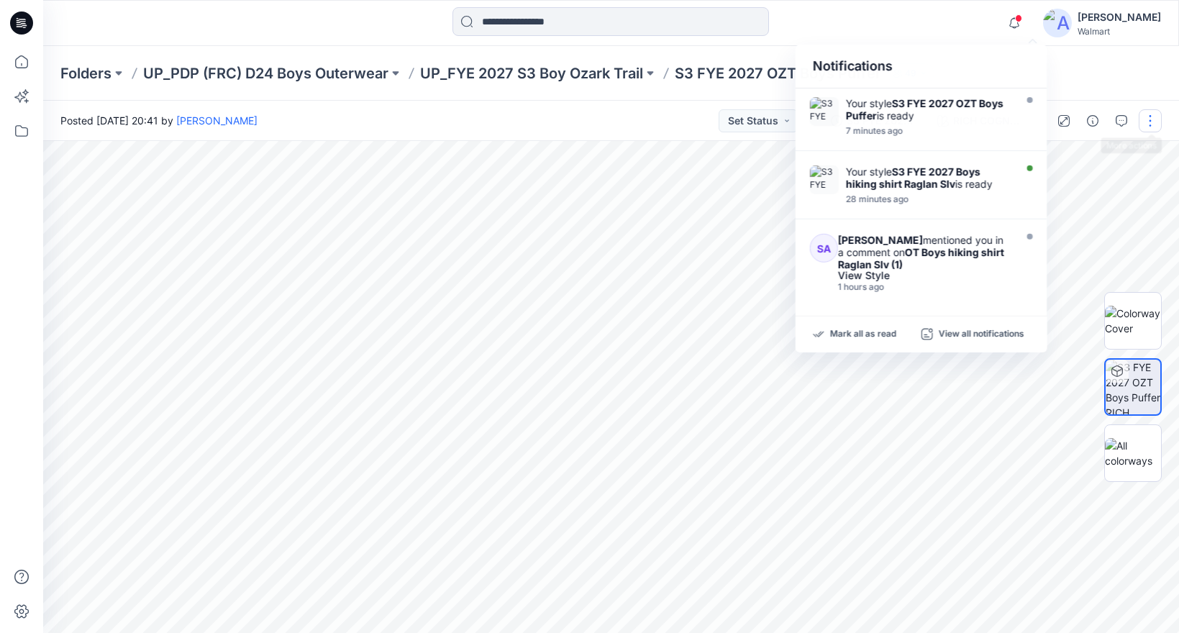
click at [1155, 118] on button "button" at bounding box center [1150, 120] width 23 height 23
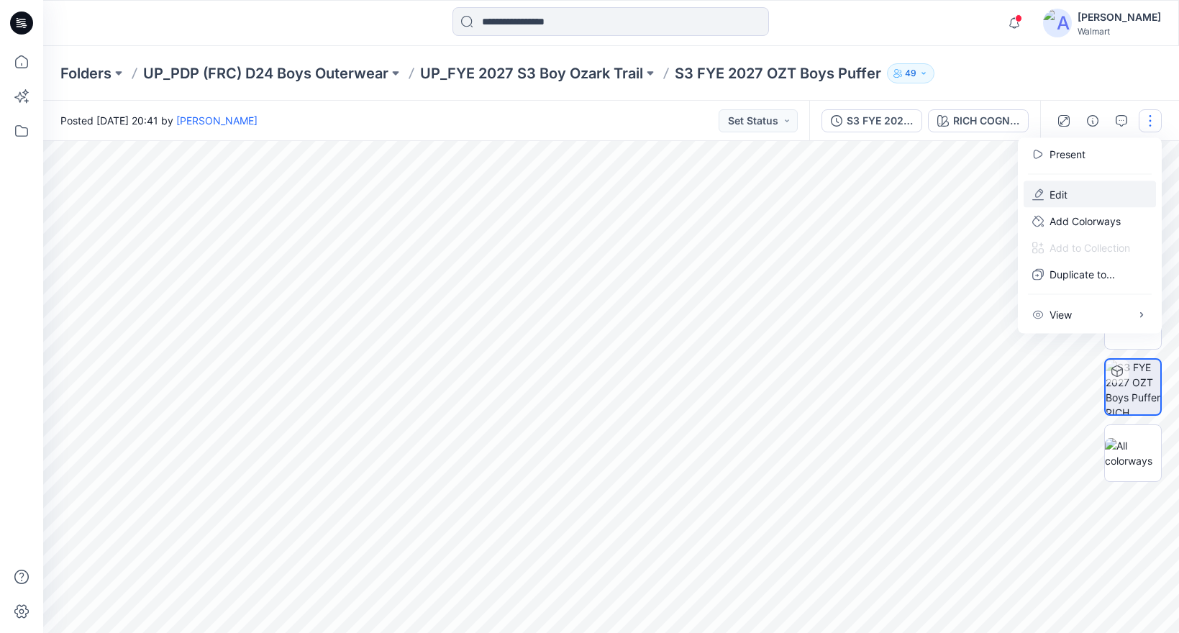
click at [1064, 193] on p "Edit" at bounding box center [1059, 194] width 18 height 15
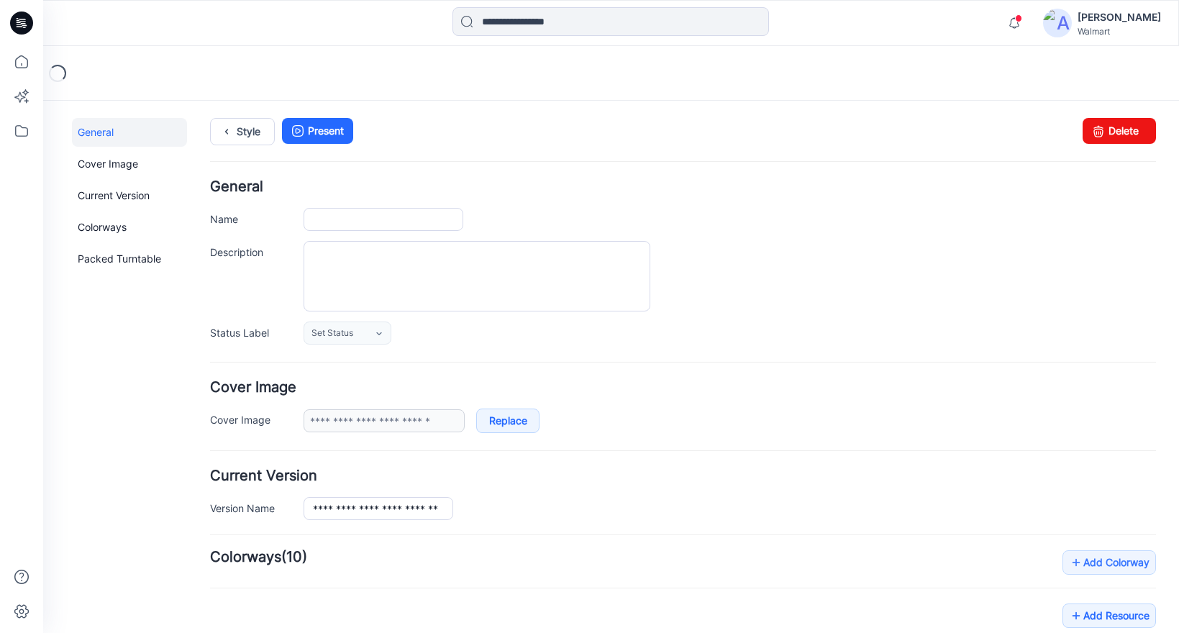
type input "**********"
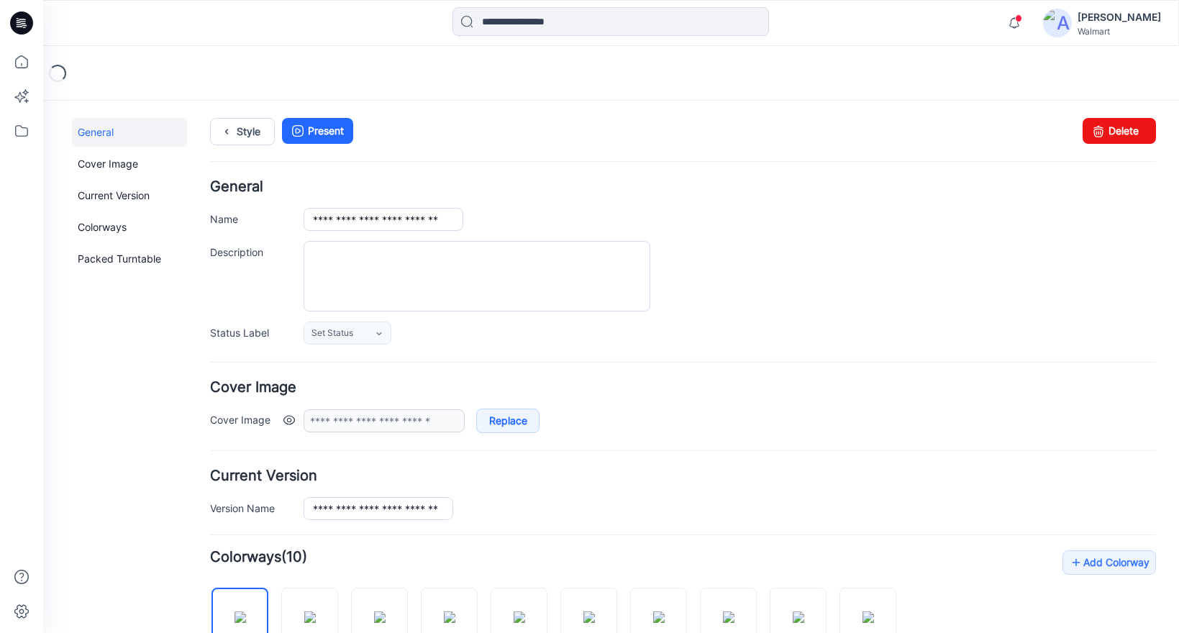
scroll to position [408, 0]
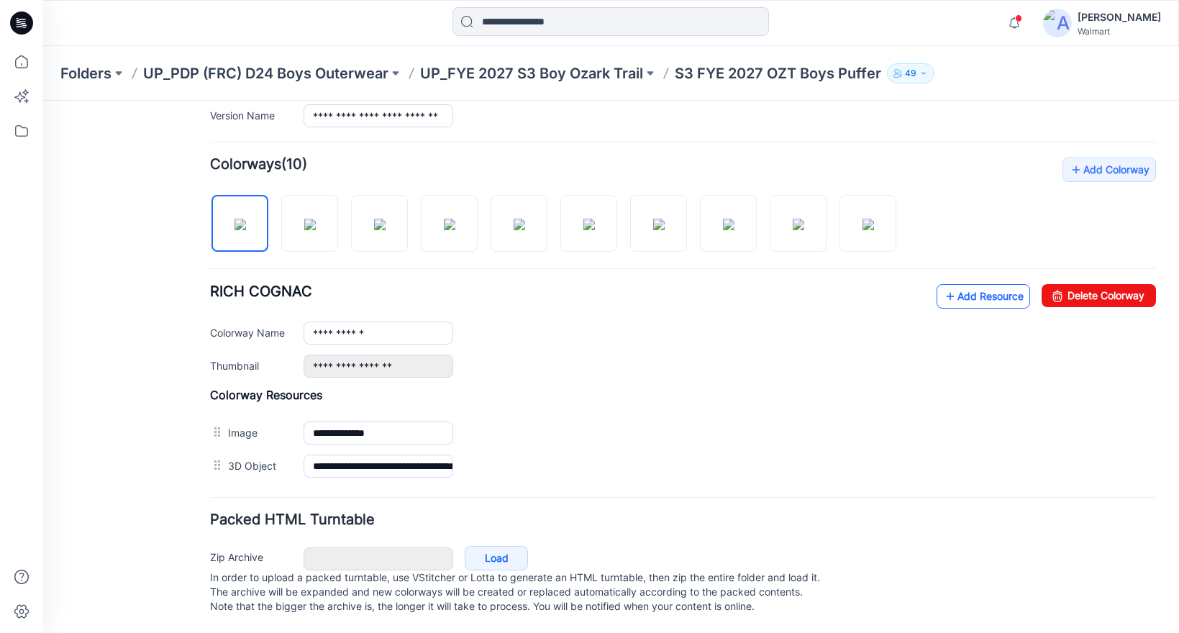
click at [924, 287] on div "**********" at bounding box center [683, 331] width 946 height 94
click at [943, 285] on icon at bounding box center [950, 296] width 14 height 23
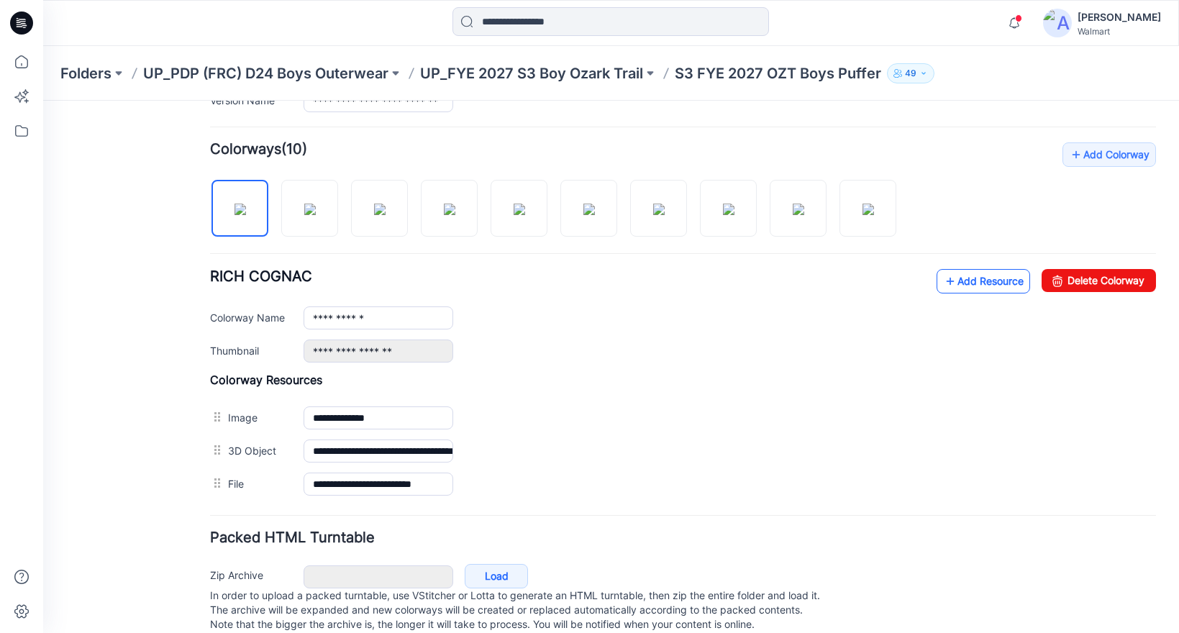
click at [962, 286] on link "Add Resource" at bounding box center [984, 281] width 94 height 24
click at [978, 278] on link "Add Resource" at bounding box center [984, 281] width 94 height 24
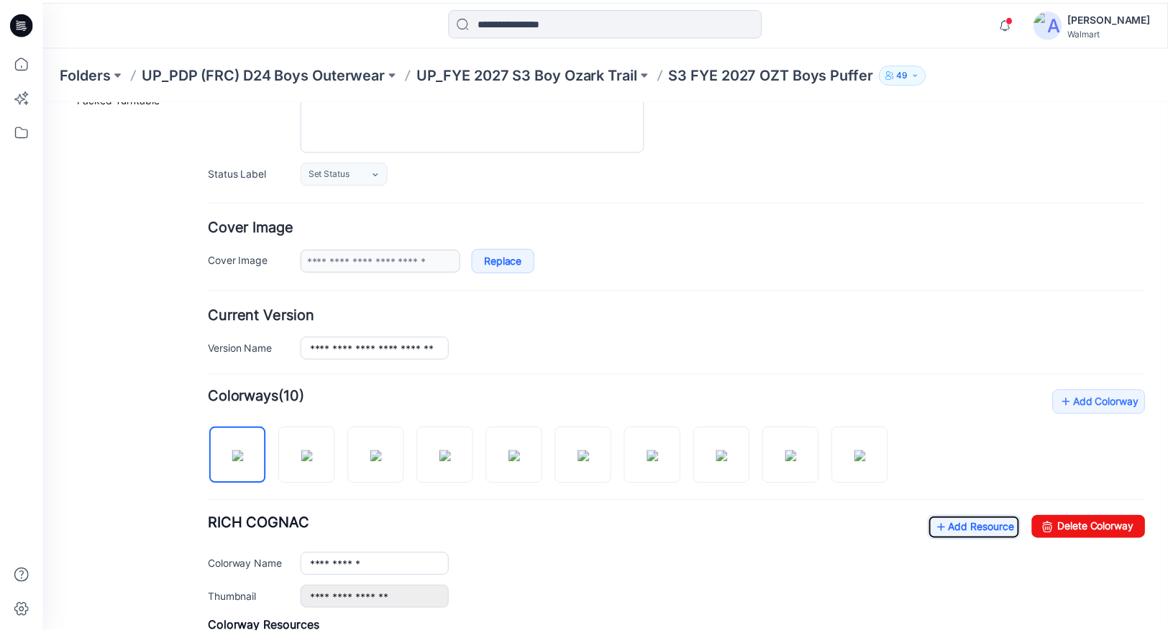
scroll to position [0, 0]
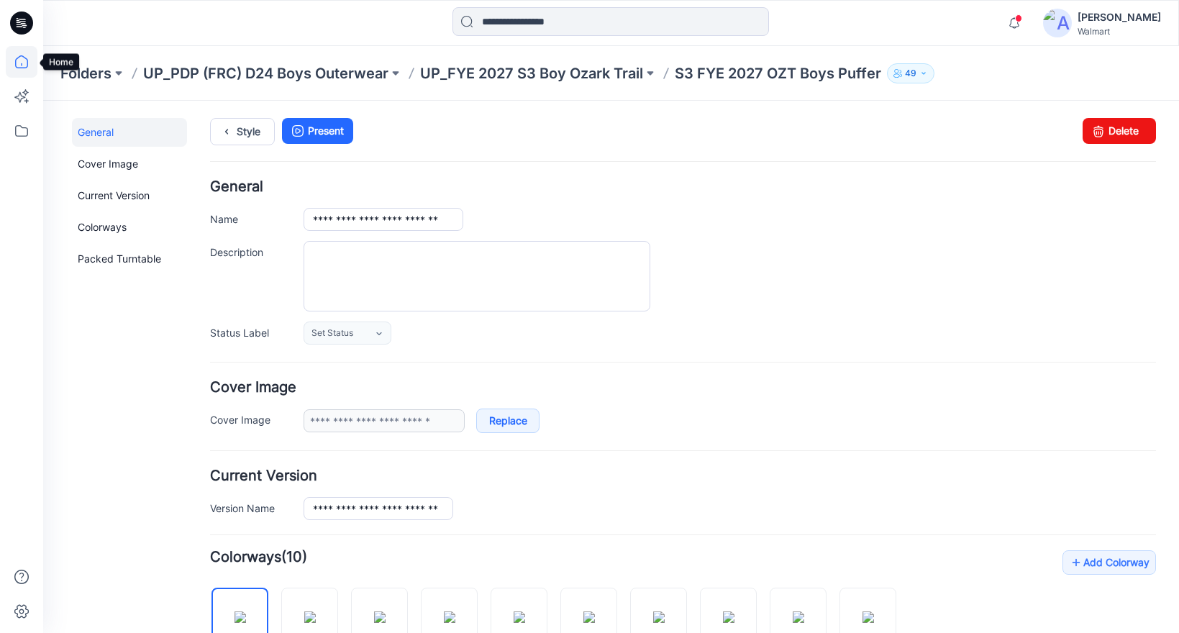
click at [17, 60] on icon at bounding box center [22, 62] width 32 height 32
